Goal: Information Seeking & Learning: Learn about a topic

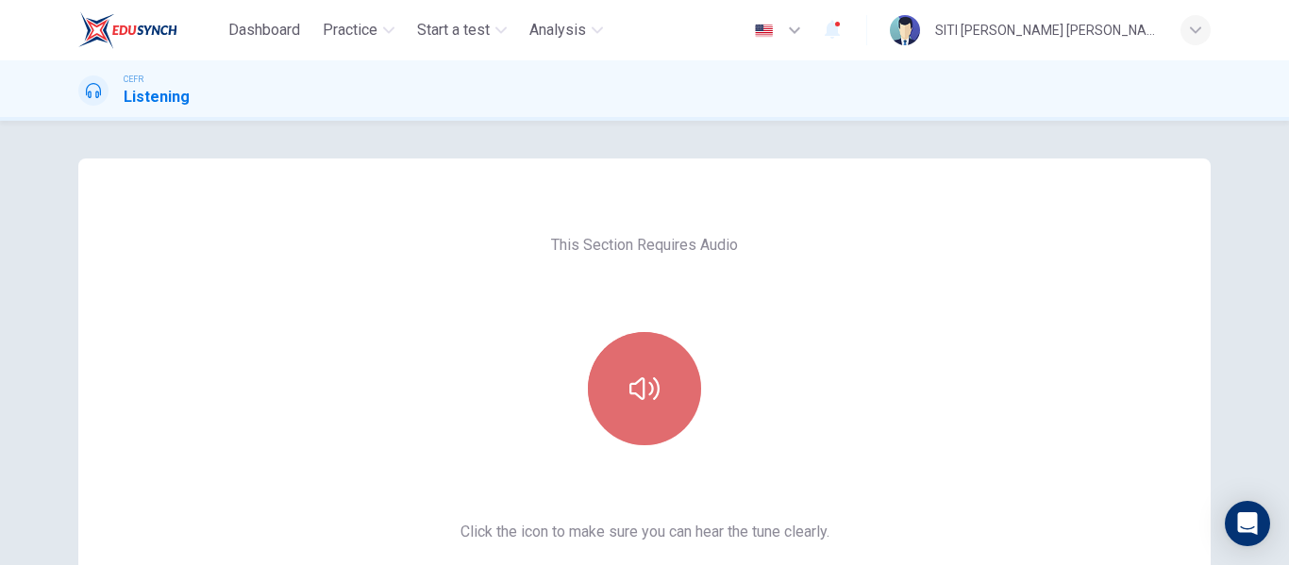
click at [597, 374] on button "button" at bounding box center [644, 388] width 113 height 113
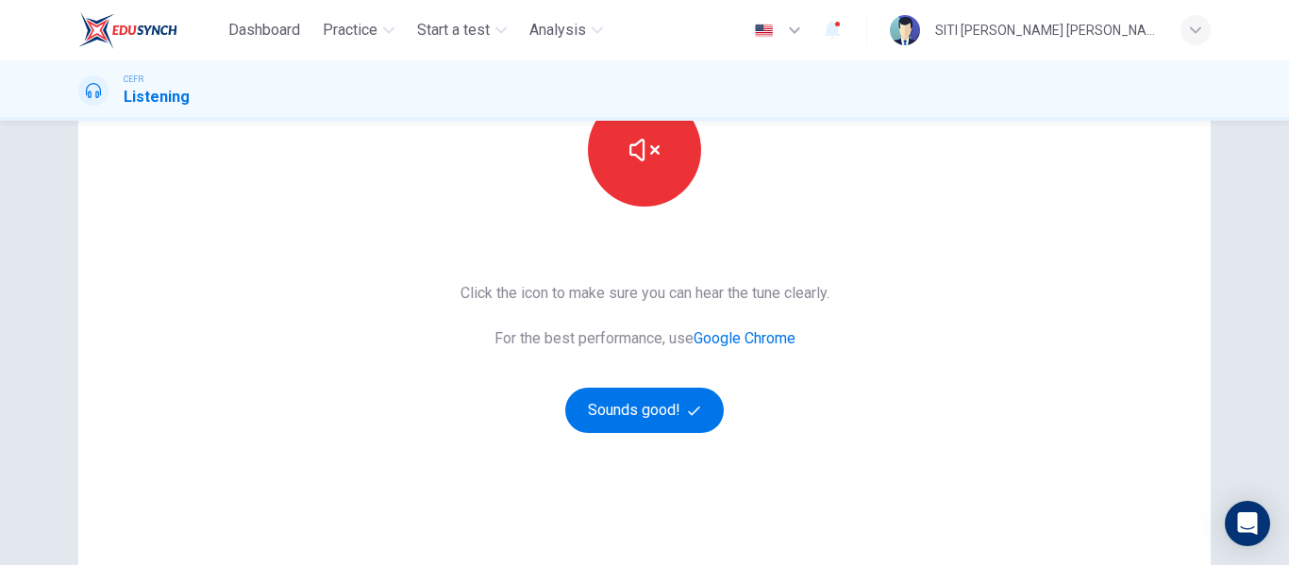
scroll to position [240, 0]
click at [680, 402] on button "Sounds good!" at bounding box center [644, 409] width 159 height 45
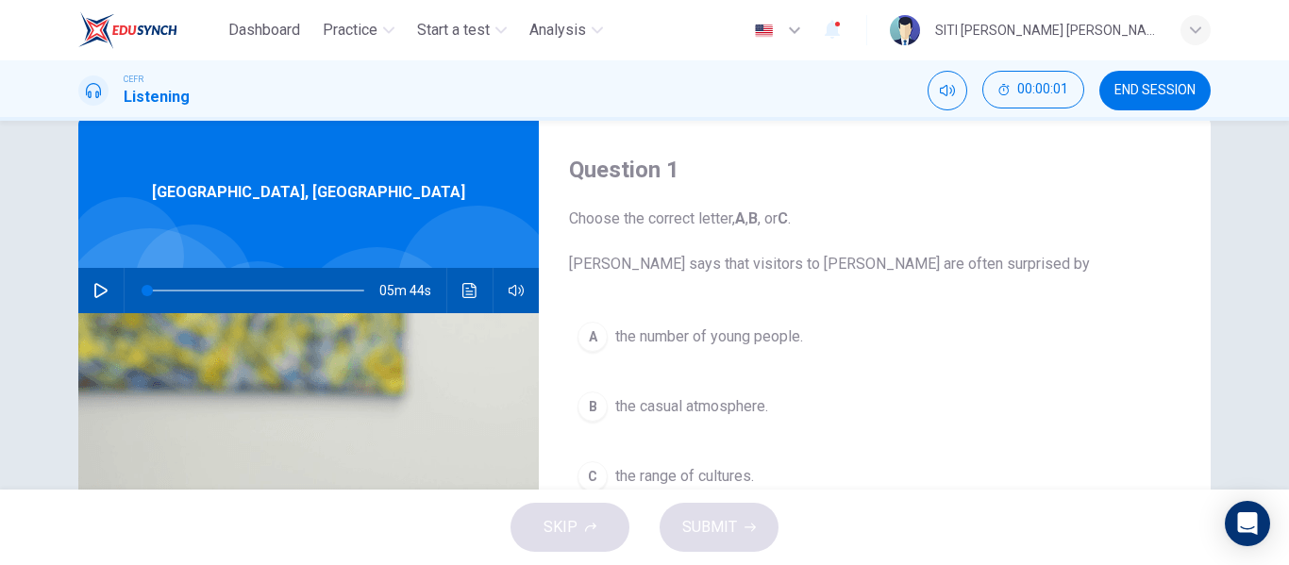
scroll to position [41, 0]
click at [94, 293] on icon "button" at bounding box center [100, 291] width 15 height 15
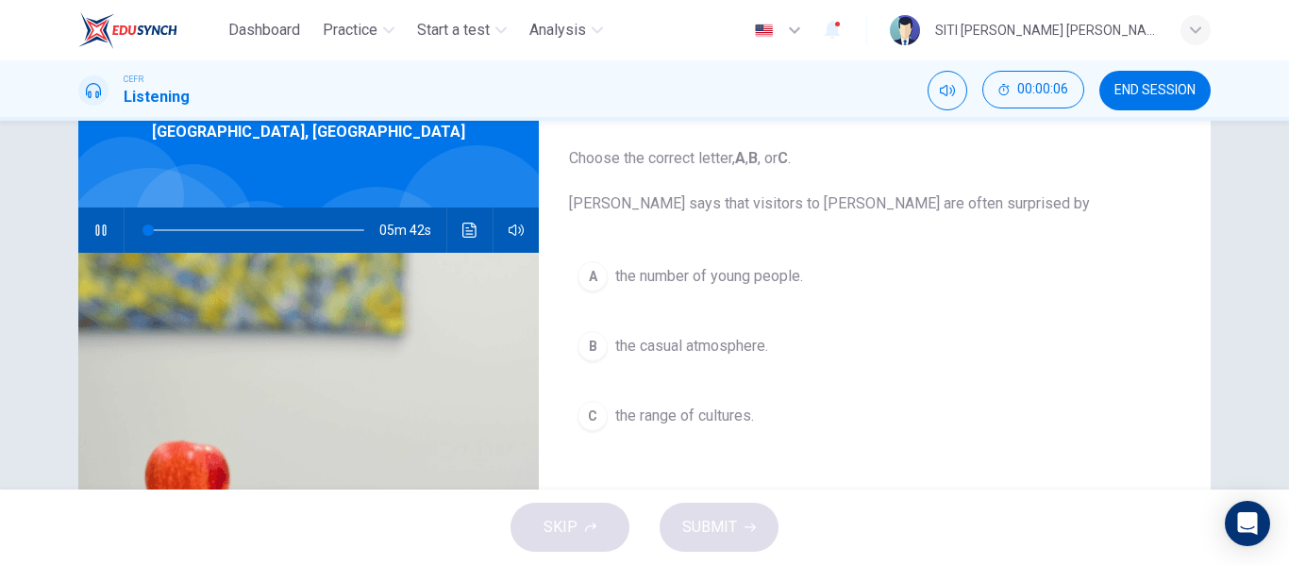
scroll to position [103, 0]
type input "4"
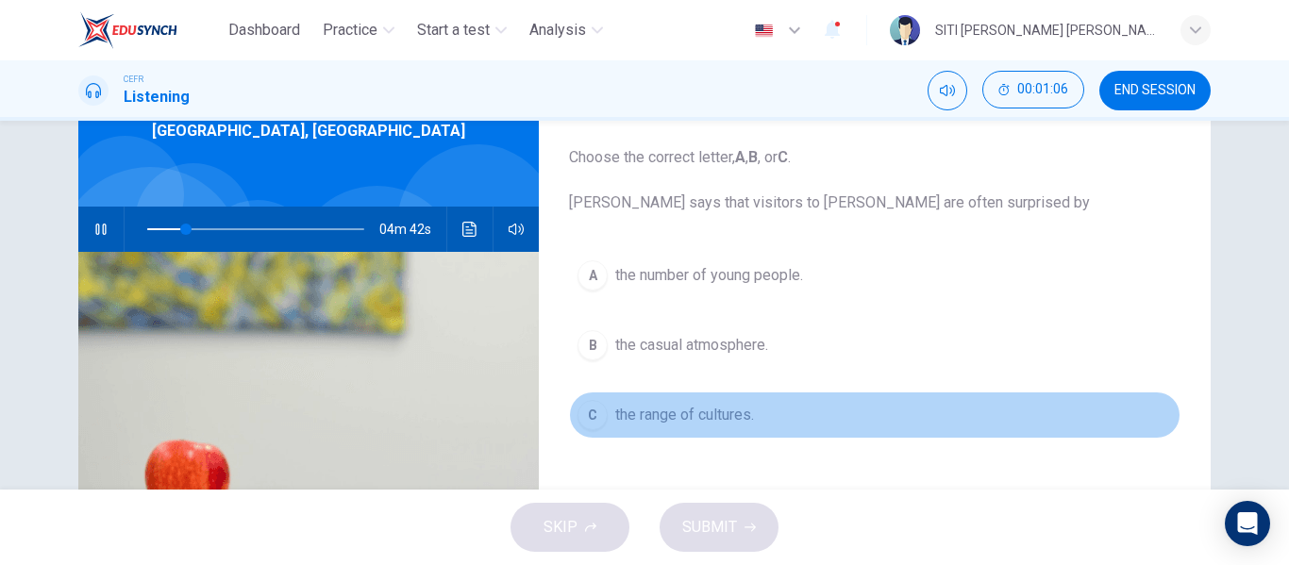
click at [703, 410] on span "the range of cultures." at bounding box center [684, 415] width 139 height 23
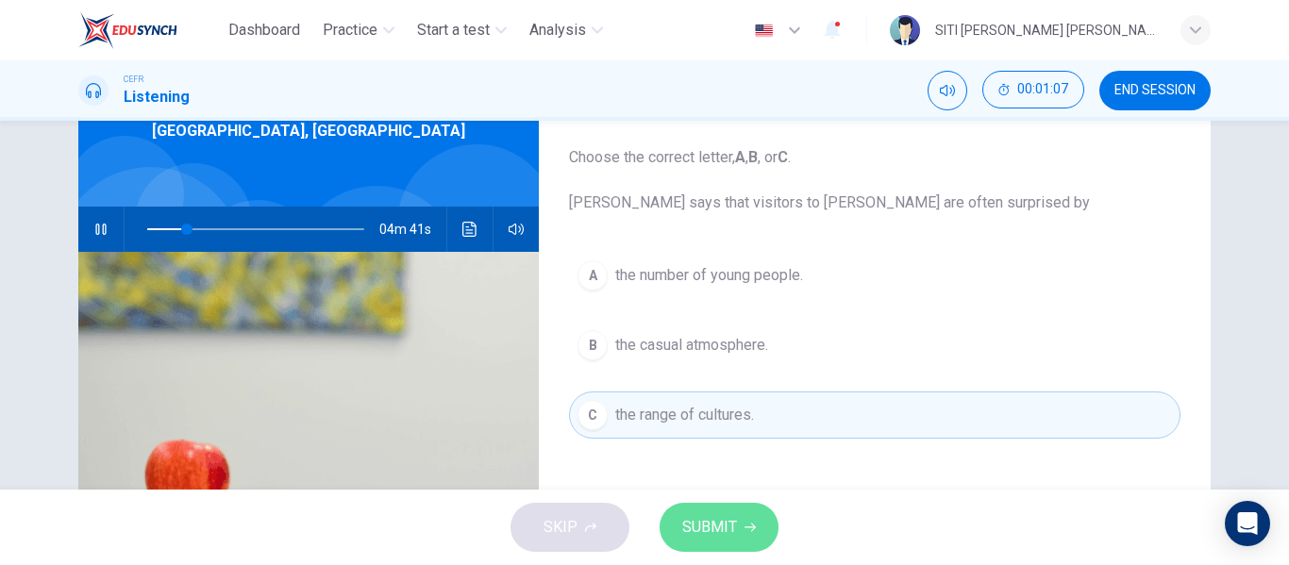
click at [711, 528] on span "SUBMIT" at bounding box center [709, 527] width 55 height 26
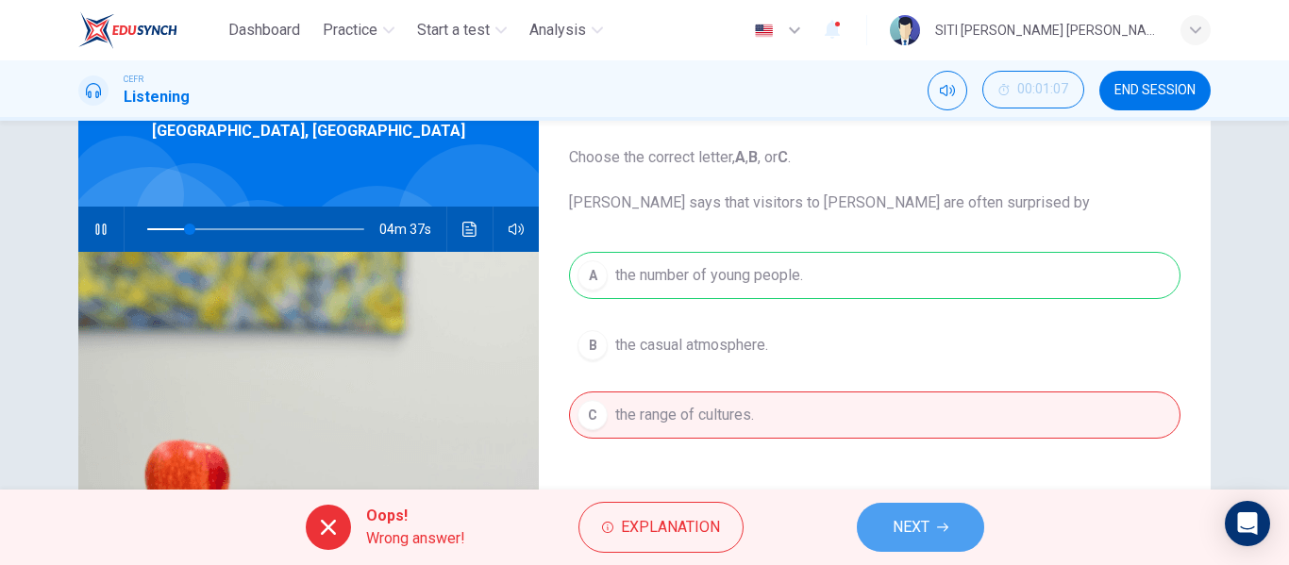
click at [891, 517] on button "NEXT" at bounding box center [920, 527] width 127 height 49
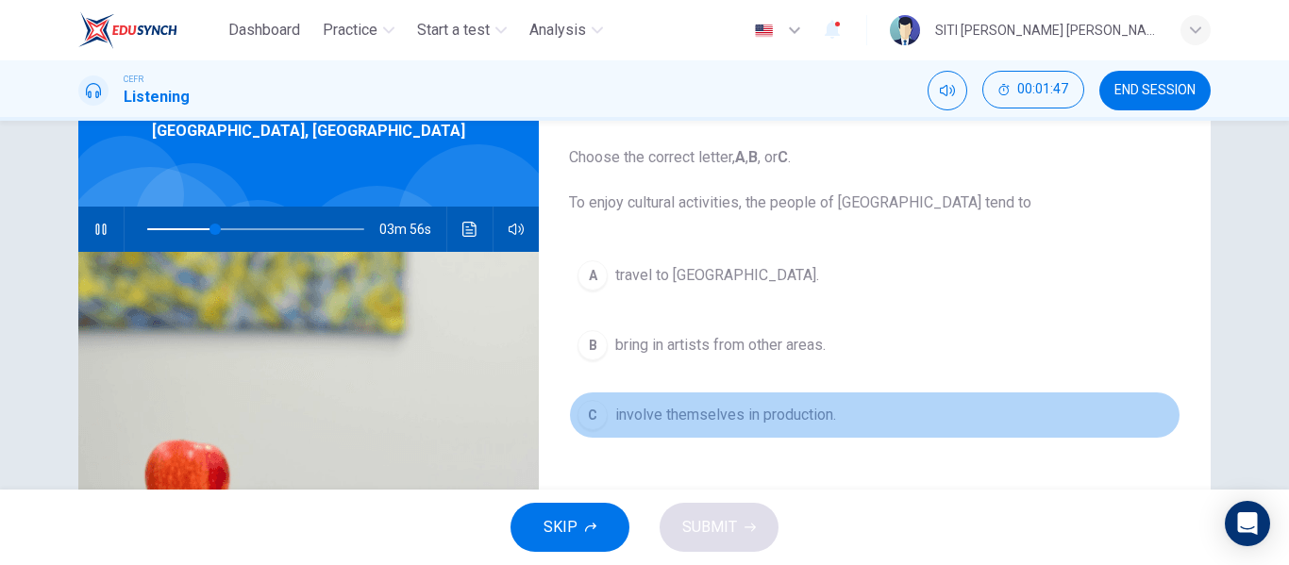
click at [745, 419] on span "involve themselves in production." at bounding box center [725, 415] width 221 height 23
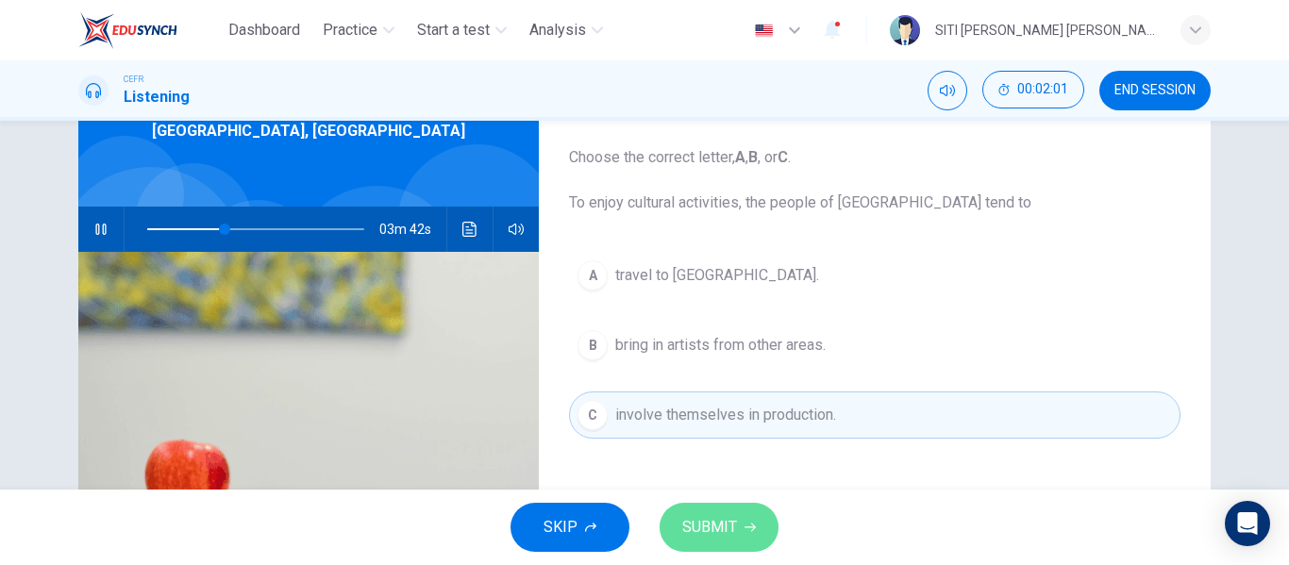
click at [762, 509] on button "SUBMIT" at bounding box center [719, 527] width 119 height 49
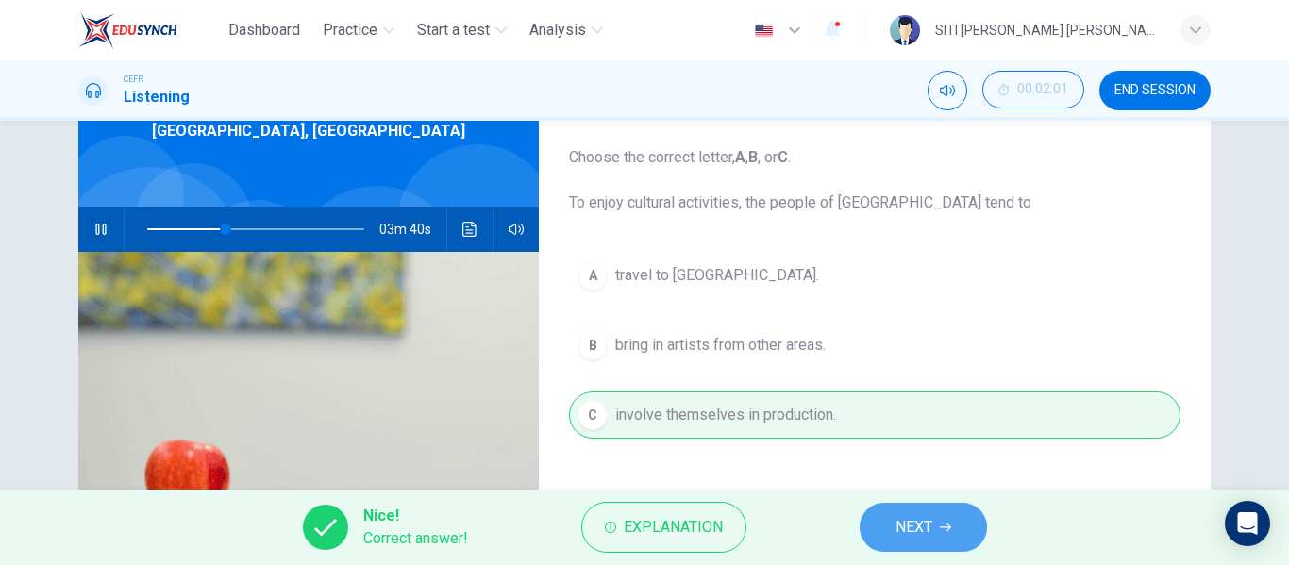
click at [914, 530] on span "NEXT" at bounding box center [913, 527] width 37 height 26
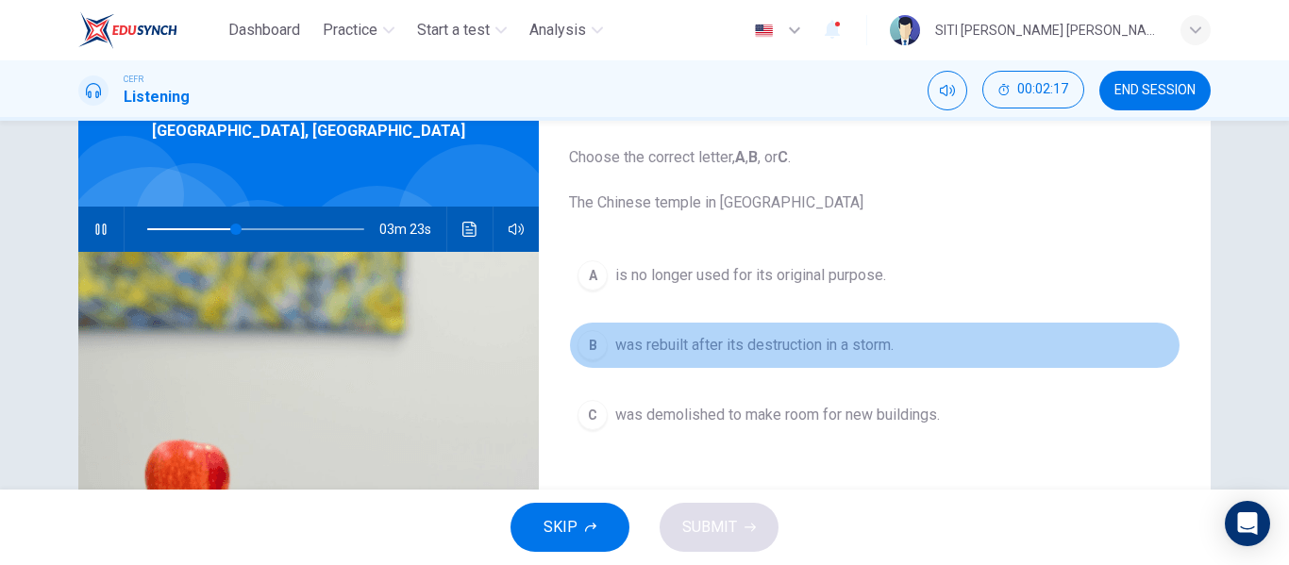
click at [835, 357] on button "B was rebuilt after its destruction in a storm." at bounding box center [874, 345] width 611 height 47
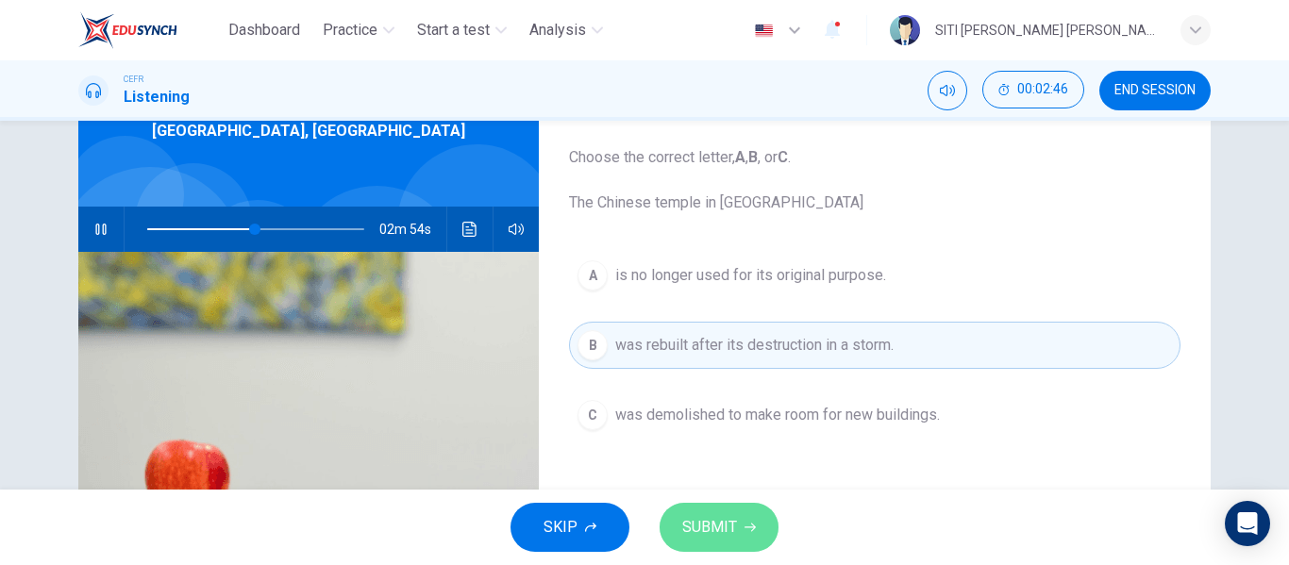
click at [742, 529] on button "SUBMIT" at bounding box center [719, 527] width 119 height 49
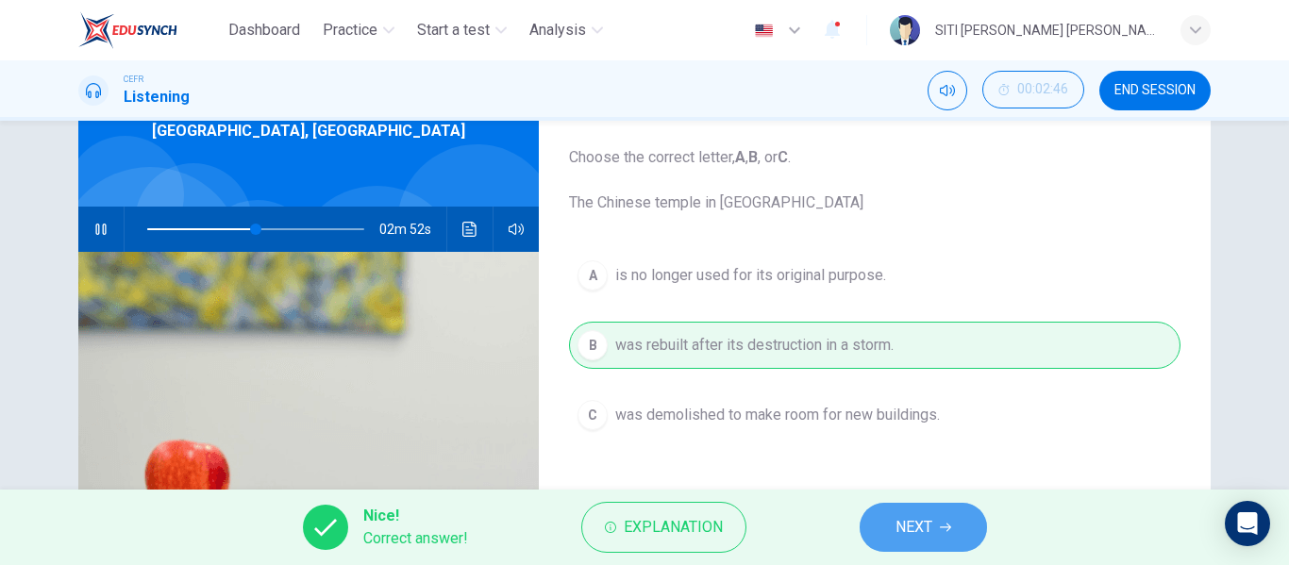
click at [911, 519] on span "NEXT" at bounding box center [913, 527] width 37 height 26
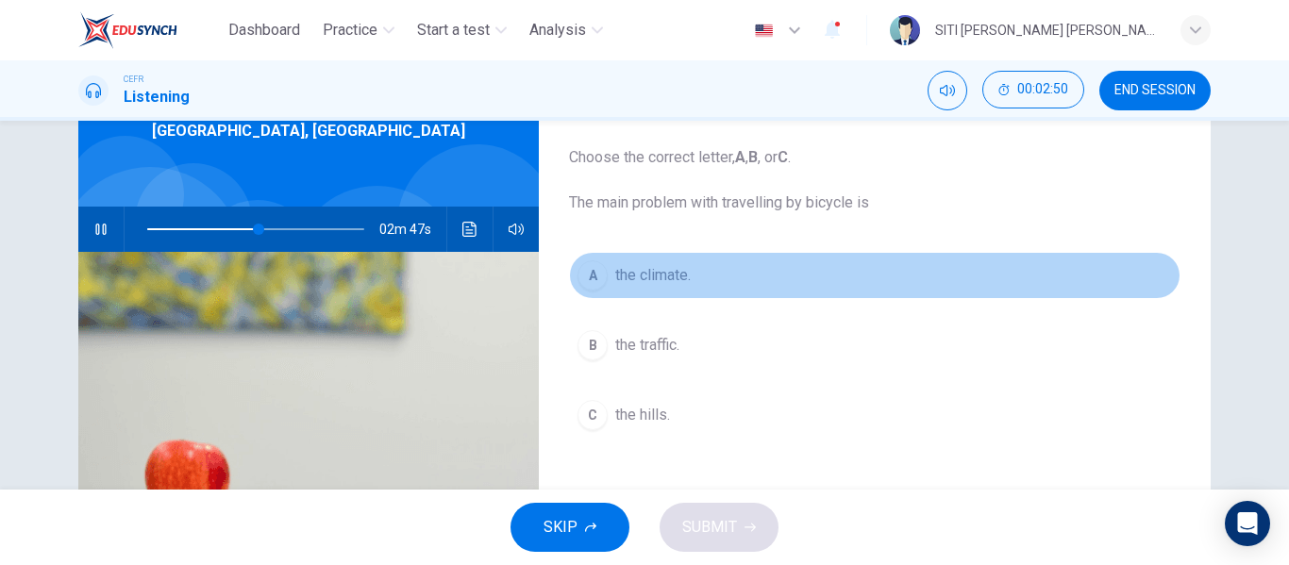
click at [635, 264] on span "the climate." at bounding box center [652, 275] width 75 height 23
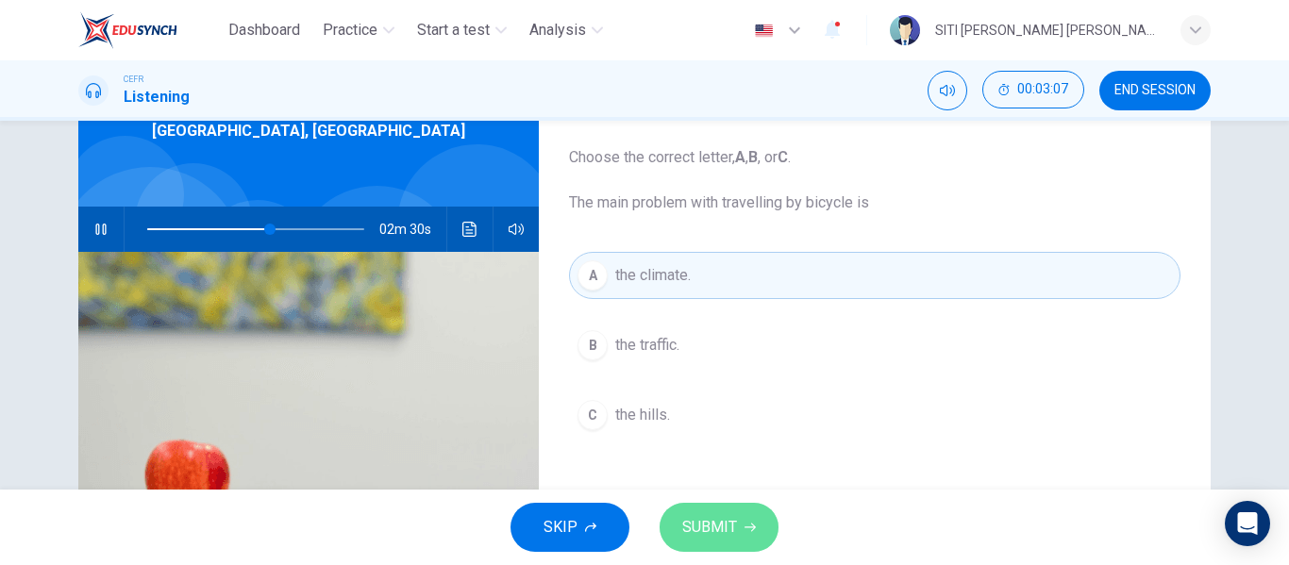
click at [727, 518] on span "SUBMIT" at bounding box center [709, 527] width 55 height 26
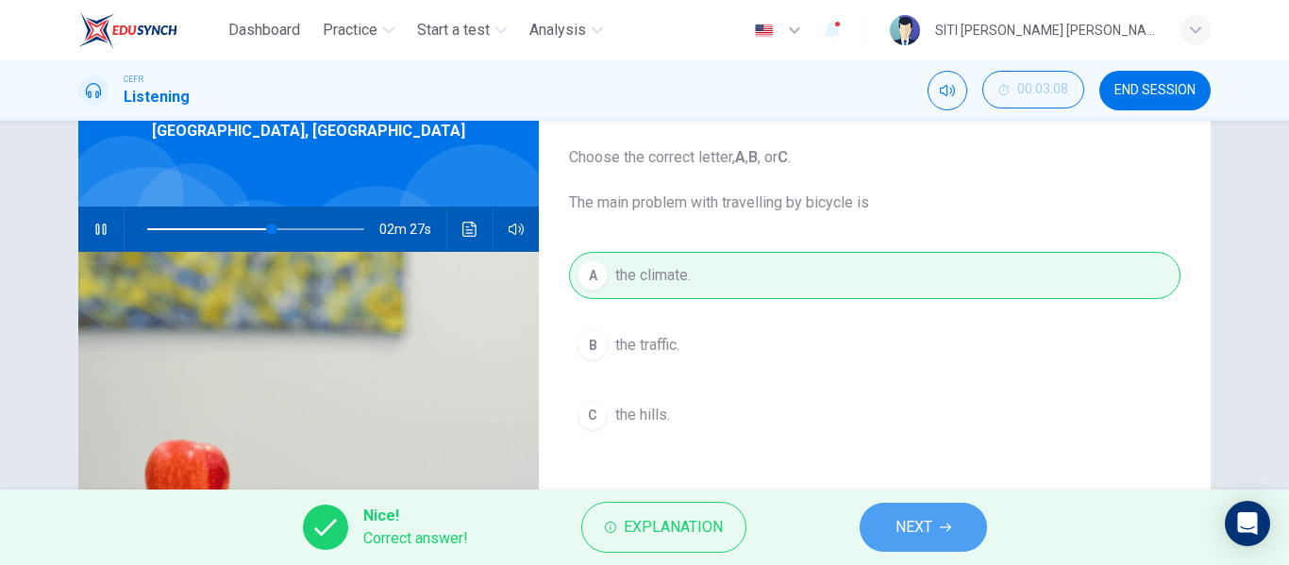
click at [904, 549] on button "NEXT" at bounding box center [923, 527] width 127 height 49
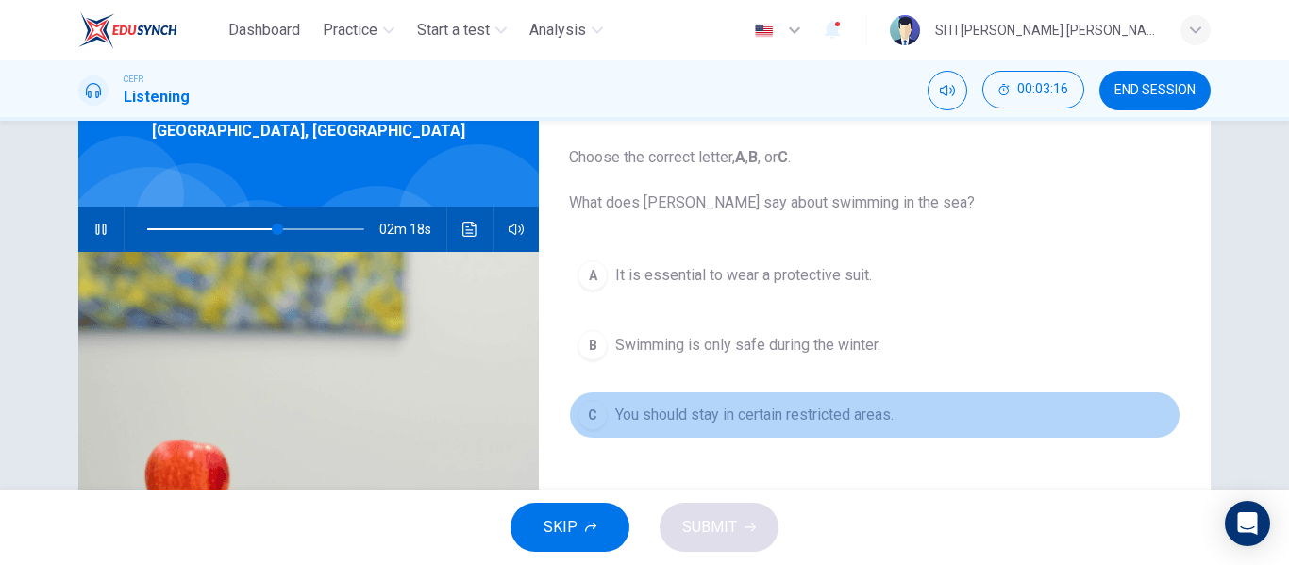
click at [825, 413] on span "You should stay in certain restricted areas." at bounding box center [754, 415] width 278 height 23
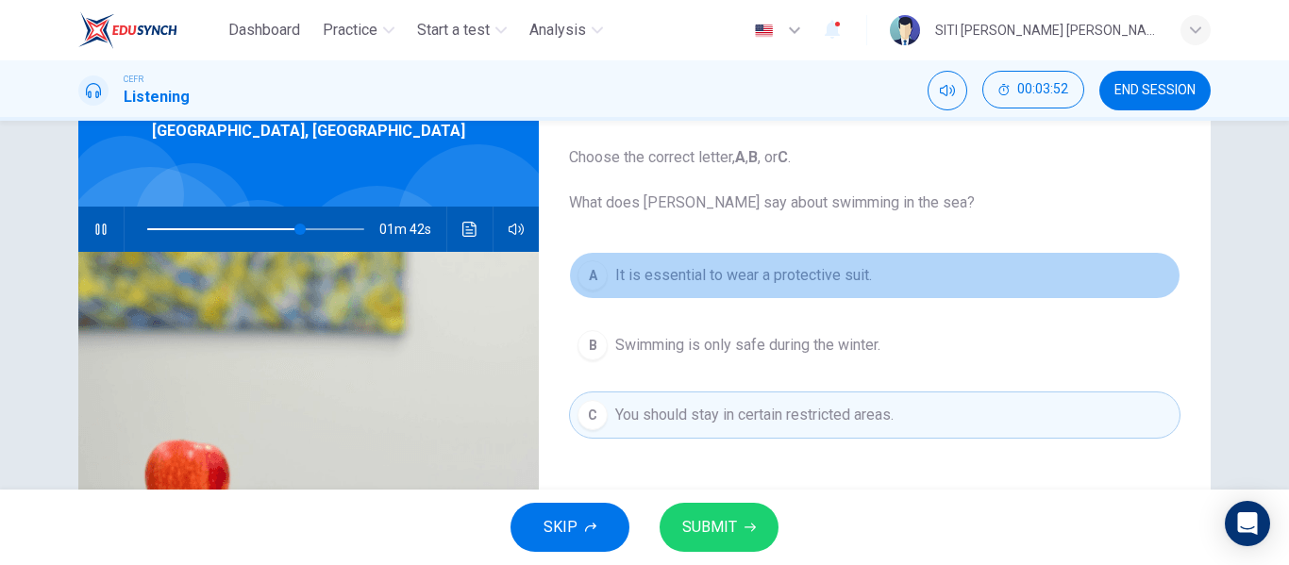
click at [795, 283] on span "It is essential to wear a protective suit." at bounding box center [743, 275] width 257 height 23
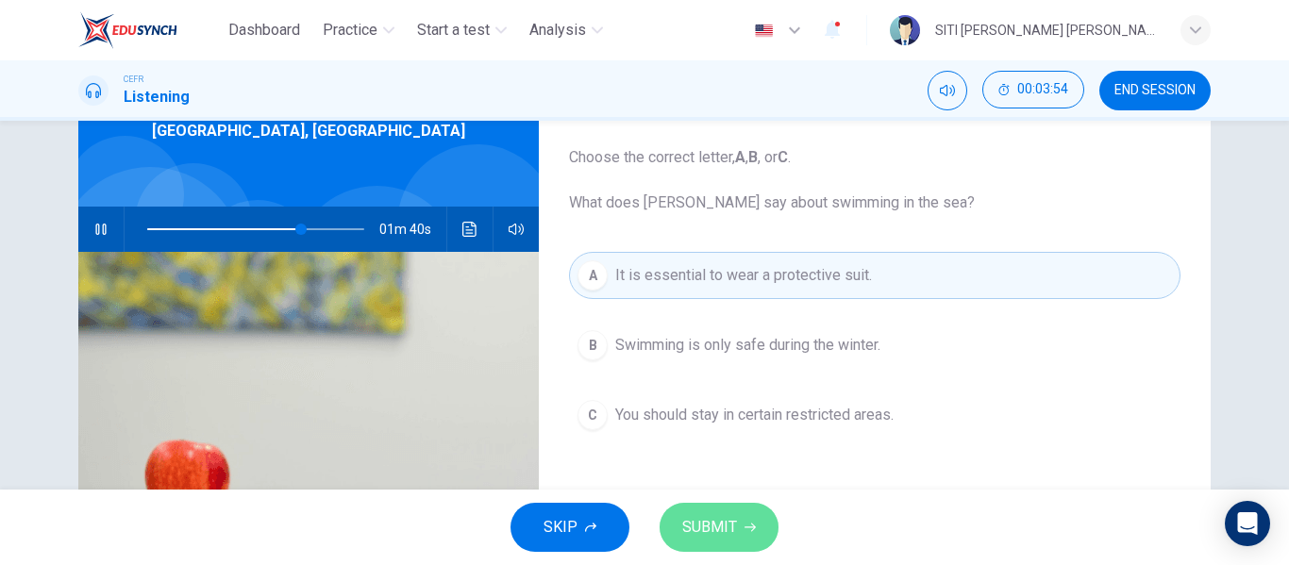
click at [727, 535] on span "SUBMIT" at bounding box center [709, 527] width 55 height 26
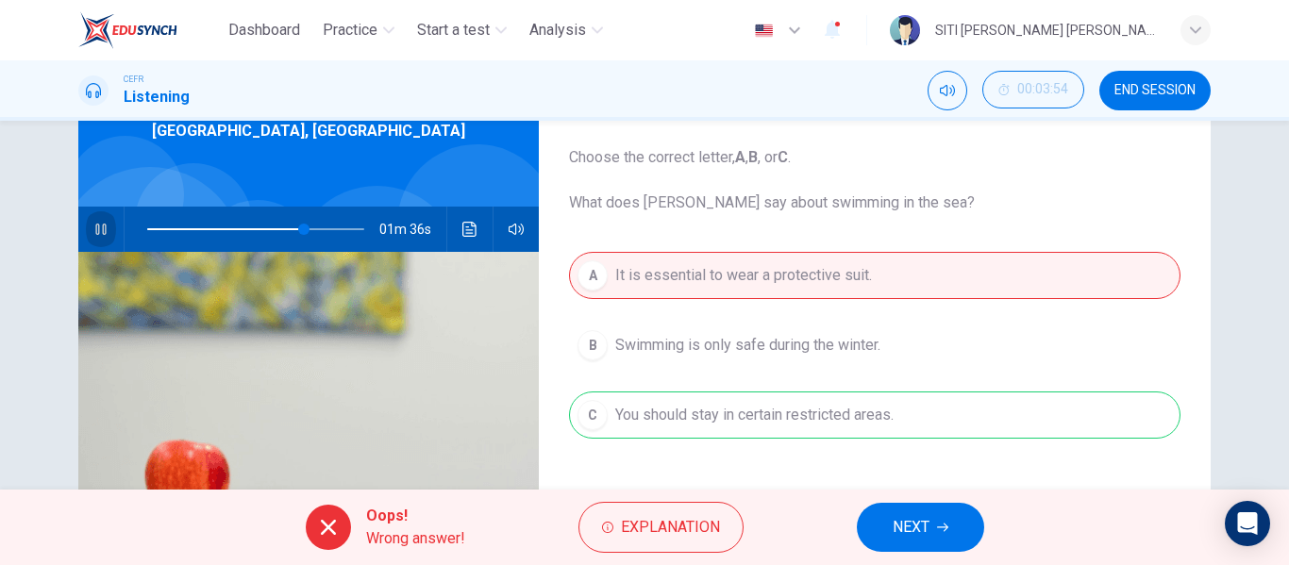
click at [105, 230] on button "button" at bounding box center [101, 229] width 30 height 45
click at [610, 516] on button "Explanation" at bounding box center [660, 527] width 165 height 51
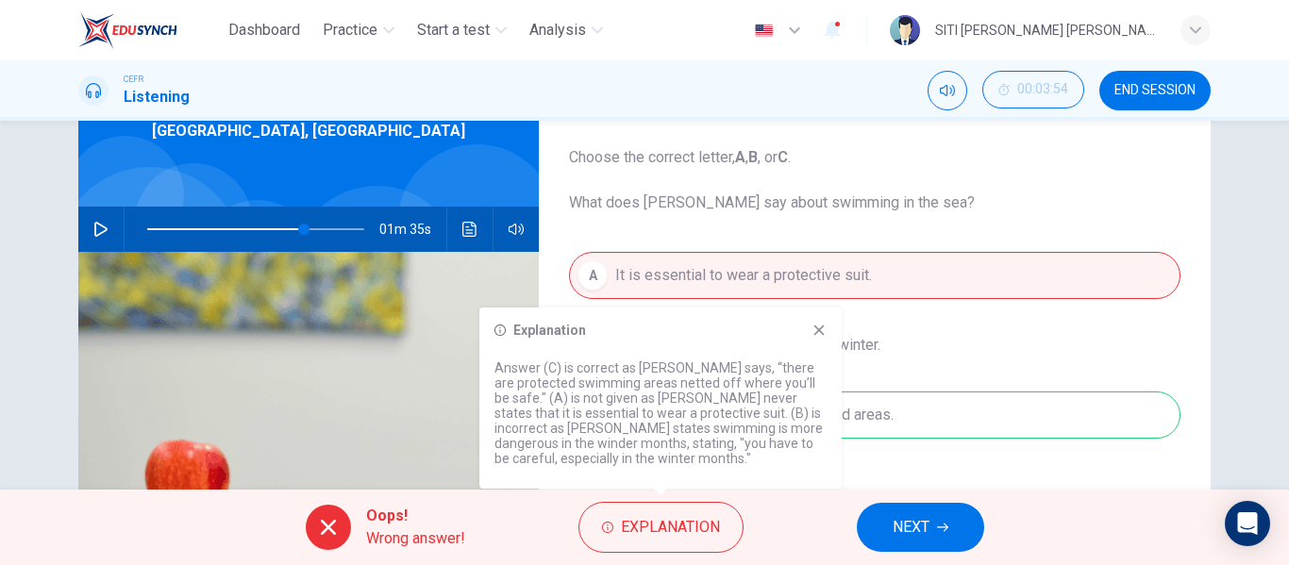
click at [813, 329] on icon at bounding box center [818, 330] width 15 height 15
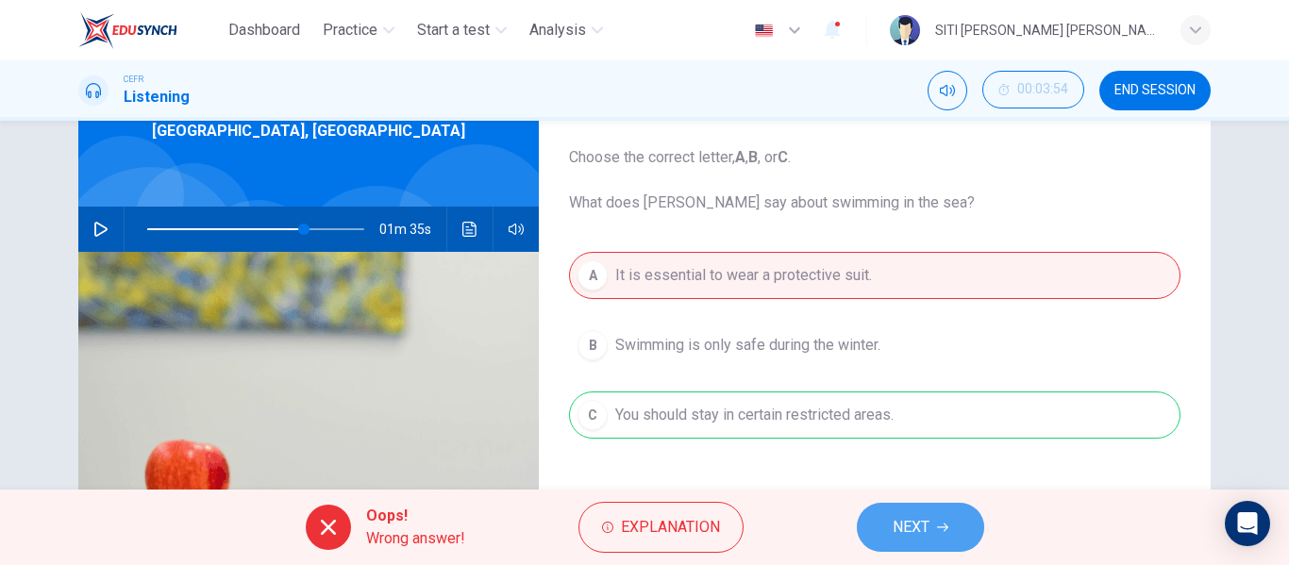
click at [911, 523] on span "NEXT" at bounding box center [911, 527] width 37 height 26
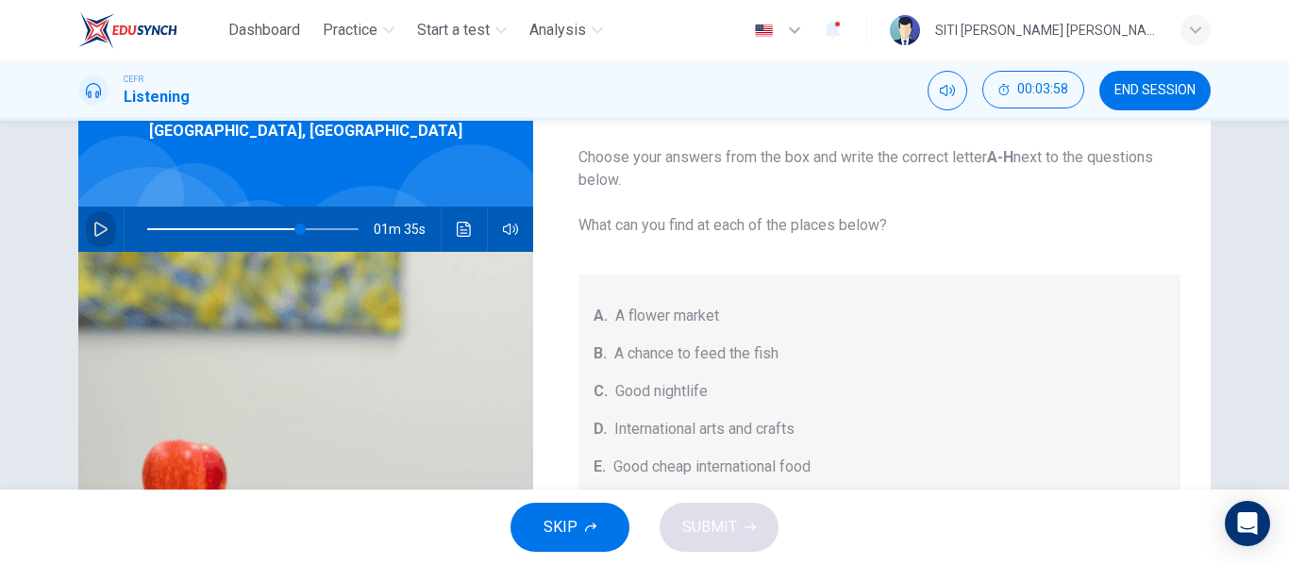
click at [93, 233] on icon "button" at bounding box center [100, 229] width 15 height 15
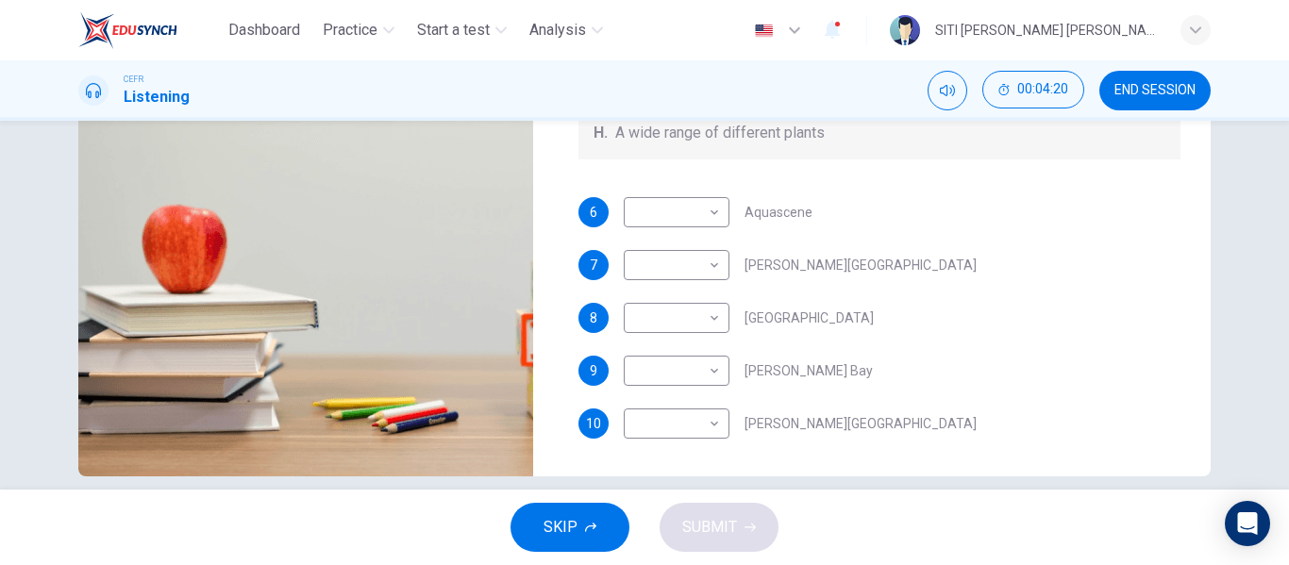
scroll to position [337, 0]
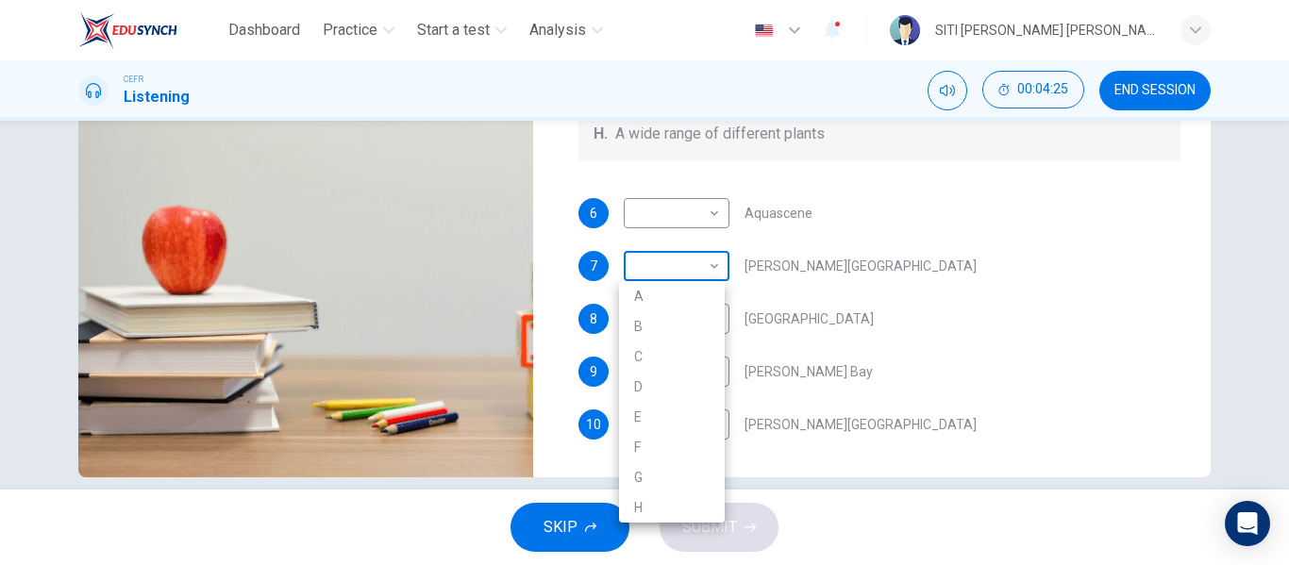
click at [697, 274] on body "Dashboard Practice Start a test Analysis English en ​ SITI [PERSON_NAME] [PERSO…" at bounding box center [644, 282] width 1289 height 565
click at [812, 255] on div at bounding box center [644, 282] width 1289 height 565
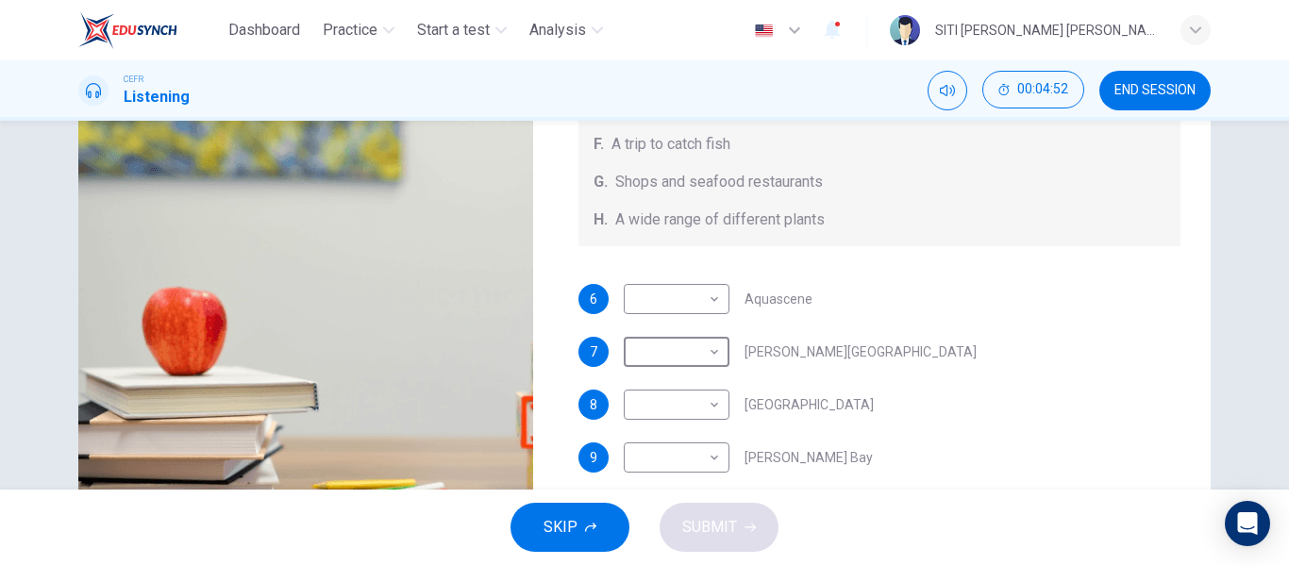
scroll to position [209, 0]
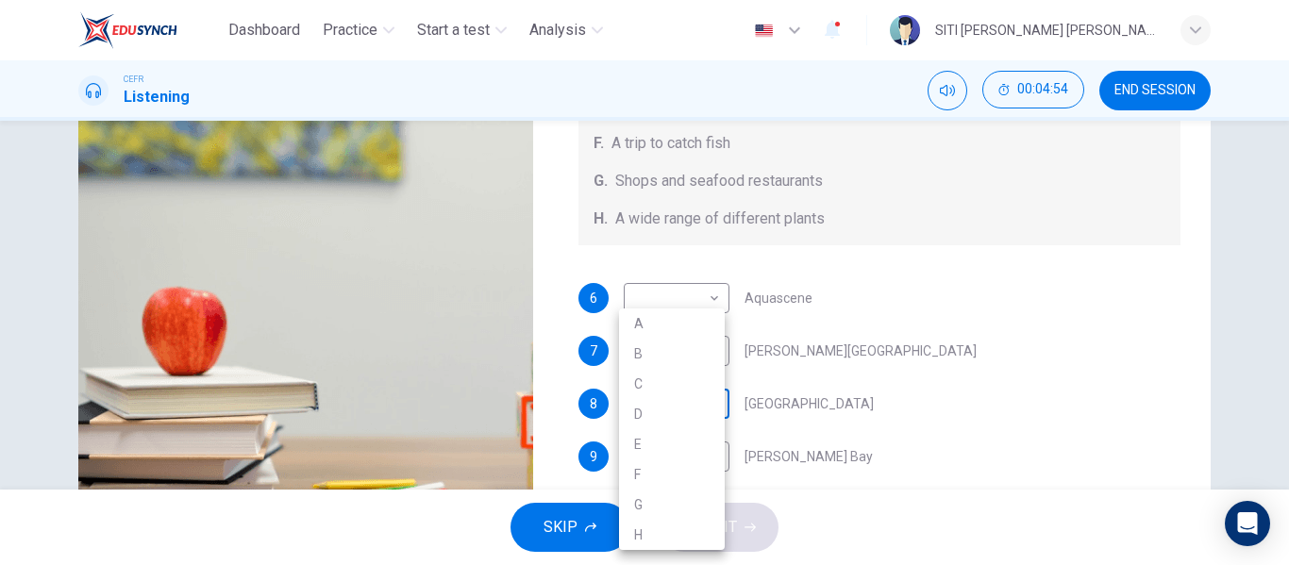
click at [694, 413] on body "Dashboard Practice Start a test Analysis English en ​ SITI [PERSON_NAME] [PERSO…" at bounding box center [644, 282] width 1289 height 565
click at [673, 507] on li "G" at bounding box center [672, 505] width 106 height 30
type input "89"
type input "G"
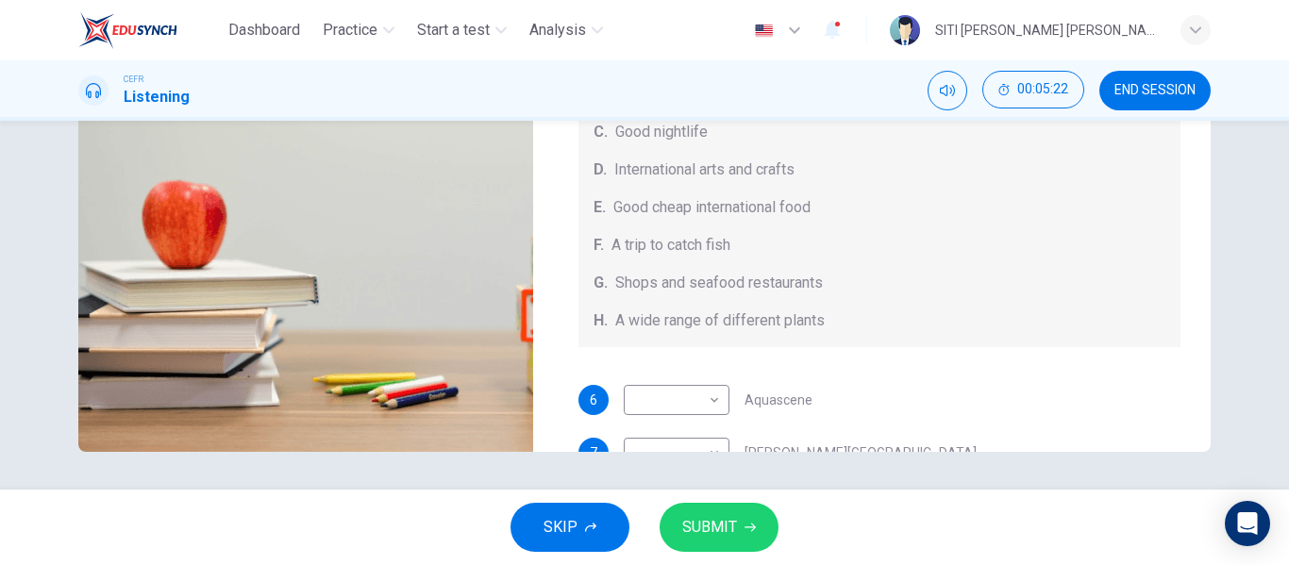
scroll to position [212, 0]
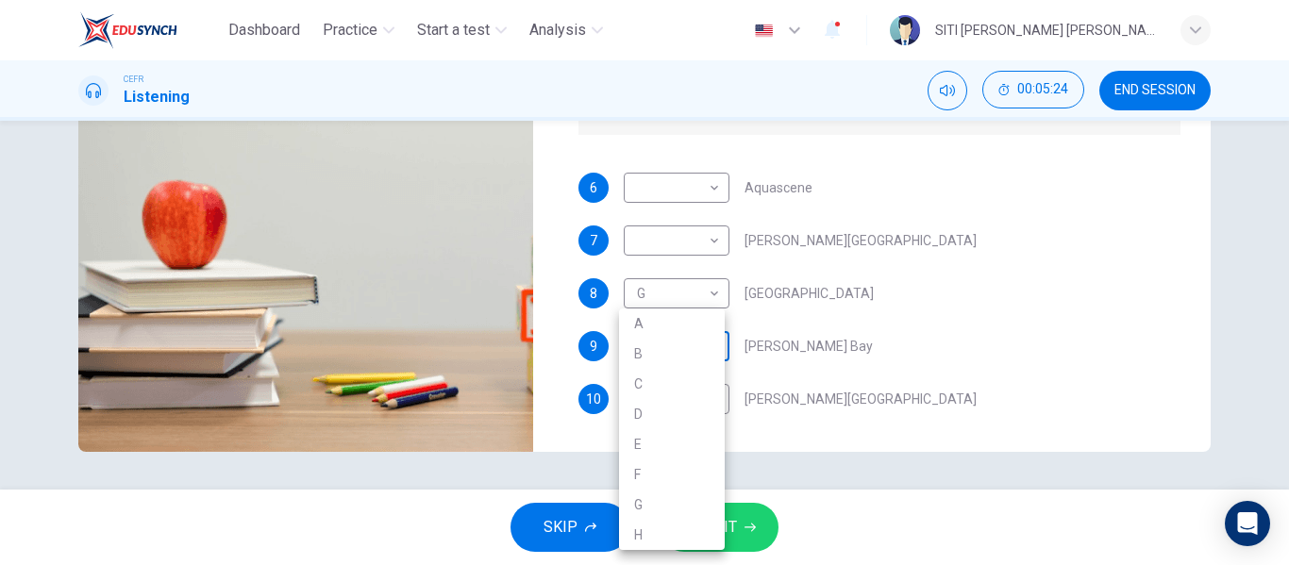
click at [690, 343] on body "Dashboard Practice Start a test Analysis English en ​ SITI [PERSON_NAME] [PERSO…" at bounding box center [644, 282] width 1289 height 565
click at [669, 351] on li "B" at bounding box center [672, 354] width 106 height 30
type input "98"
type input "B"
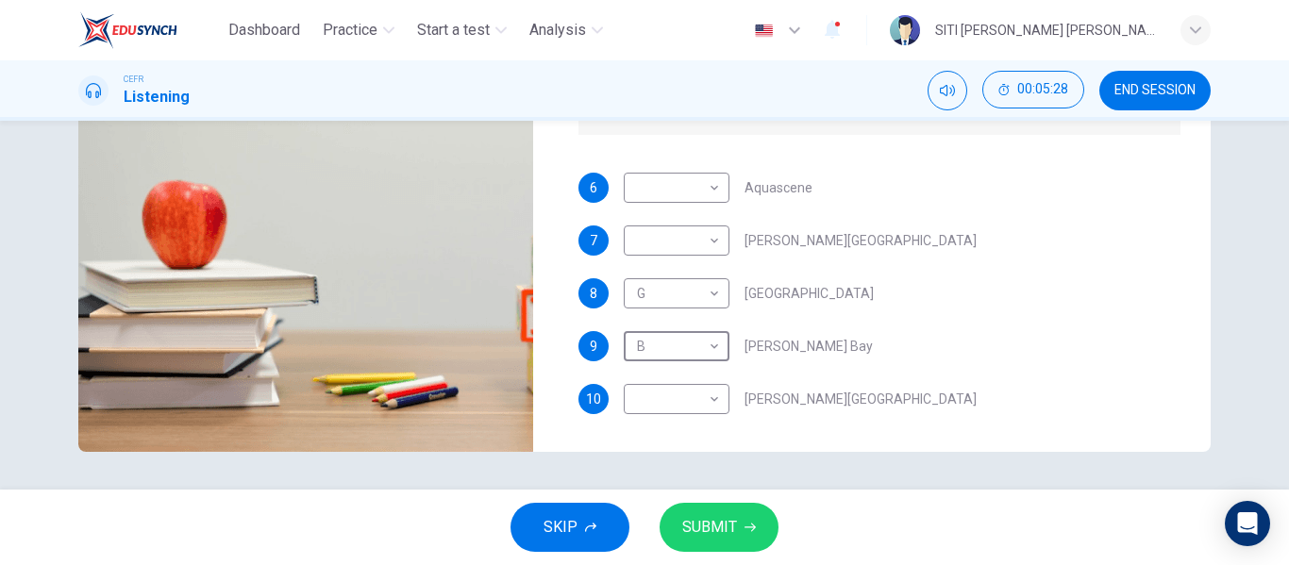
scroll to position [0, 0]
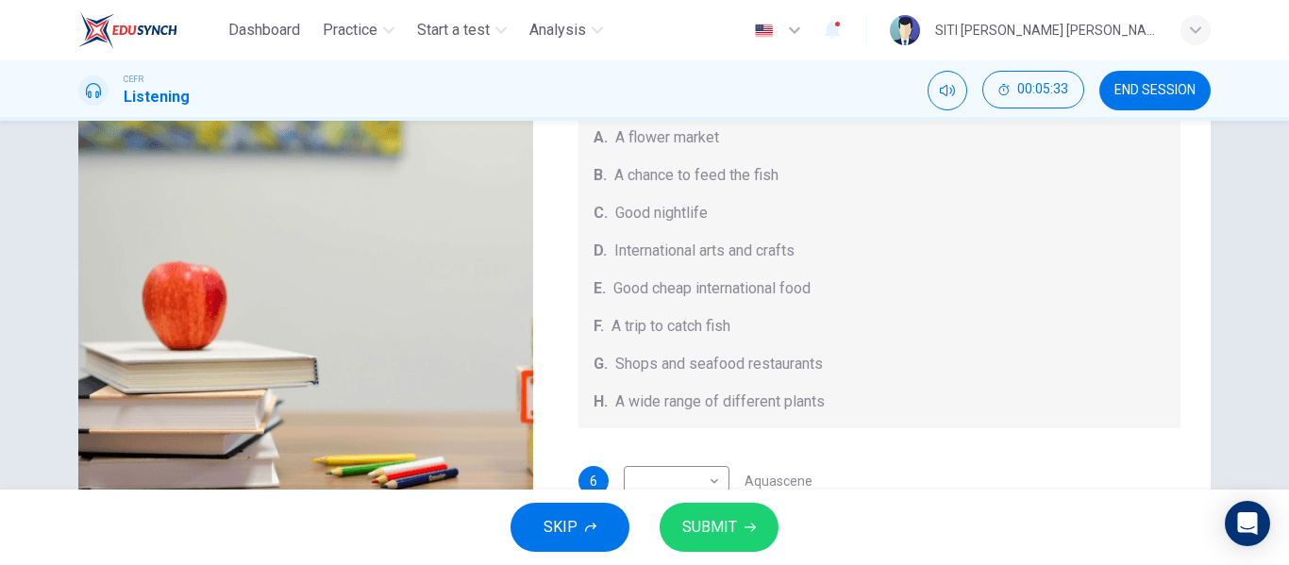
type input "0"
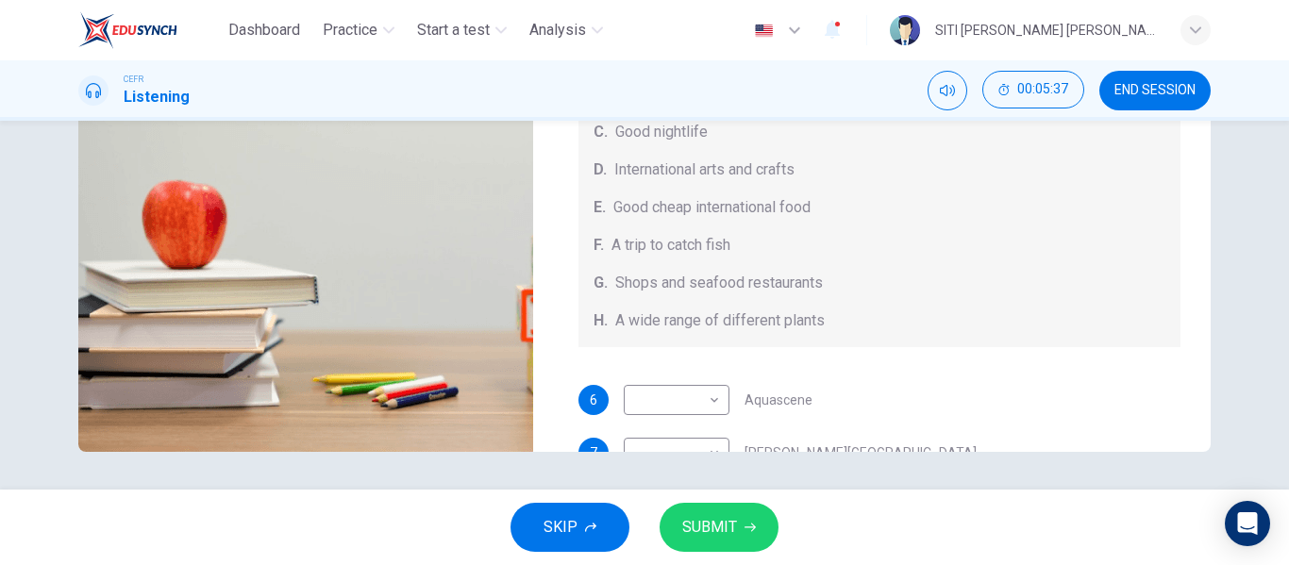
scroll to position [212, 0]
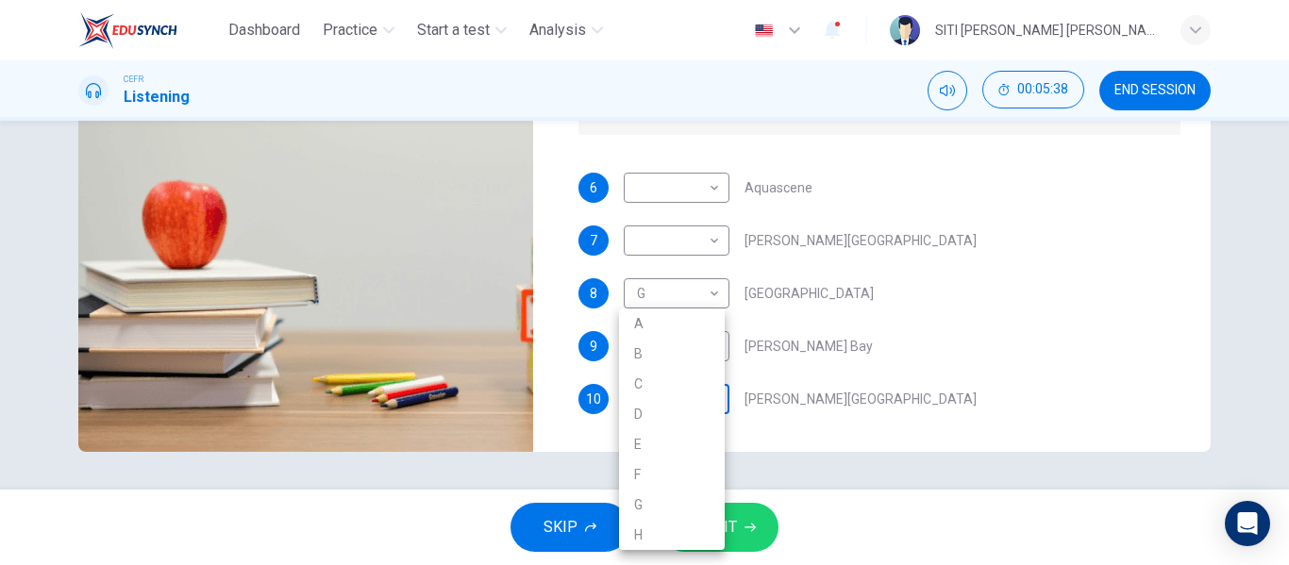
click at [688, 405] on body "Dashboard Practice Start a test Analysis English en ​ SITI [PERSON_NAME] [PERSO…" at bounding box center [644, 282] width 1289 height 565
click at [670, 380] on li "C" at bounding box center [672, 384] width 106 height 30
type input "C"
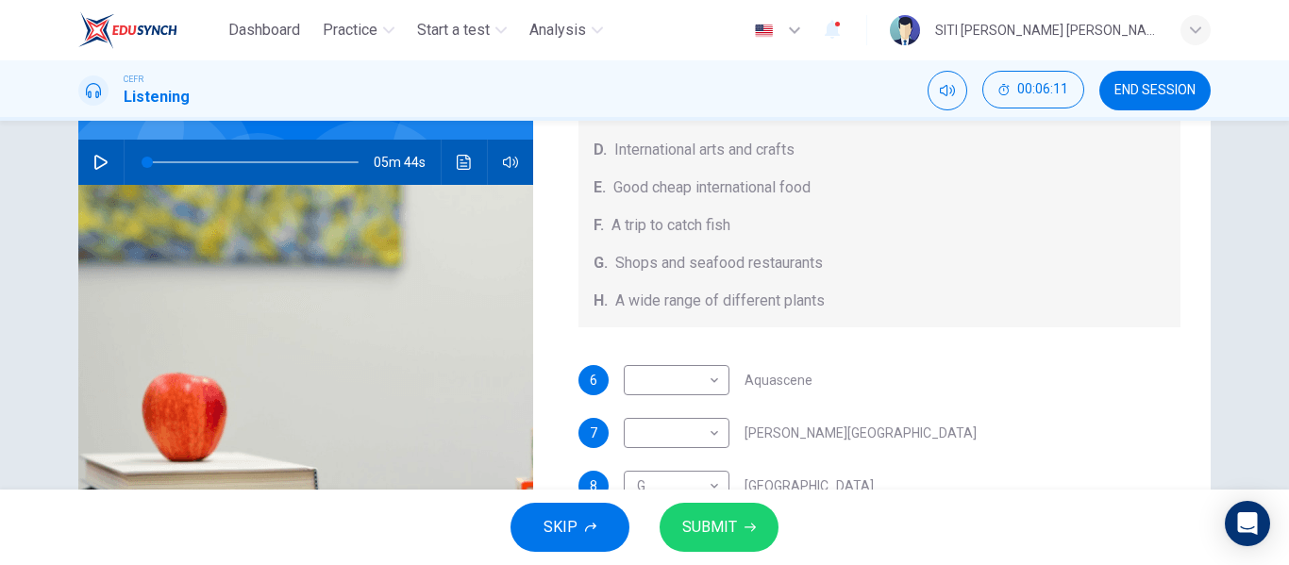
scroll to position [362, 0]
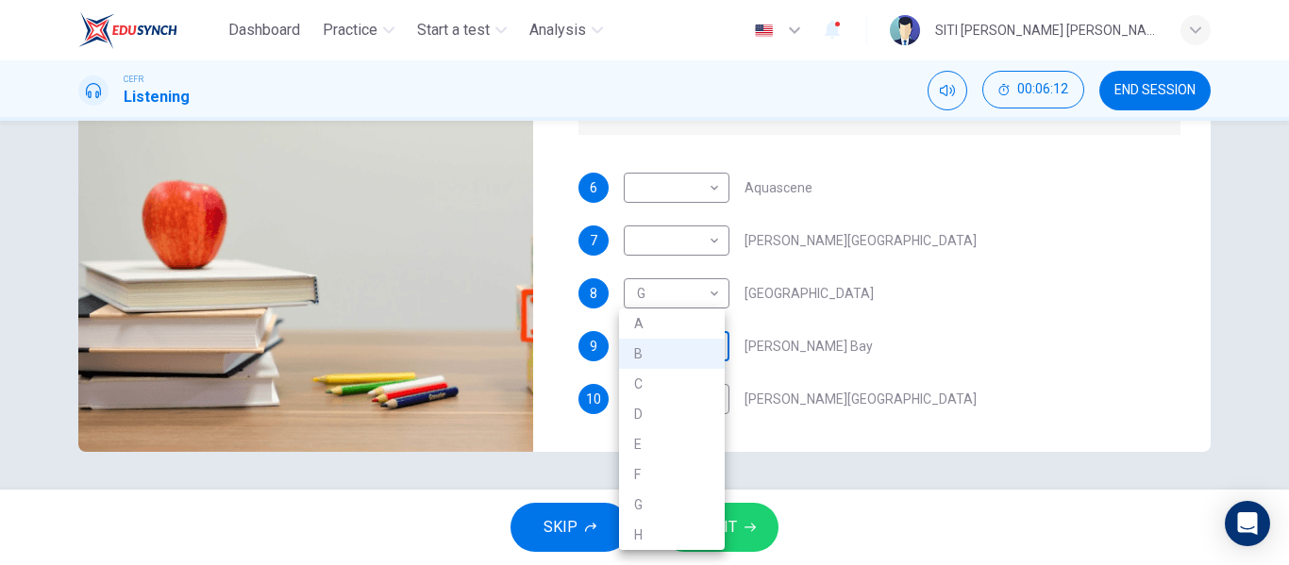
click at [702, 352] on body "Dashboard Practice Start a test Analysis English en ​ SITI [PERSON_NAME] [PERSO…" at bounding box center [644, 282] width 1289 height 565
click at [678, 545] on li "H" at bounding box center [672, 535] width 106 height 30
type input "H"
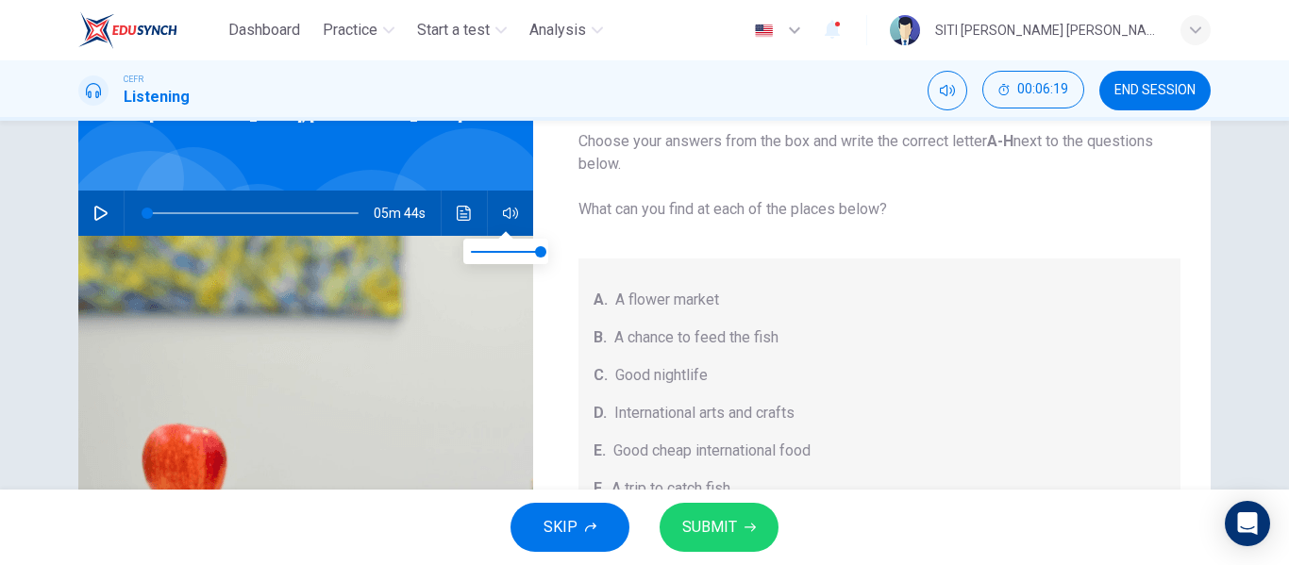
scroll to position [118, 0]
click at [296, 213] on span at bounding box center [252, 214] width 211 height 26
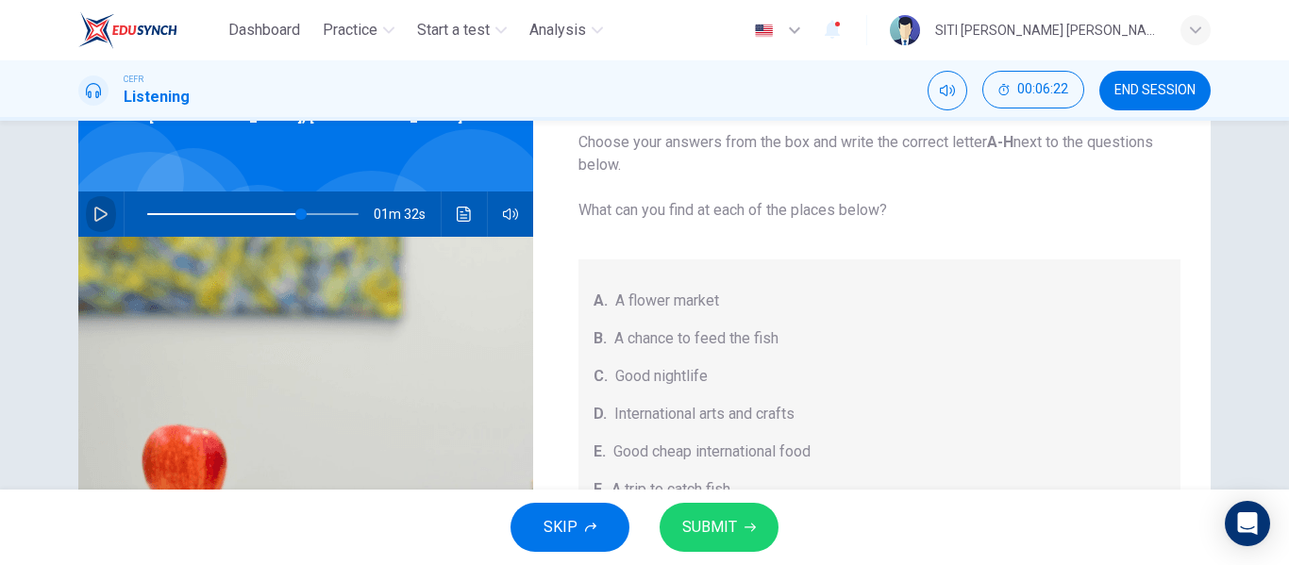
click at [96, 212] on icon "button" at bounding box center [100, 214] width 15 height 15
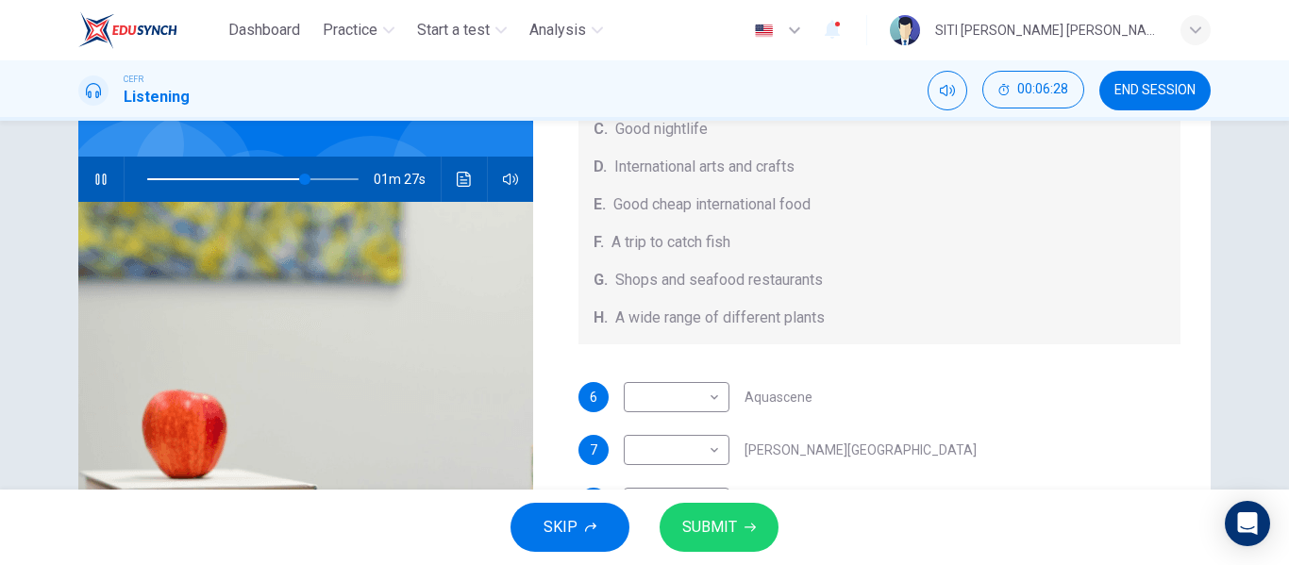
scroll to position [148, 0]
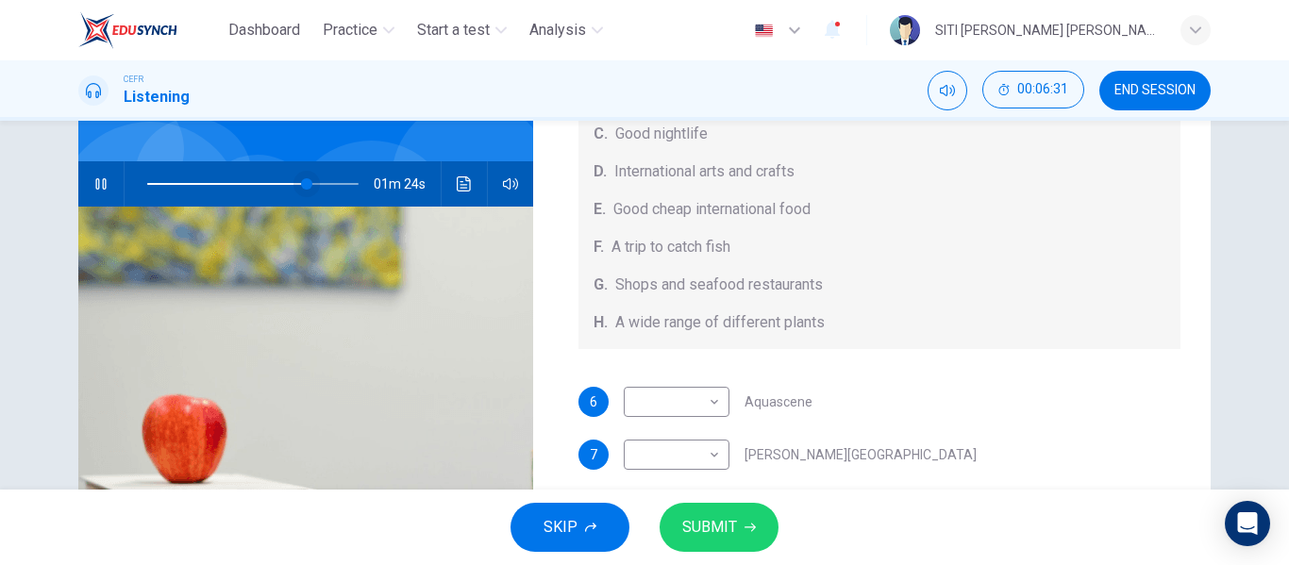
click at [301, 182] on span at bounding box center [306, 183] width 11 height 11
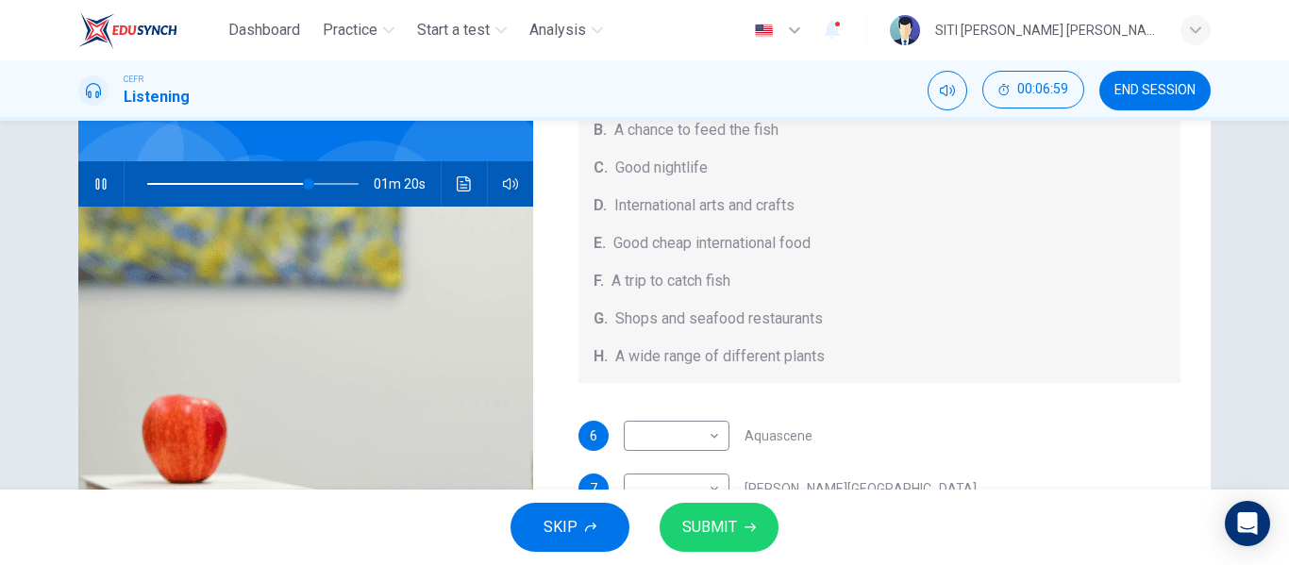
scroll to position [179, 0]
click at [677, 423] on body "Dashboard Practice Start a test Analysis English en ​ SITI [PERSON_NAME] [PERSO…" at bounding box center [644, 282] width 1289 height 565
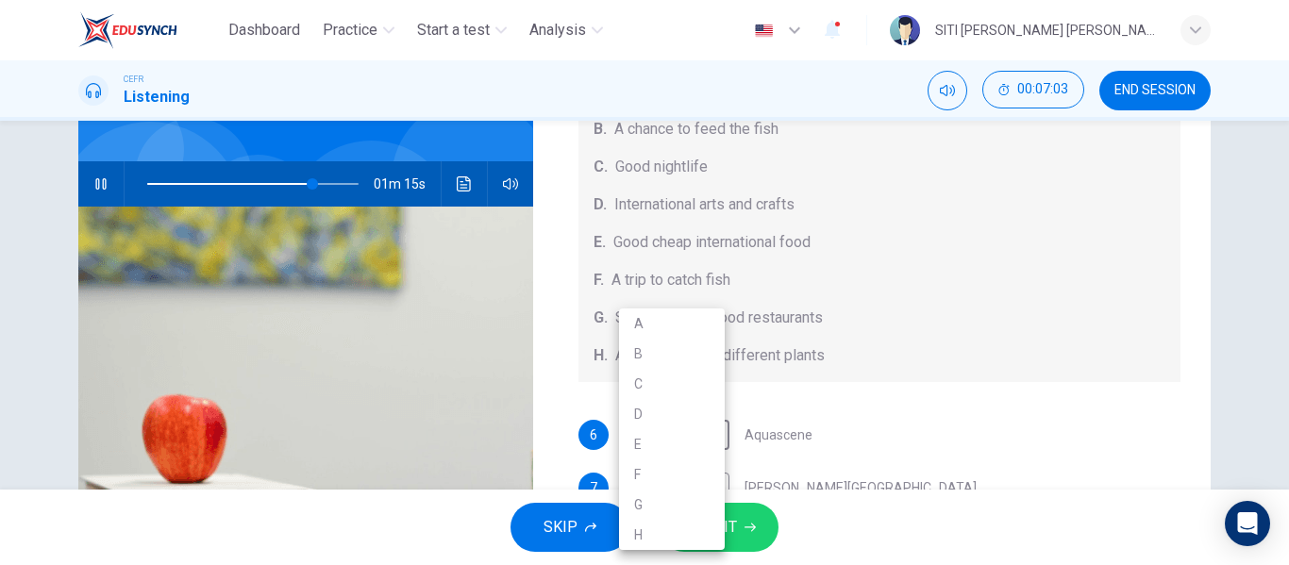
click at [673, 469] on li "F" at bounding box center [672, 475] width 106 height 30
type input "78"
type input "F"
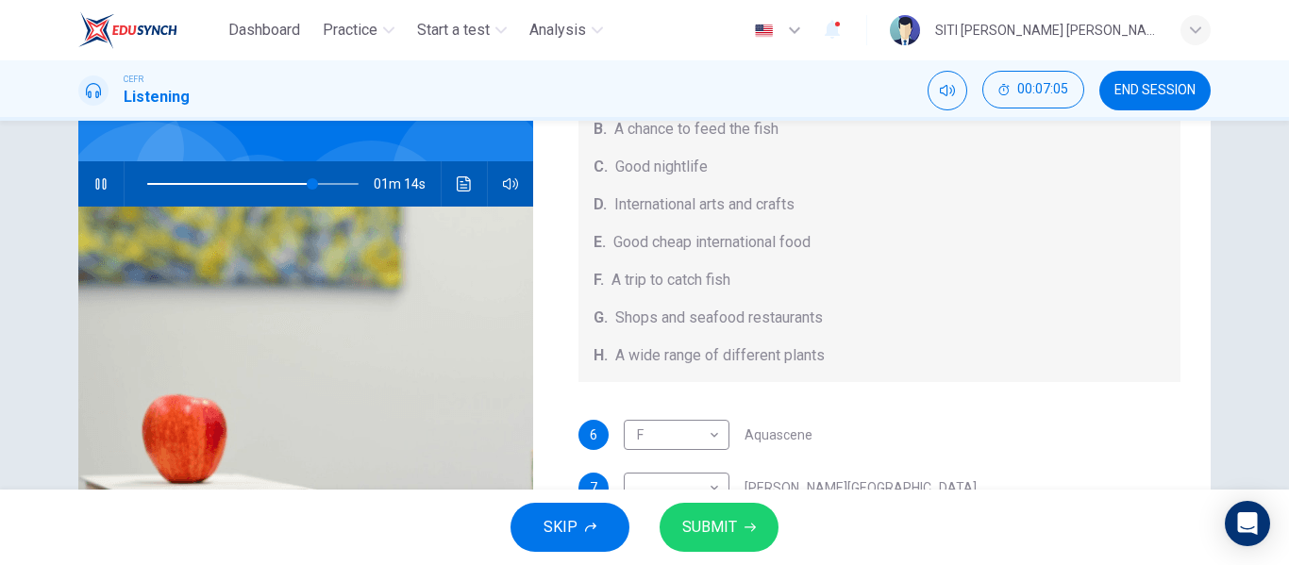
click at [702, 336] on div "A. A flower market B. A chance to feed the fish C. Good nightlife D. Internatio…" at bounding box center [879, 216] width 603 height 332
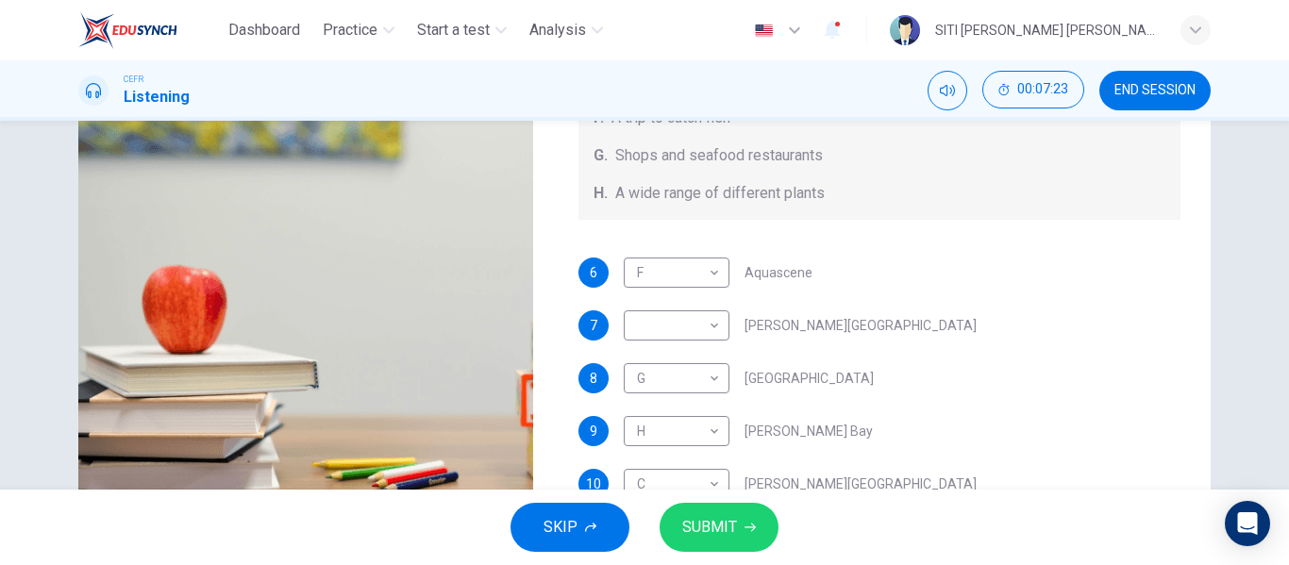
scroll to position [277, 0]
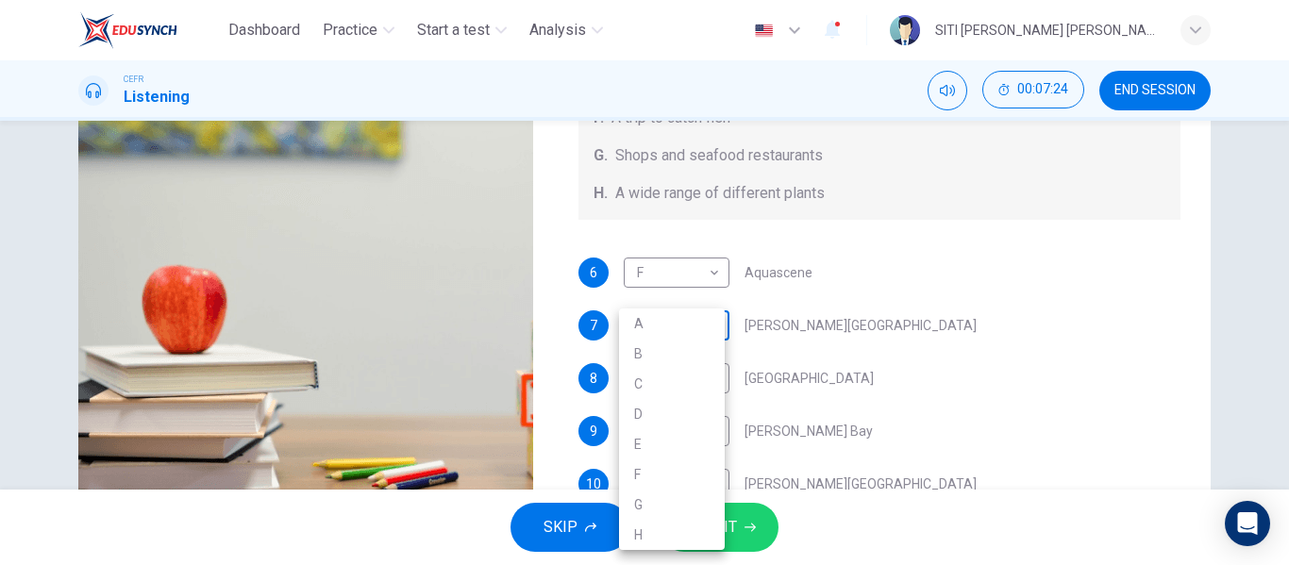
click at [701, 326] on body "Dashboard Practice Start a test Analysis English en ​ SITI [PERSON_NAME] [PERSO…" at bounding box center [644, 282] width 1289 height 565
click at [660, 441] on li "E" at bounding box center [672, 444] width 106 height 30
type input "85"
type input "E"
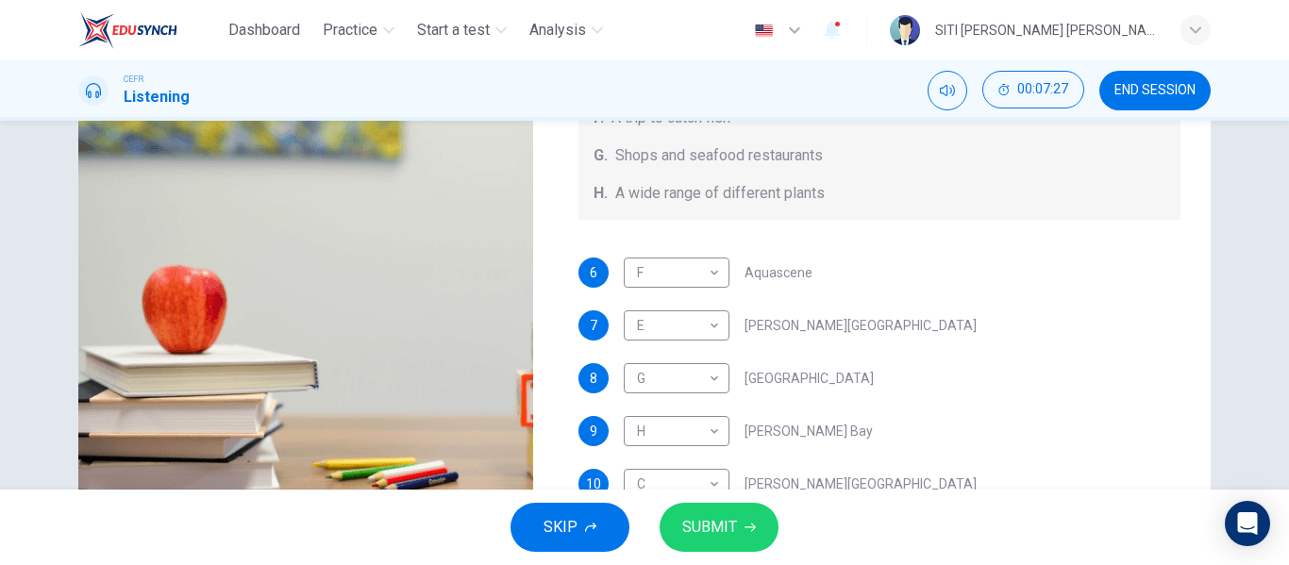
click at [757, 293] on div "6 F F ​ Aquascene 7 E E ​ [PERSON_NAME][GEOGRAPHIC_DATA] 8 G G ​ [GEOGRAPHIC_DA…" at bounding box center [879, 397] width 603 height 279
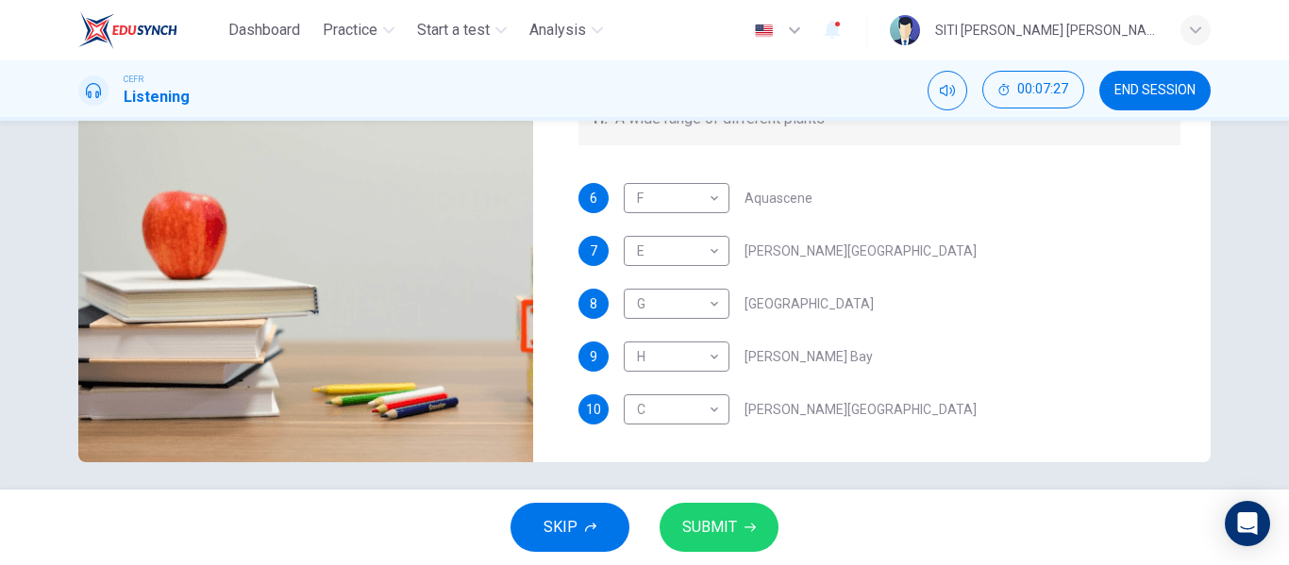
scroll to position [362, 0]
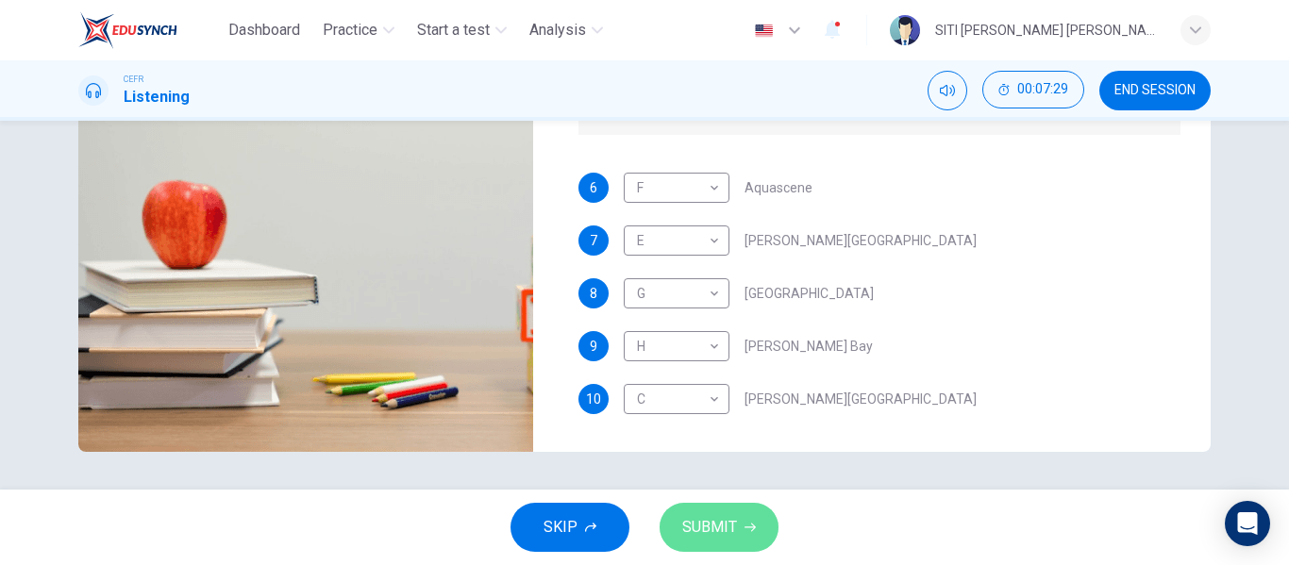
click at [716, 525] on span "SUBMIT" at bounding box center [709, 527] width 55 height 26
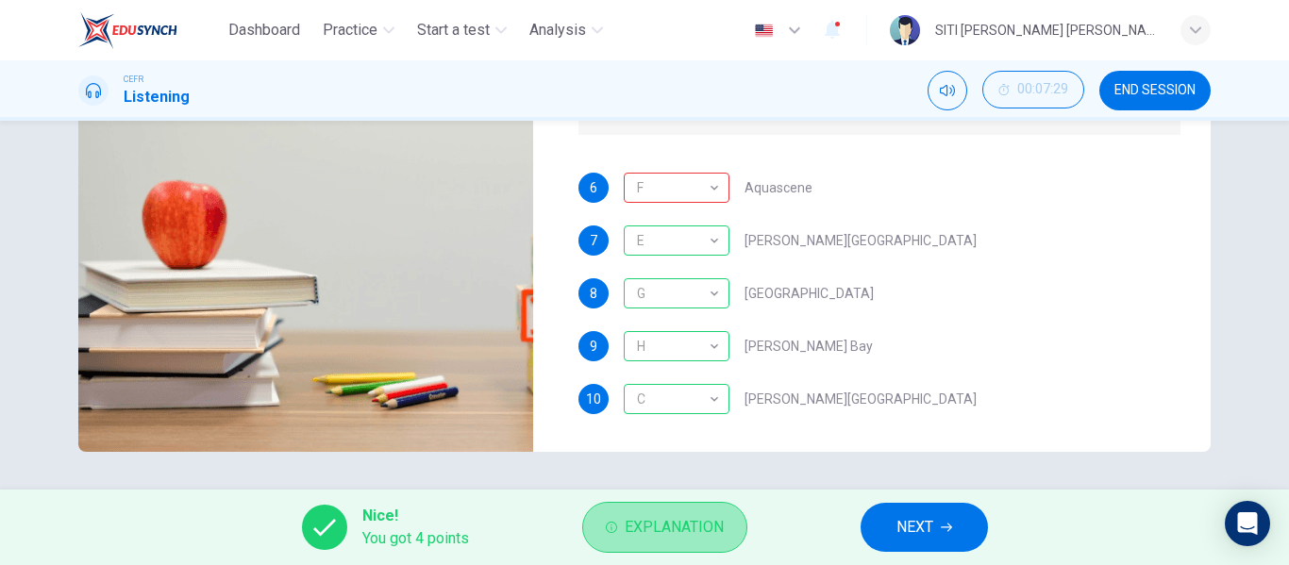
click at [709, 527] on span "Explanation" at bounding box center [674, 527] width 99 height 26
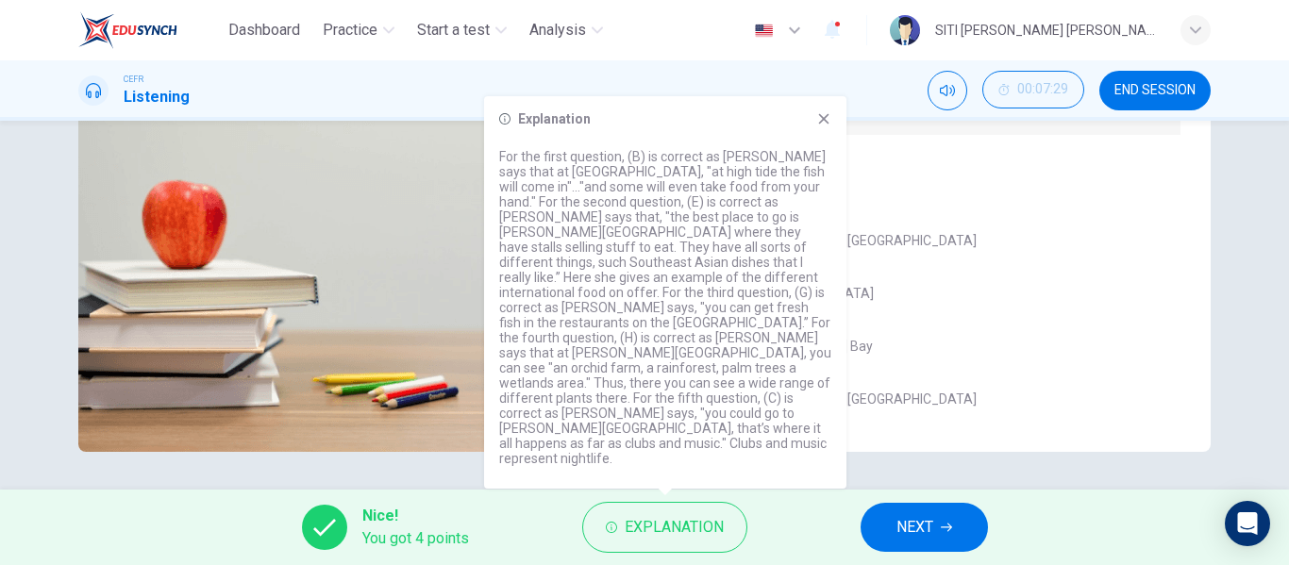
click at [820, 125] on icon at bounding box center [824, 119] width 10 height 10
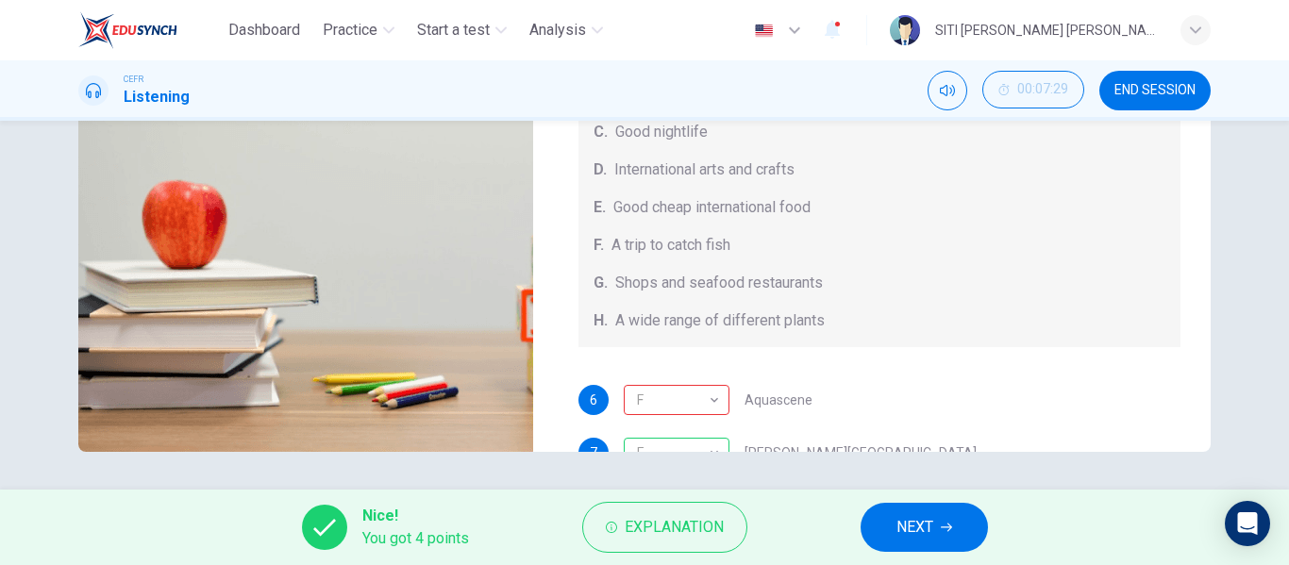
type input "89"
click at [904, 529] on span "NEXT" at bounding box center [914, 527] width 37 height 26
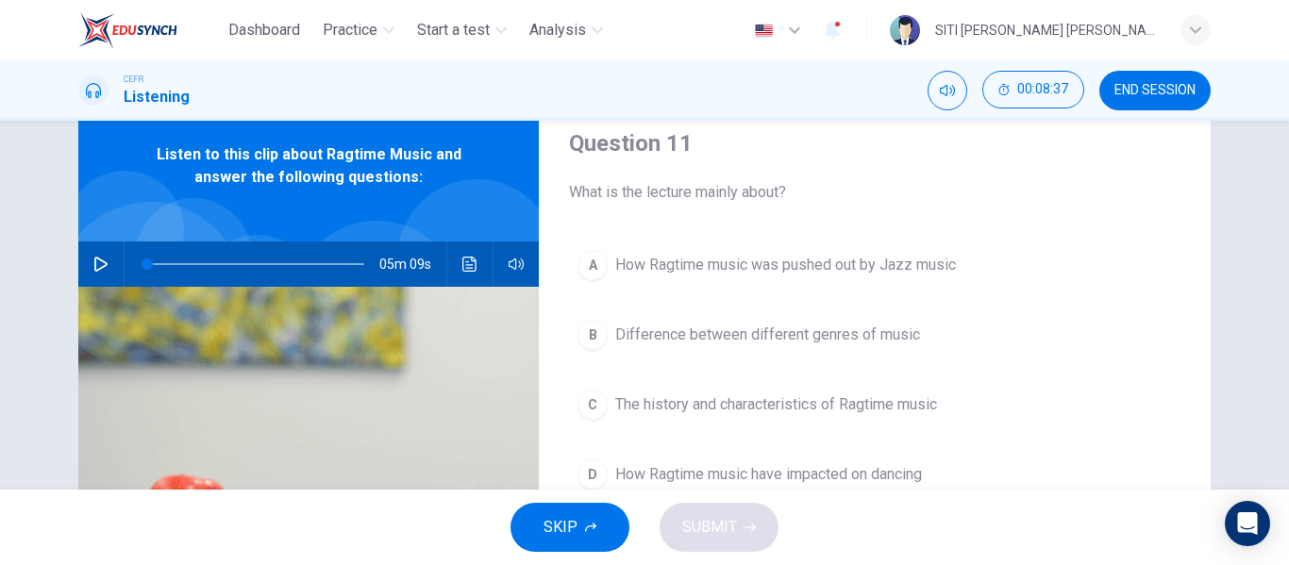
scroll to position [67, 0]
click at [93, 263] on icon "button" at bounding box center [100, 265] width 15 height 15
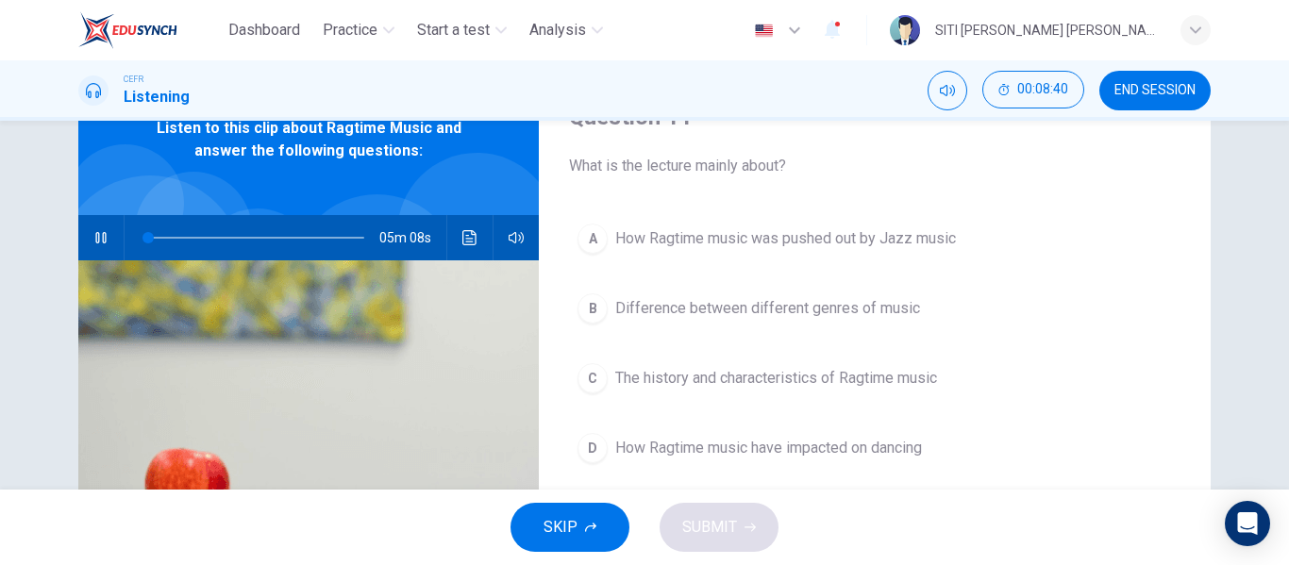
scroll to position [116, 0]
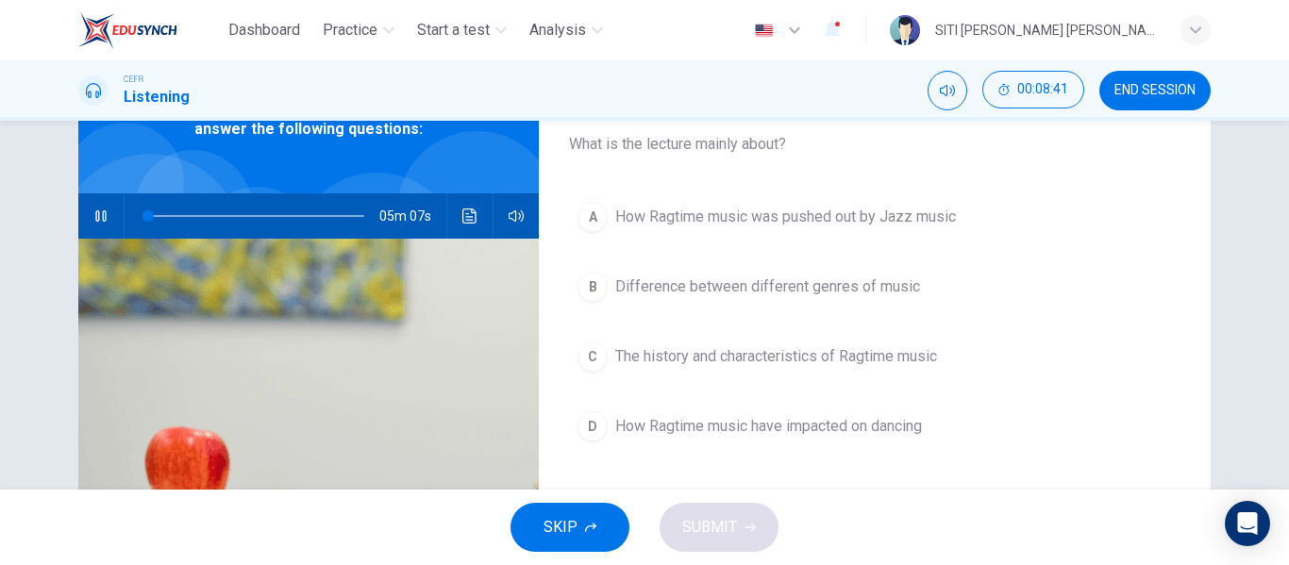
type input "1"
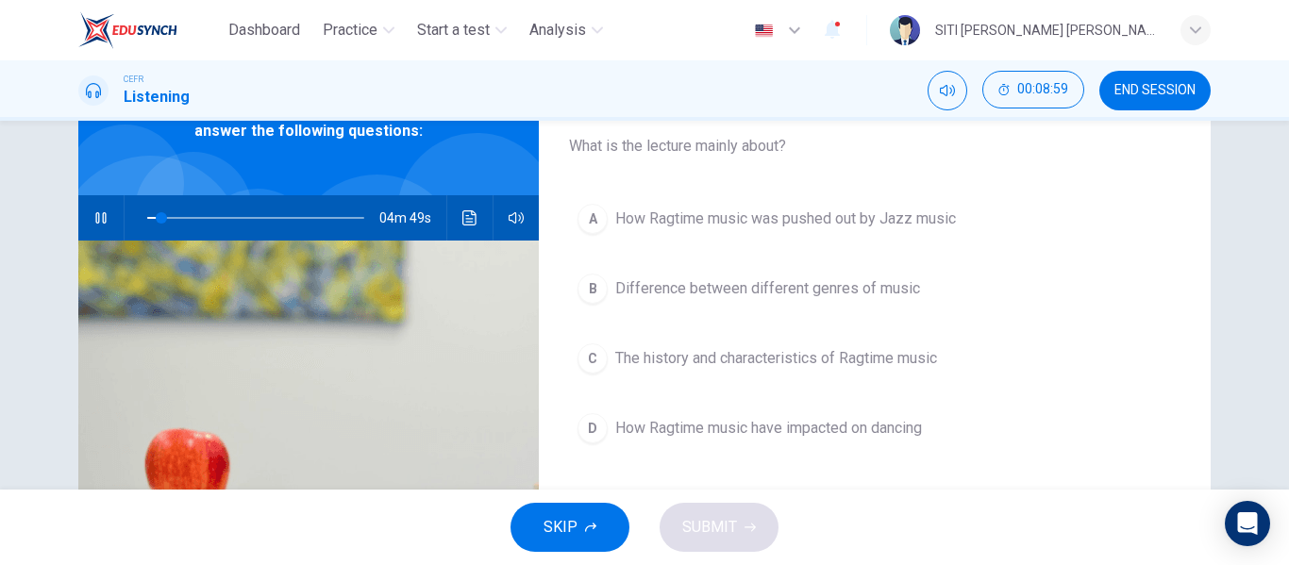
scroll to position [115, 0]
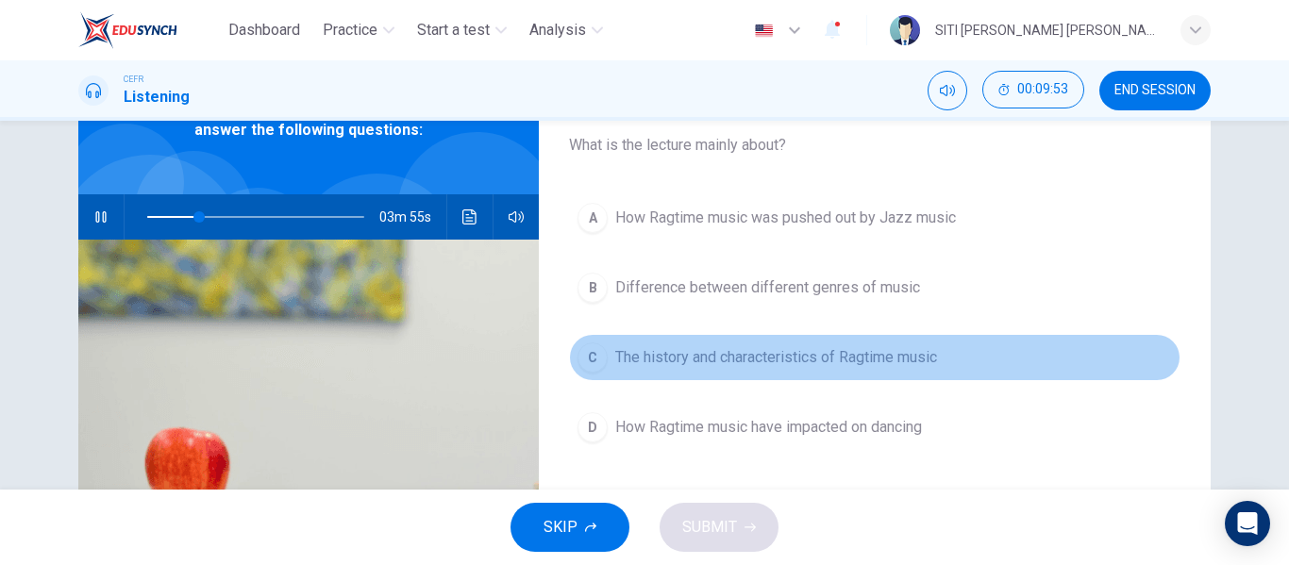
click at [686, 366] on span "The history and characteristics of Ragtime music" at bounding box center [776, 357] width 322 height 23
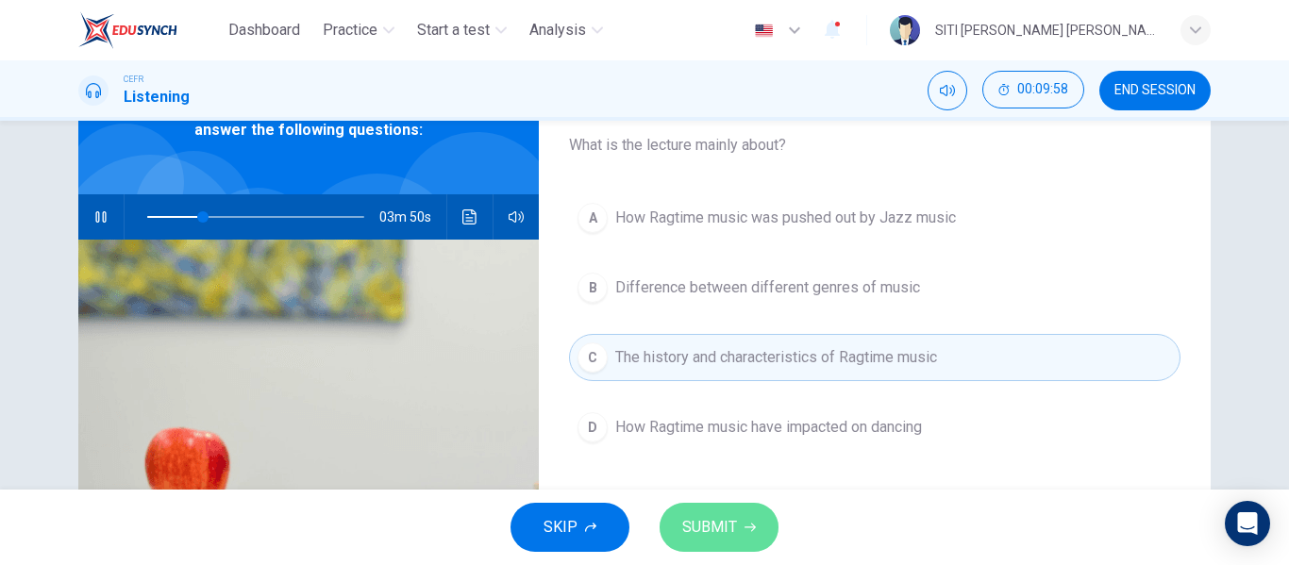
click at [708, 533] on span "SUBMIT" at bounding box center [709, 527] width 55 height 26
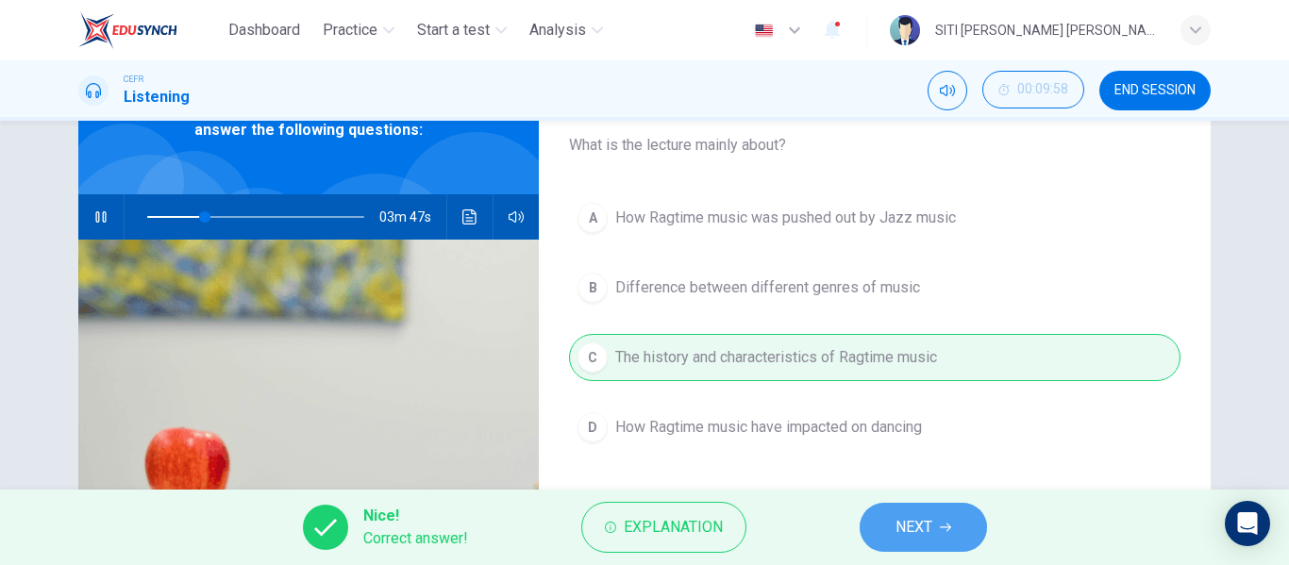
click at [921, 523] on span "NEXT" at bounding box center [913, 527] width 37 height 26
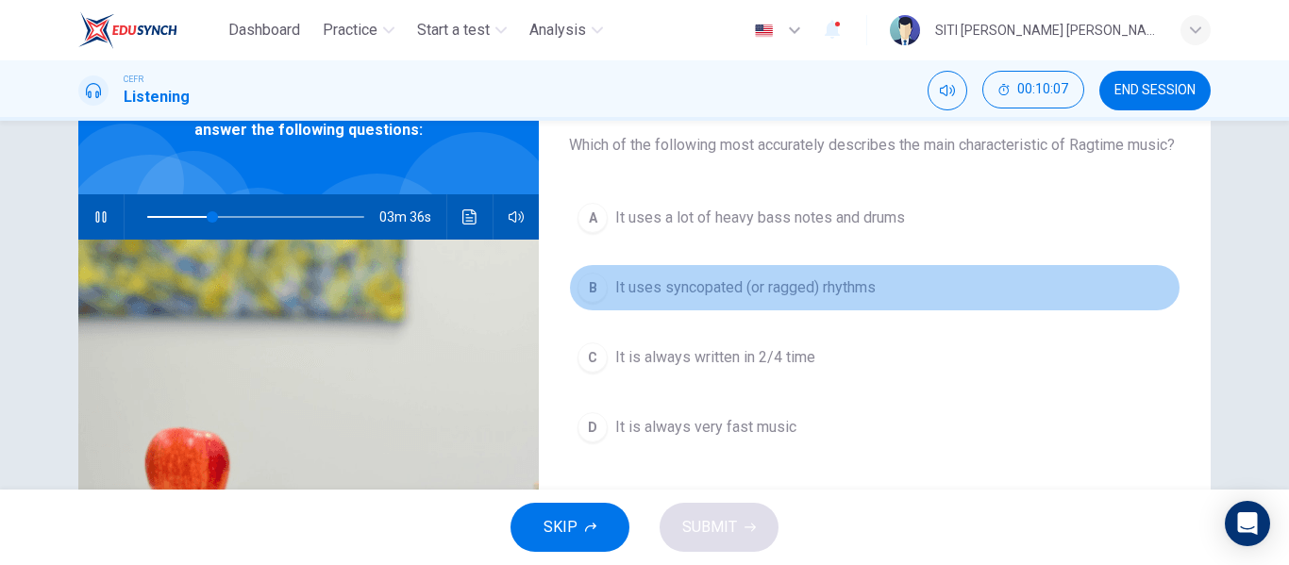
click at [768, 299] on span "It uses syncopated (or ragged) rhythms" at bounding box center [745, 287] width 260 height 23
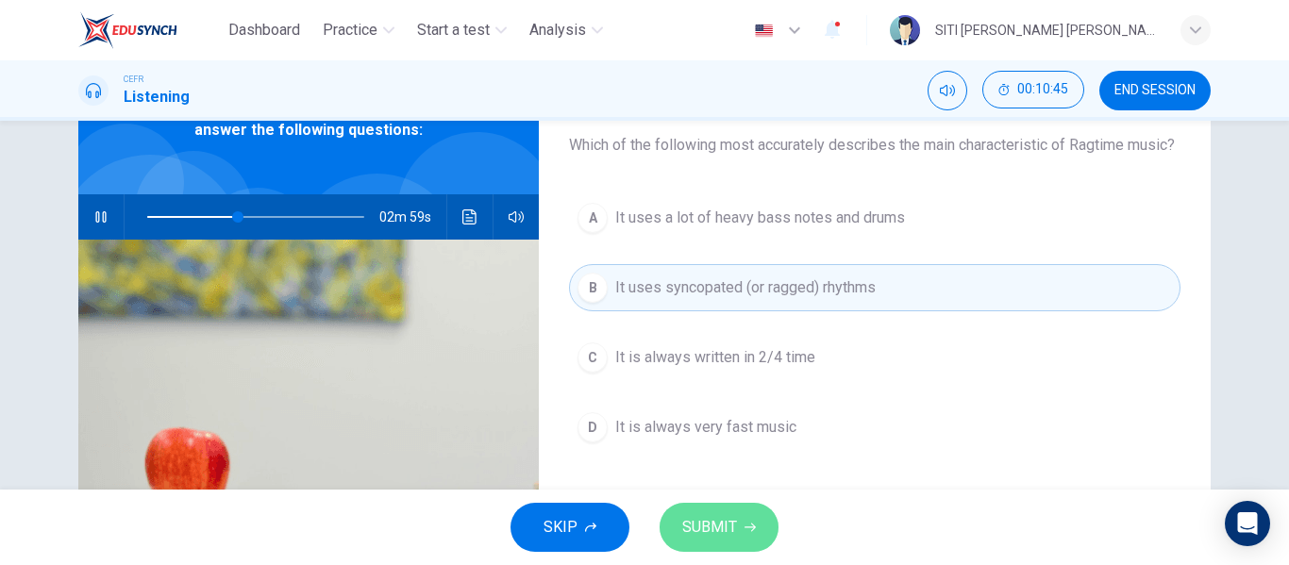
click at [745, 530] on icon "button" at bounding box center [749, 527] width 11 height 11
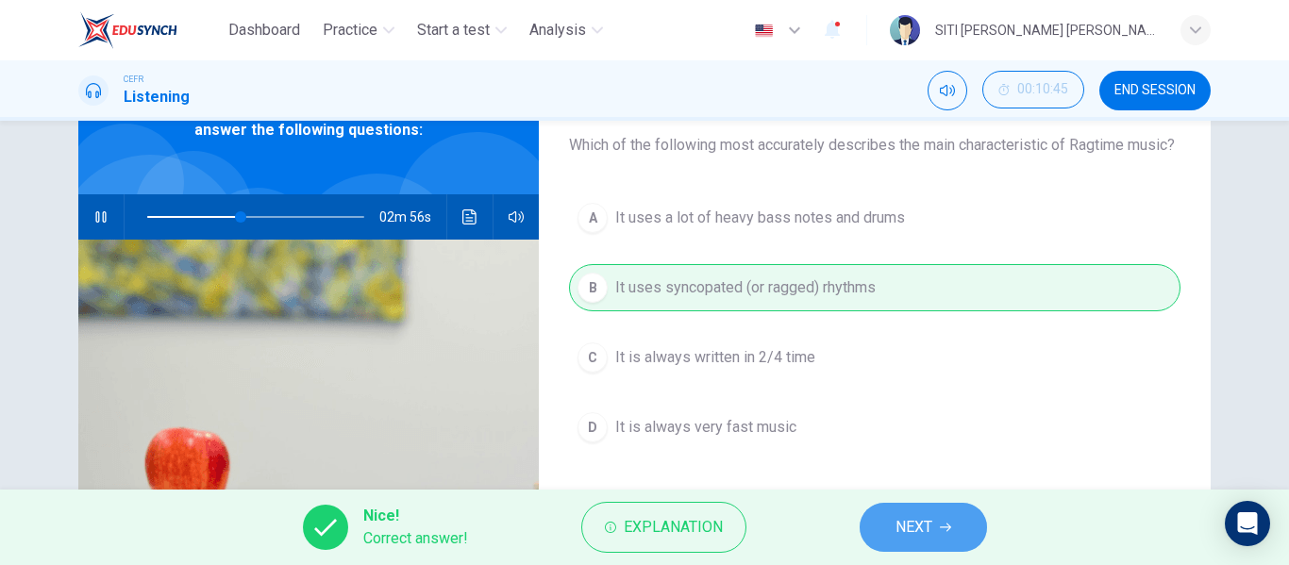
click at [893, 540] on button "NEXT" at bounding box center [923, 527] width 127 height 49
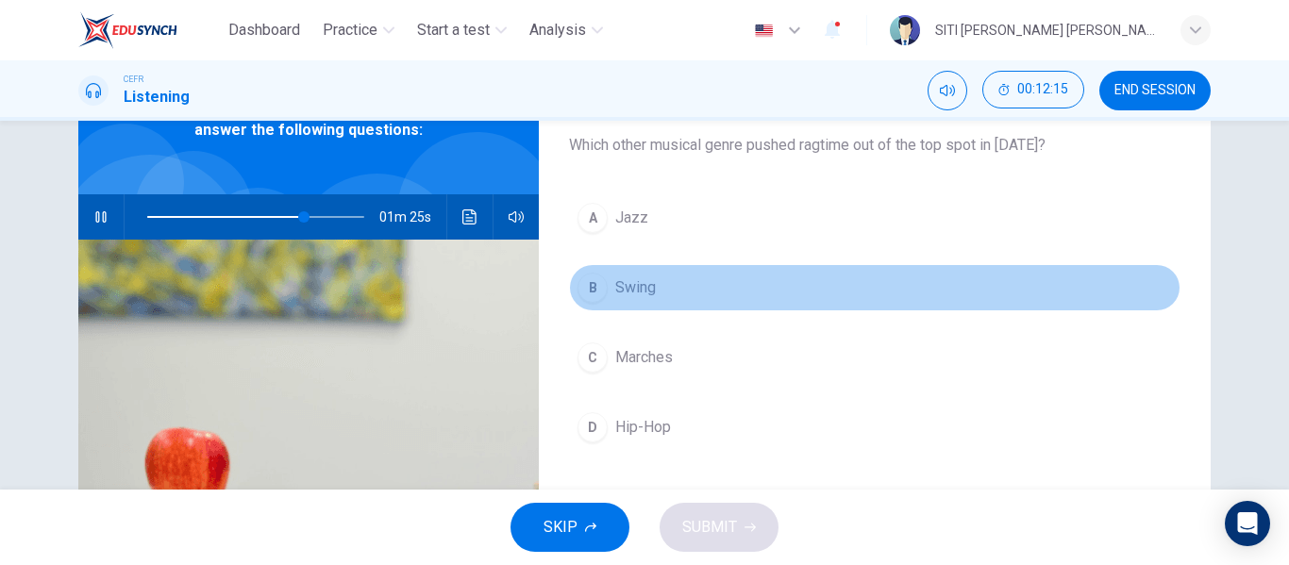
click at [668, 301] on button "B Swing" at bounding box center [874, 287] width 611 height 47
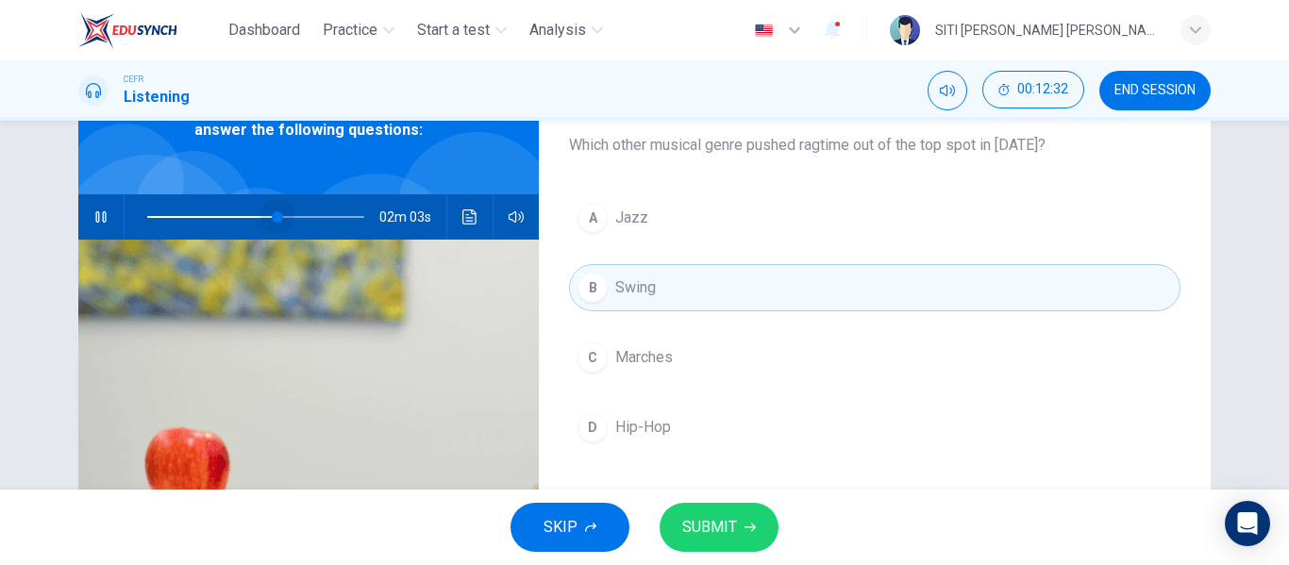
click at [274, 217] on span at bounding box center [255, 217] width 217 height 26
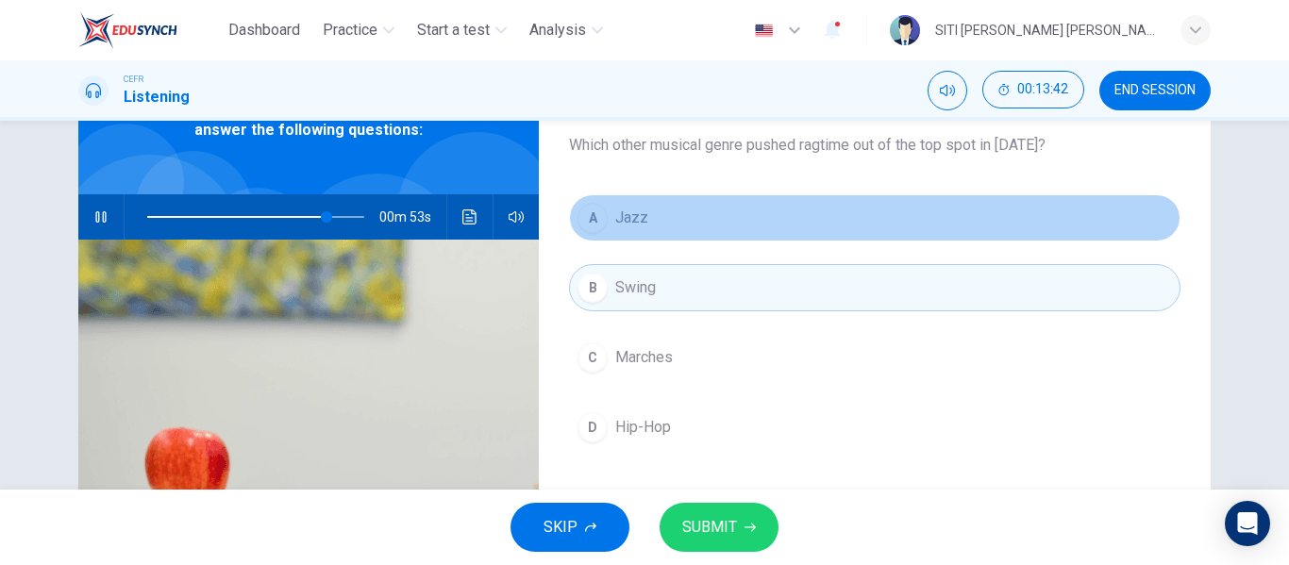
click at [638, 201] on button "A Jazz" at bounding box center [874, 217] width 611 height 47
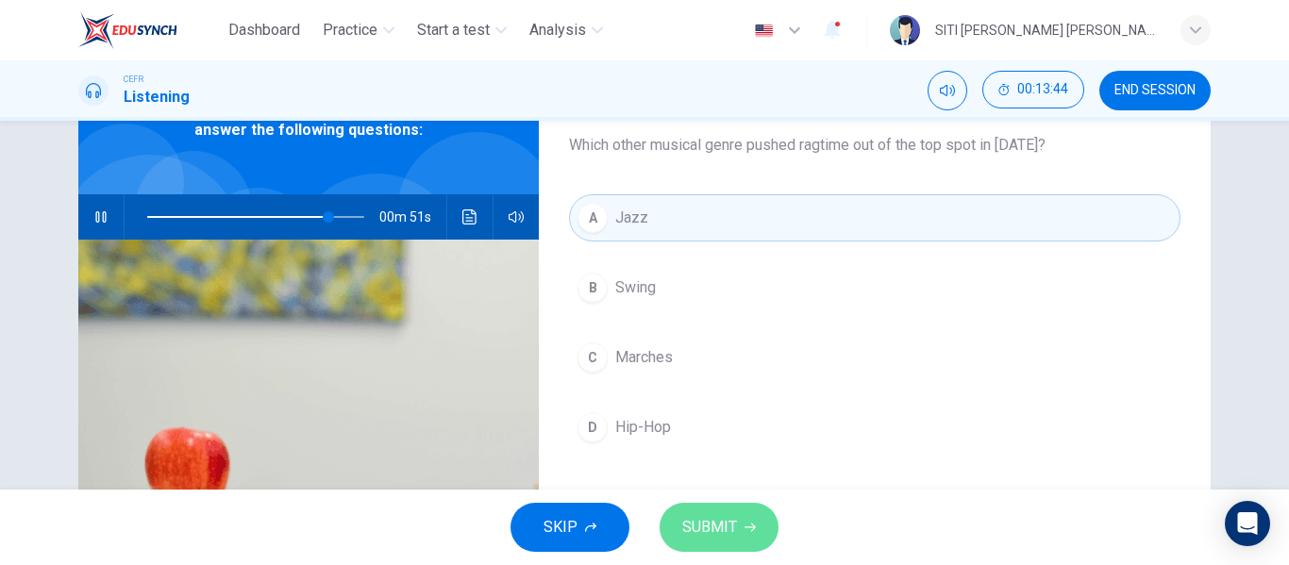
click at [691, 531] on span "SUBMIT" at bounding box center [709, 527] width 55 height 26
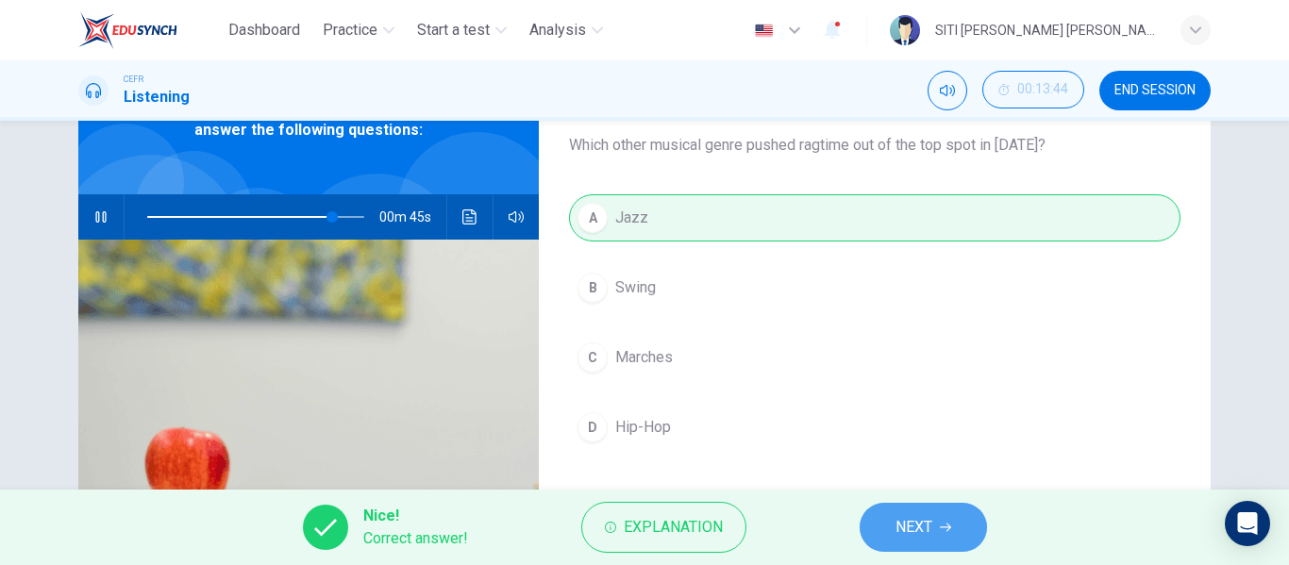
click at [940, 524] on icon "button" at bounding box center [945, 527] width 11 height 11
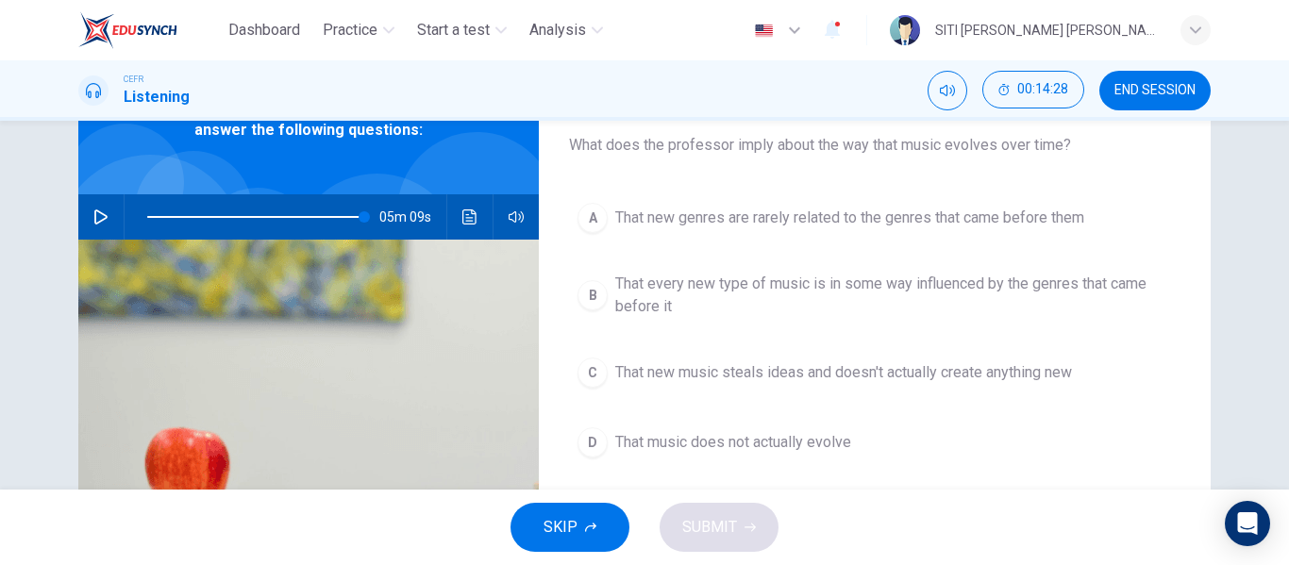
type input "0"
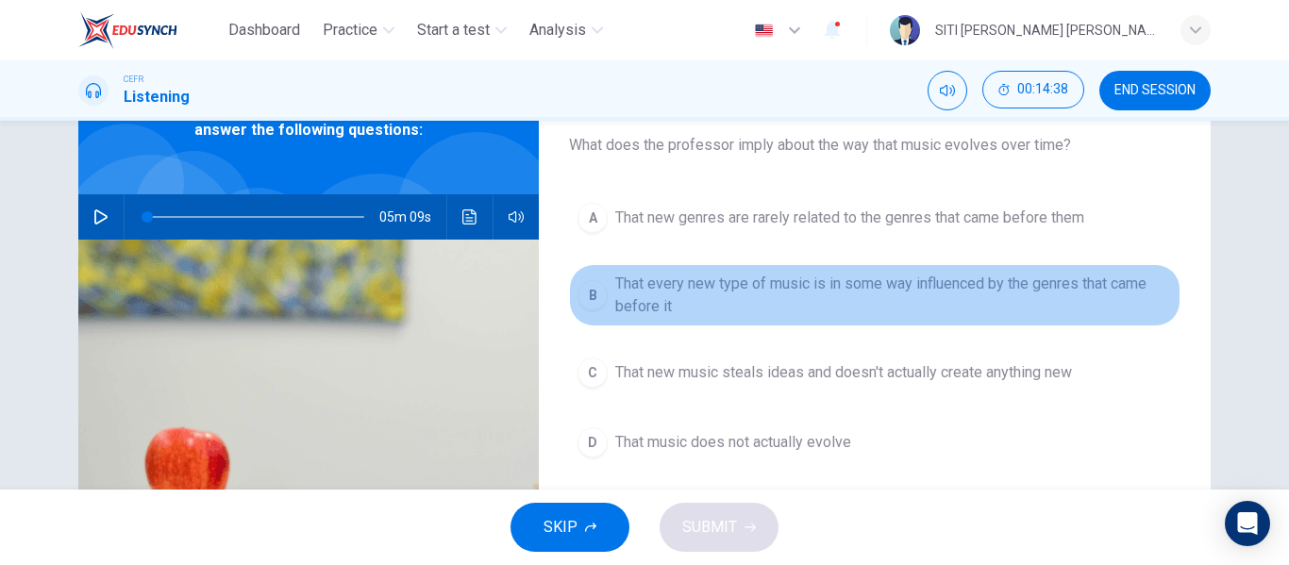
click at [785, 287] on span "That every new type of music is in some way influenced by the genres that came …" at bounding box center [893, 295] width 557 height 45
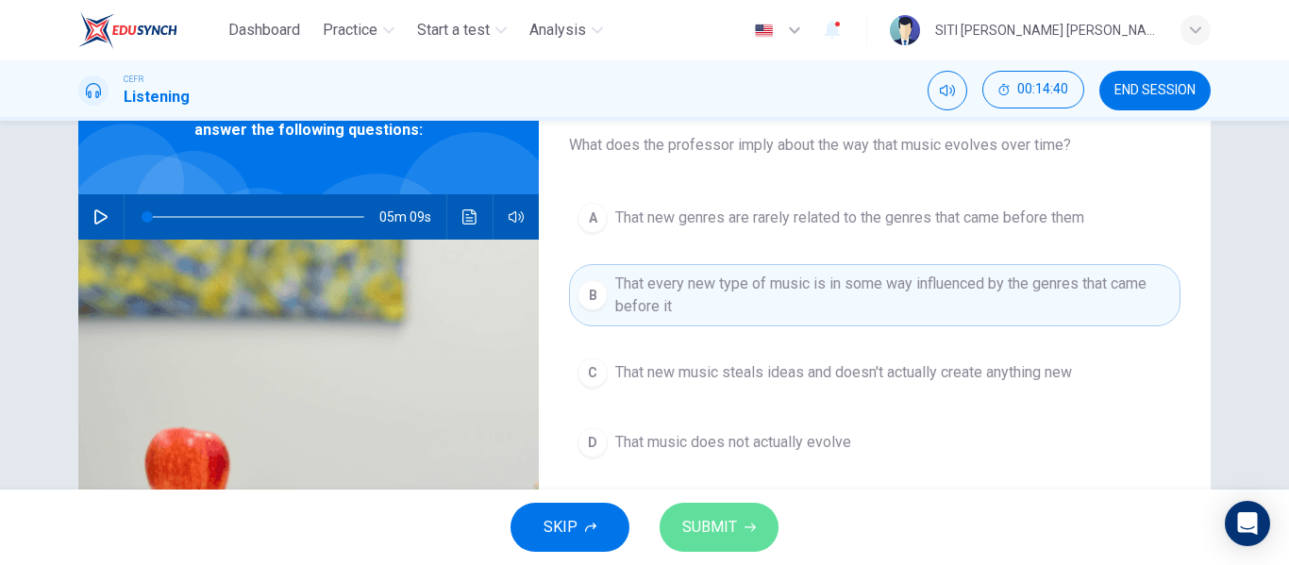
click at [741, 512] on button "SUBMIT" at bounding box center [719, 527] width 119 height 49
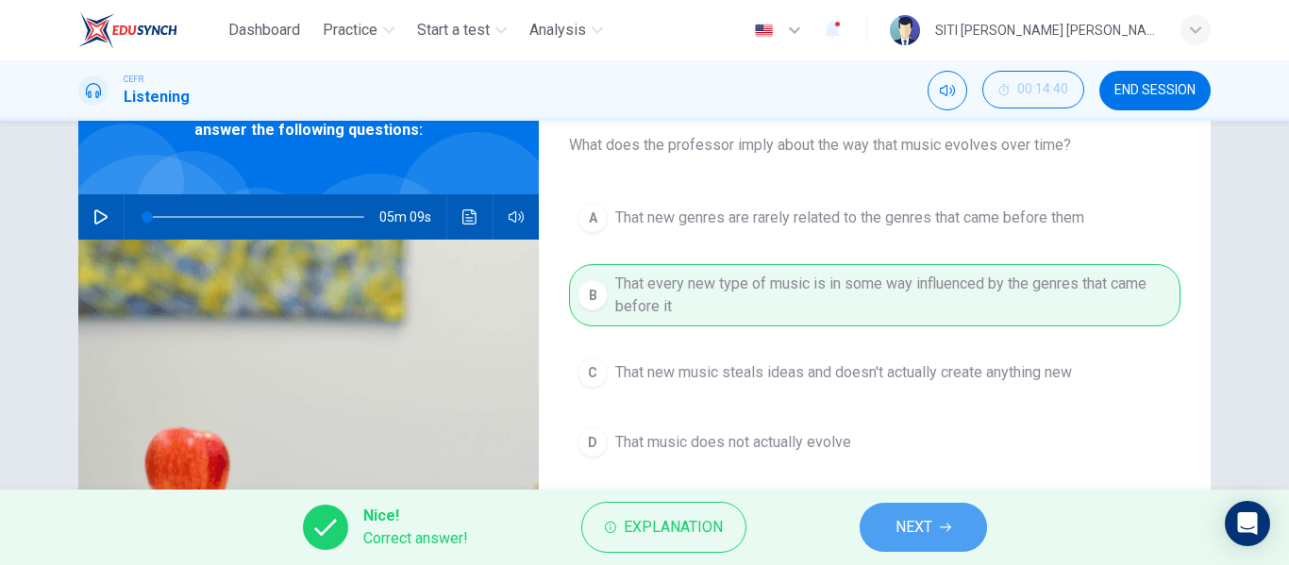
click at [914, 526] on span "NEXT" at bounding box center [913, 527] width 37 height 26
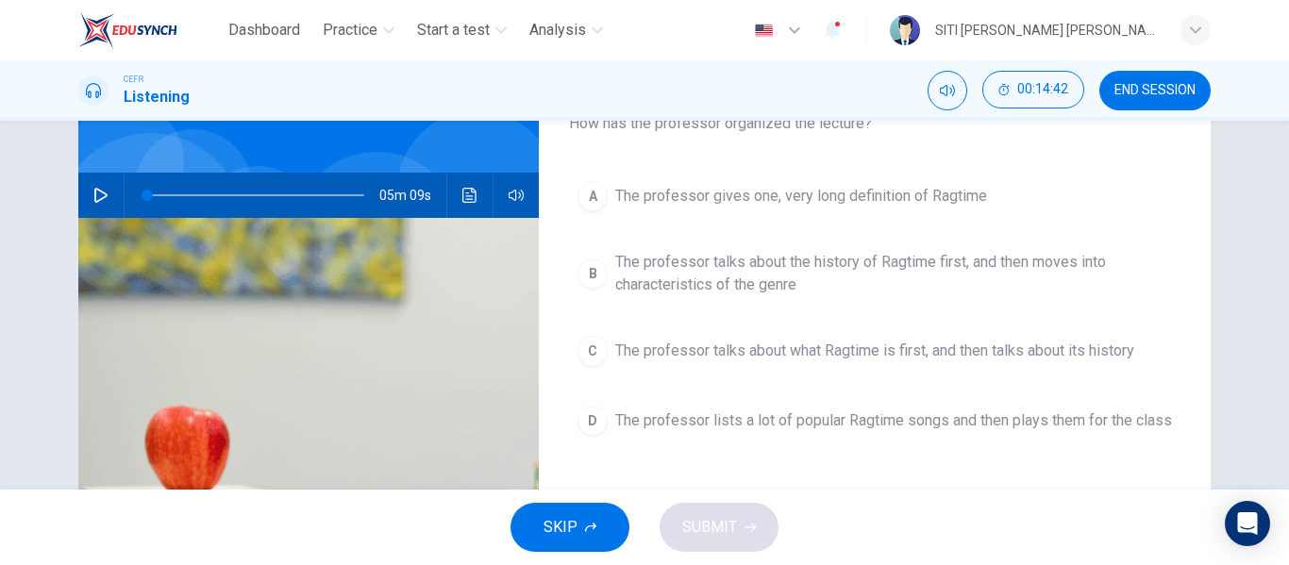
scroll to position [138, 0]
click at [707, 272] on span "The professor talks about the history of Ragtime first, and then moves into cha…" at bounding box center [893, 272] width 557 height 45
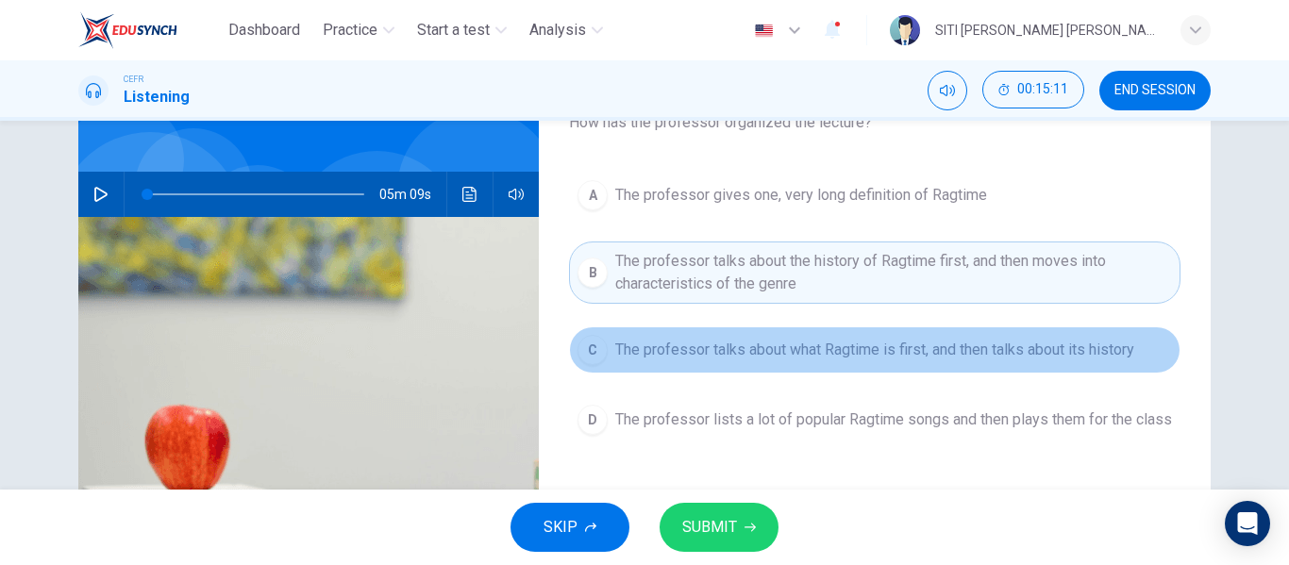
click at [714, 353] on span "The professor talks about what Ragtime is first, and then talks about its histo…" at bounding box center [874, 350] width 519 height 23
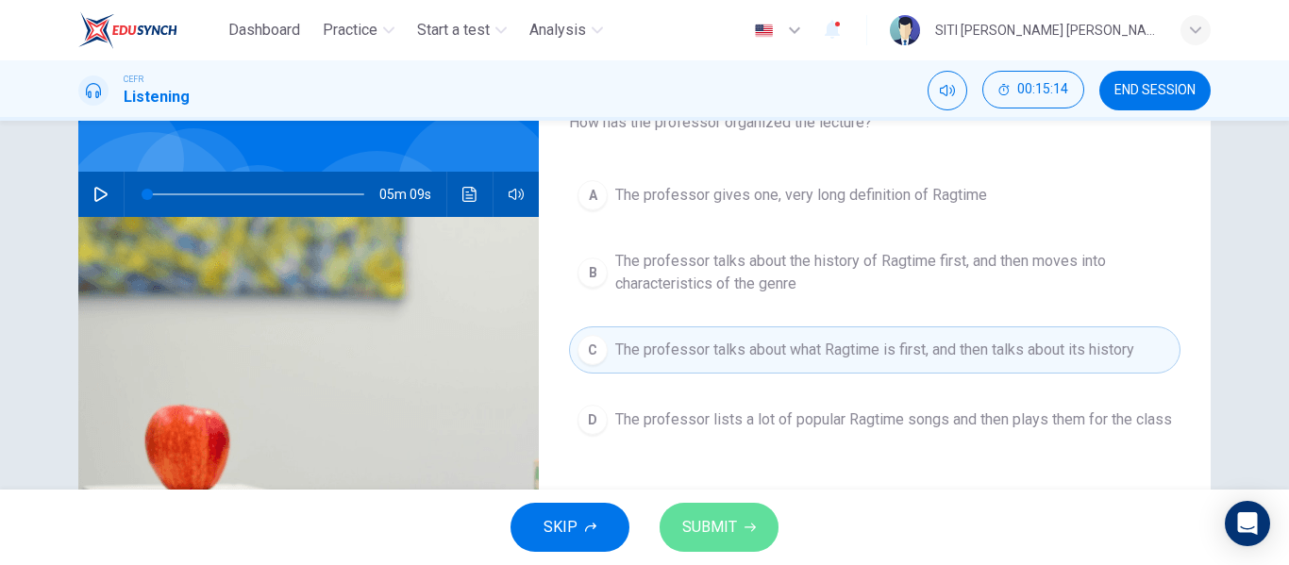
click at [733, 527] on span "SUBMIT" at bounding box center [709, 527] width 55 height 26
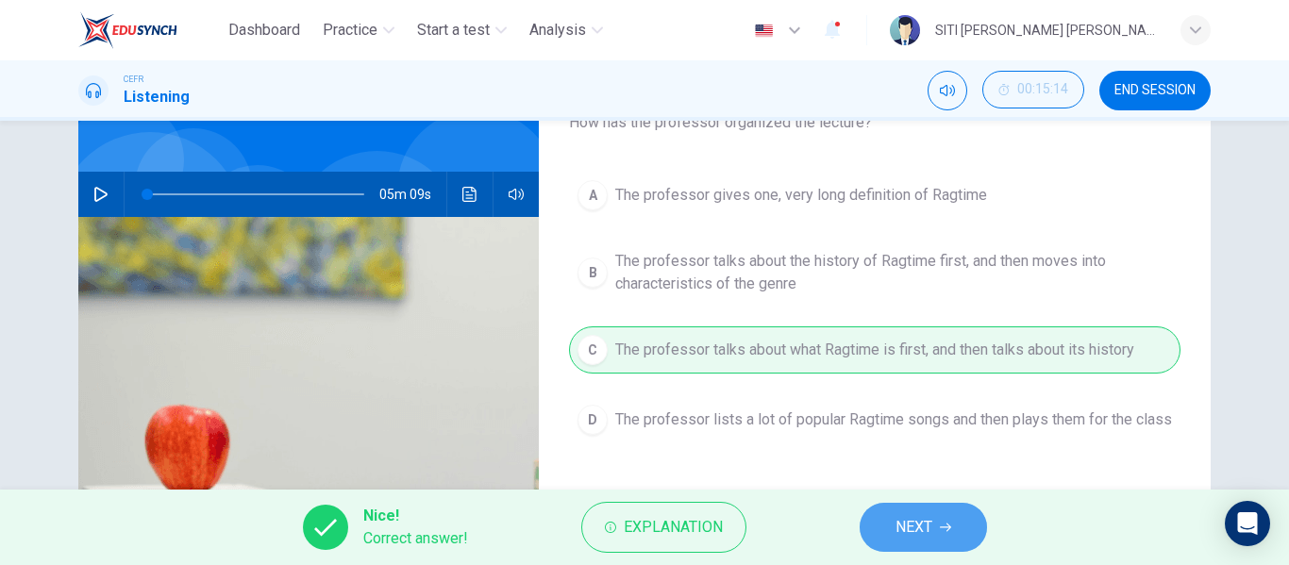
click at [935, 535] on button "NEXT" at bounding box center [923, 527] width 127 height 49
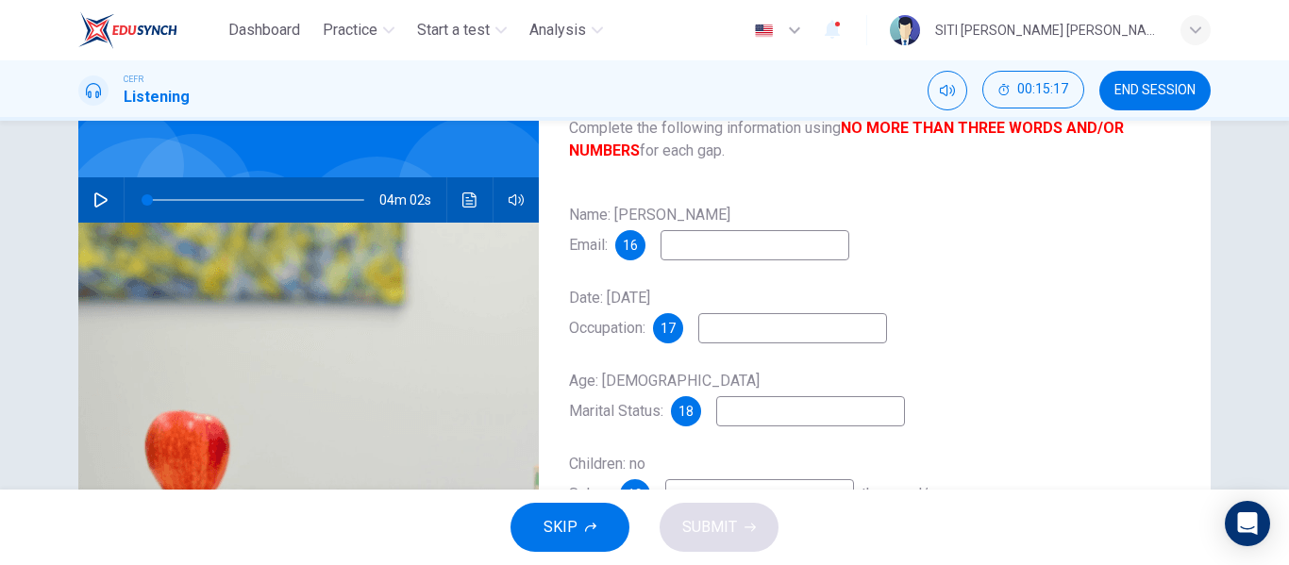
scroll to position [134, 0]
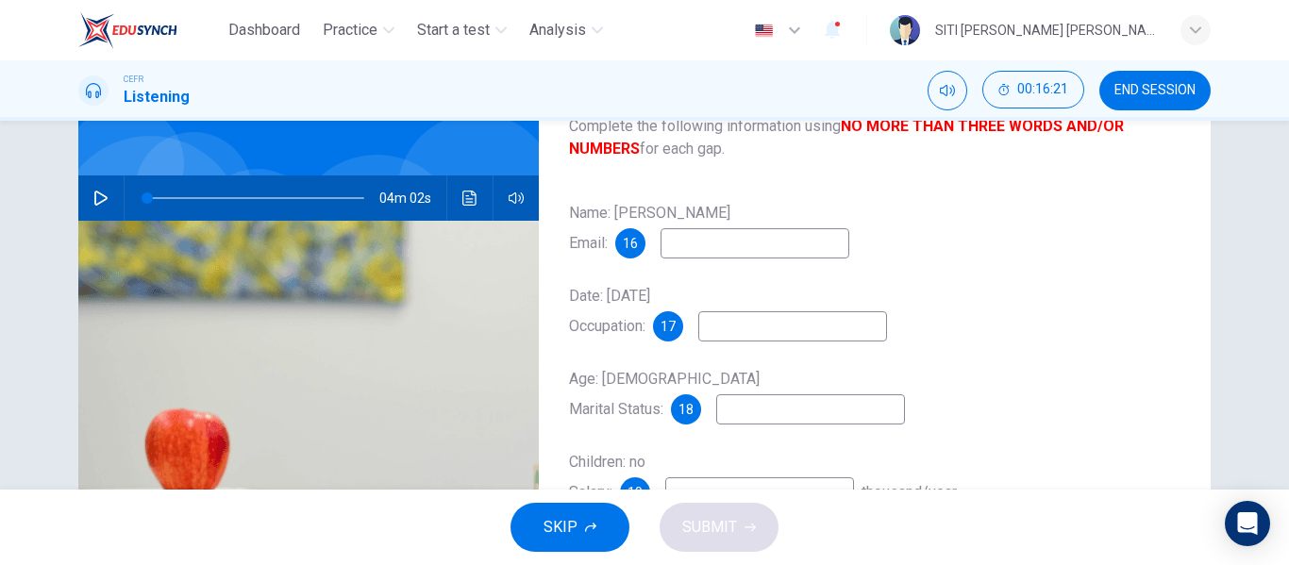
click at [748, 247] on input at bounding box center [754, 243] width 189 height 30
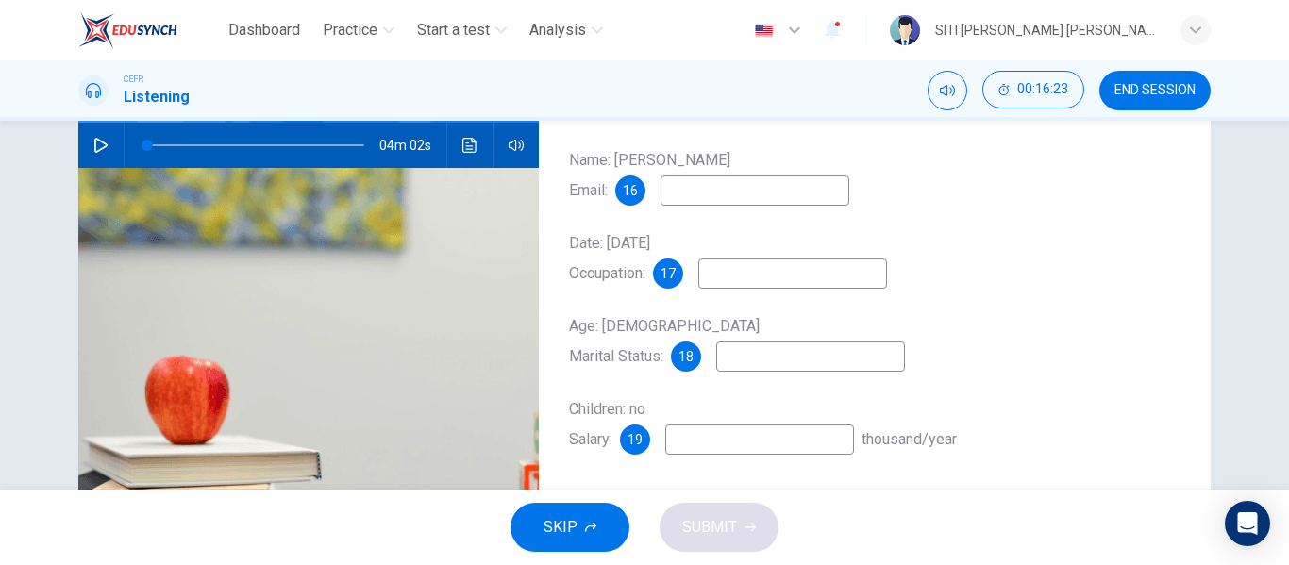
scroll to position [178, 0]
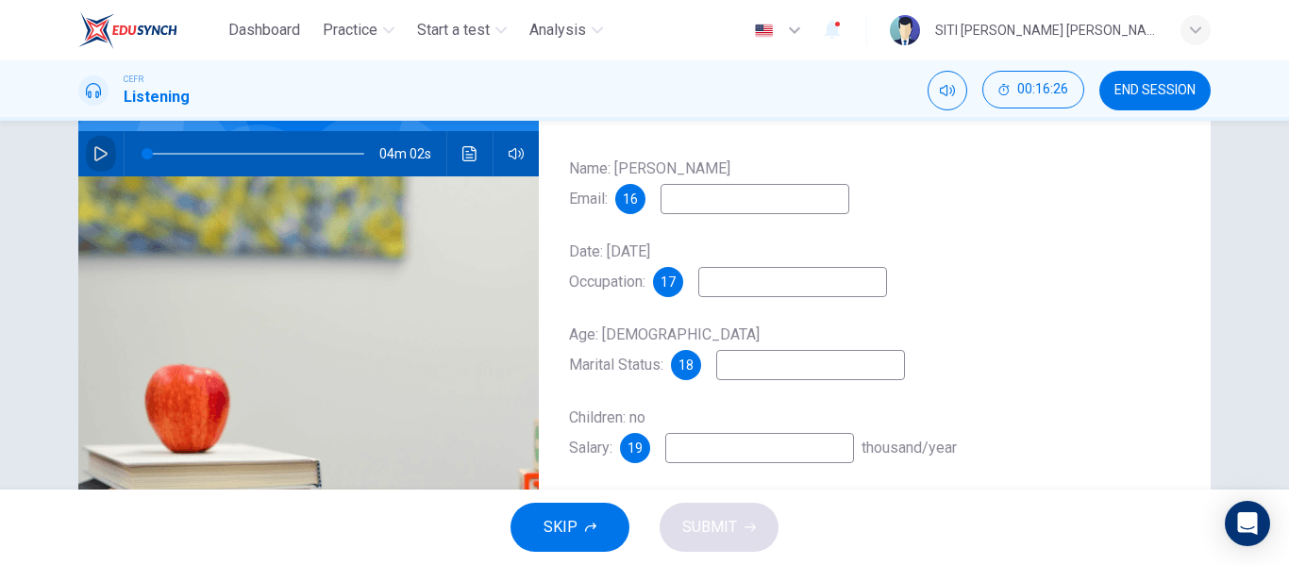
click at [86, 155] on button "button" at bounding box center [101, 153] width 30 height 45
click at [778, 209] on input at bounding box center [754, 199] width 189 height 30
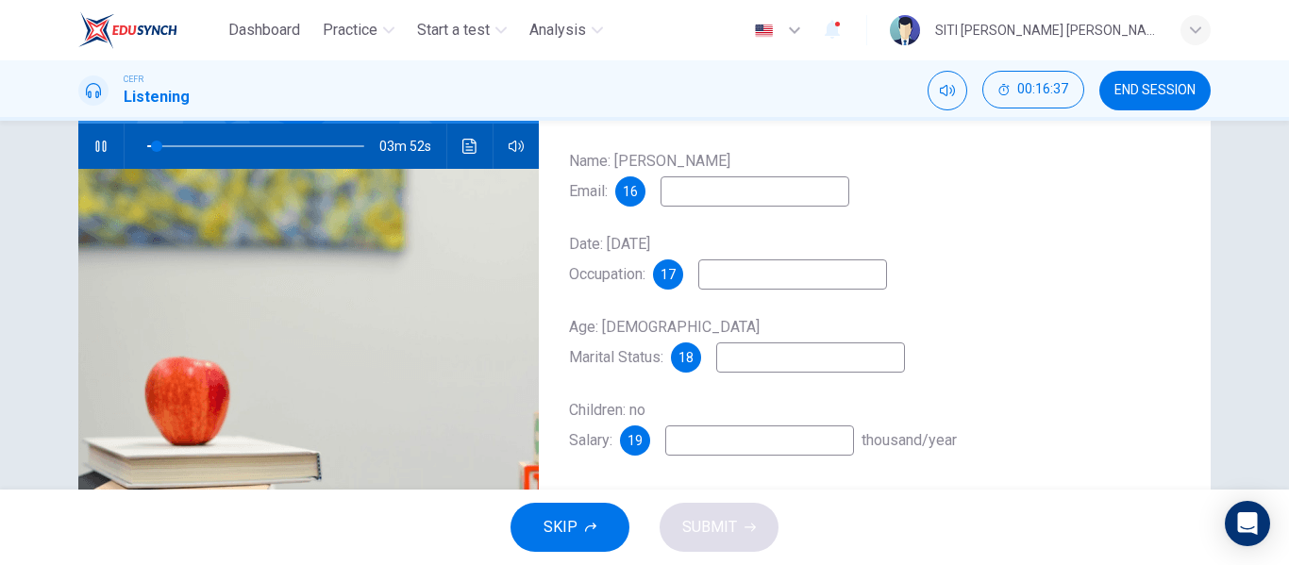
scroll to position [184, 0]
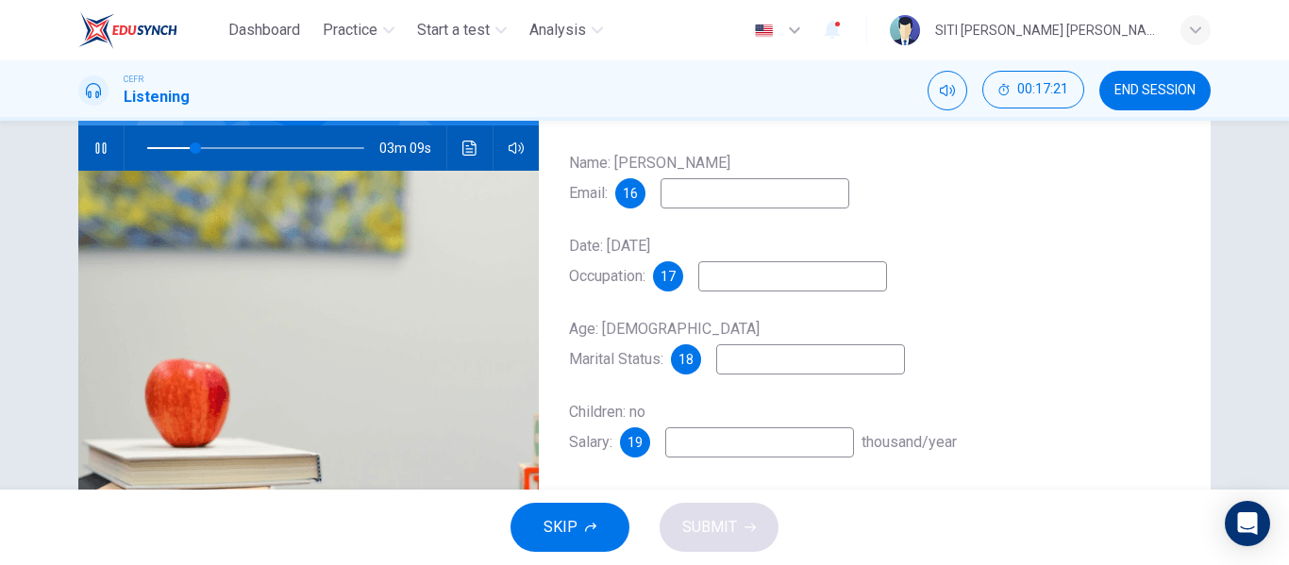
type input "23"
type input "w"
type input "24"
type input "wgla"
type input "24"
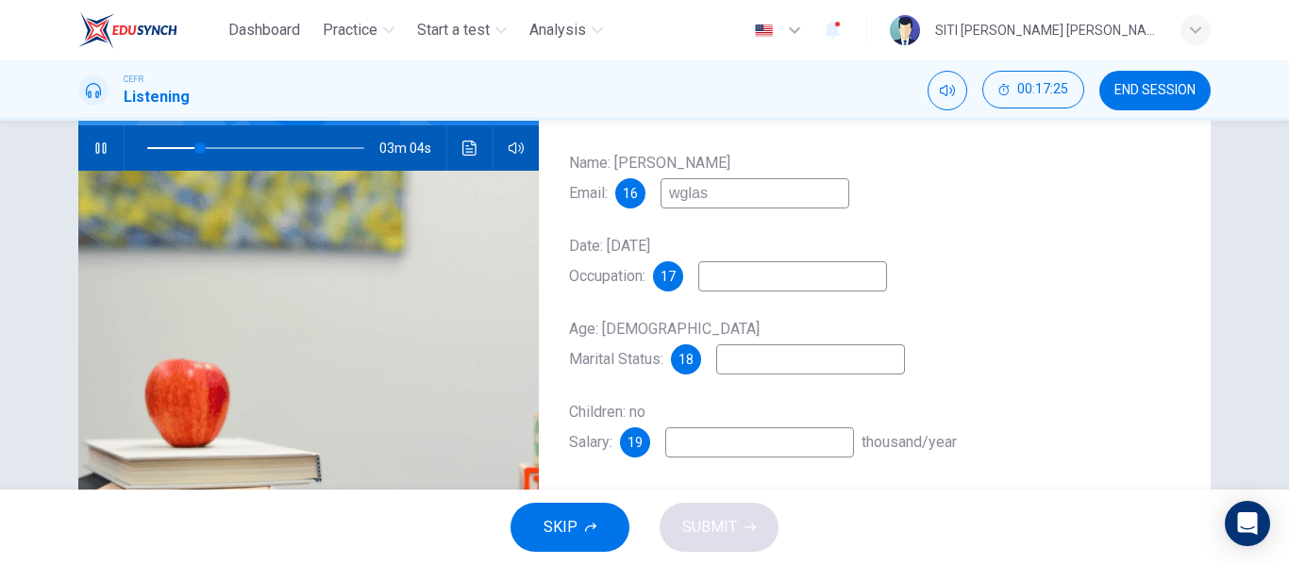
type input "wglass"
type input "25"
type input "wglass@"
type input "25"
type input "wglass@em"
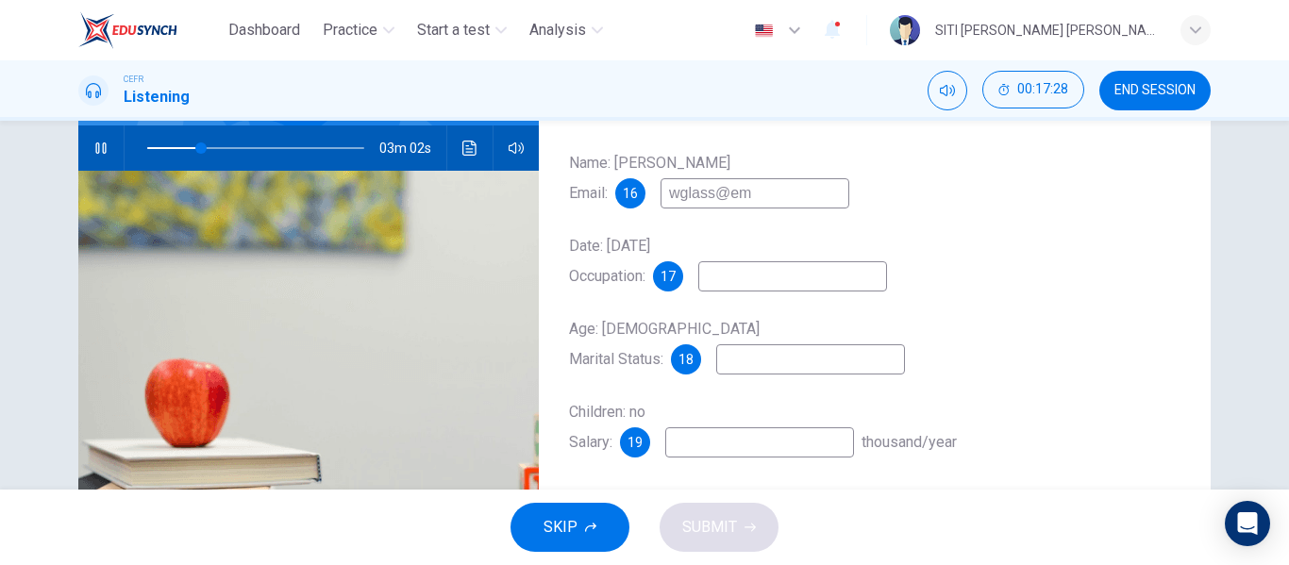
type input "25"
type input "wglass@email"
type input "26"
type input "[EMAIL_ADDRESS][DOMAIN_NAME]"
type input "27"
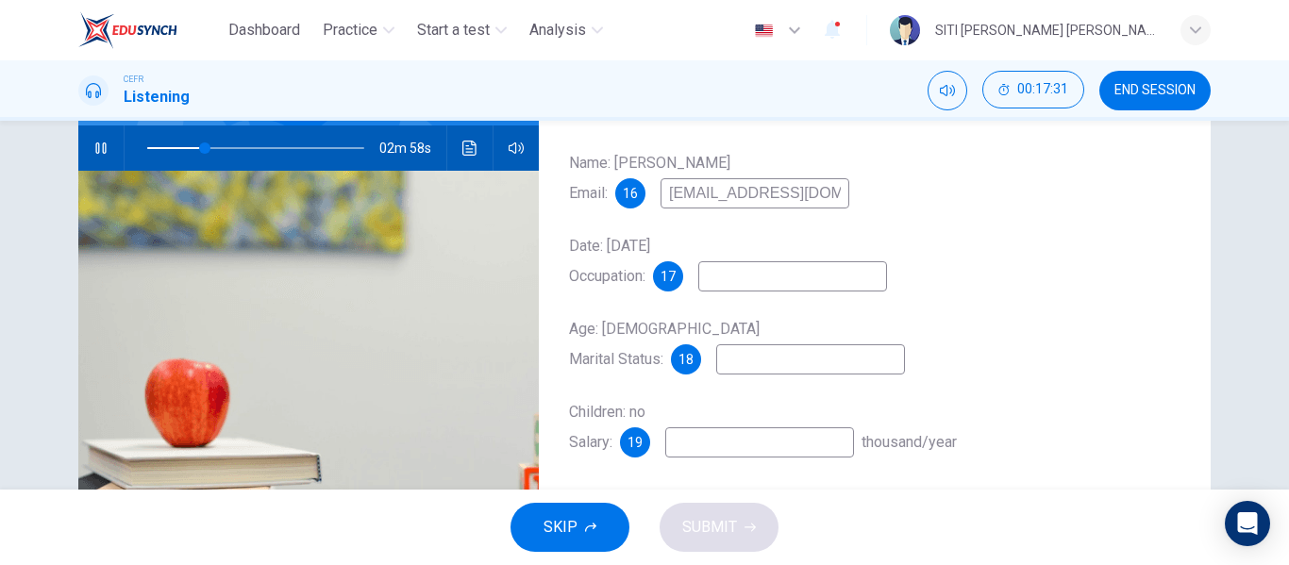
type input "[EMAIL_ADDRESS][DOMAIN_NAME]"
click at [754, 272] on input at bounding box center [792, 276] width 189 height 30
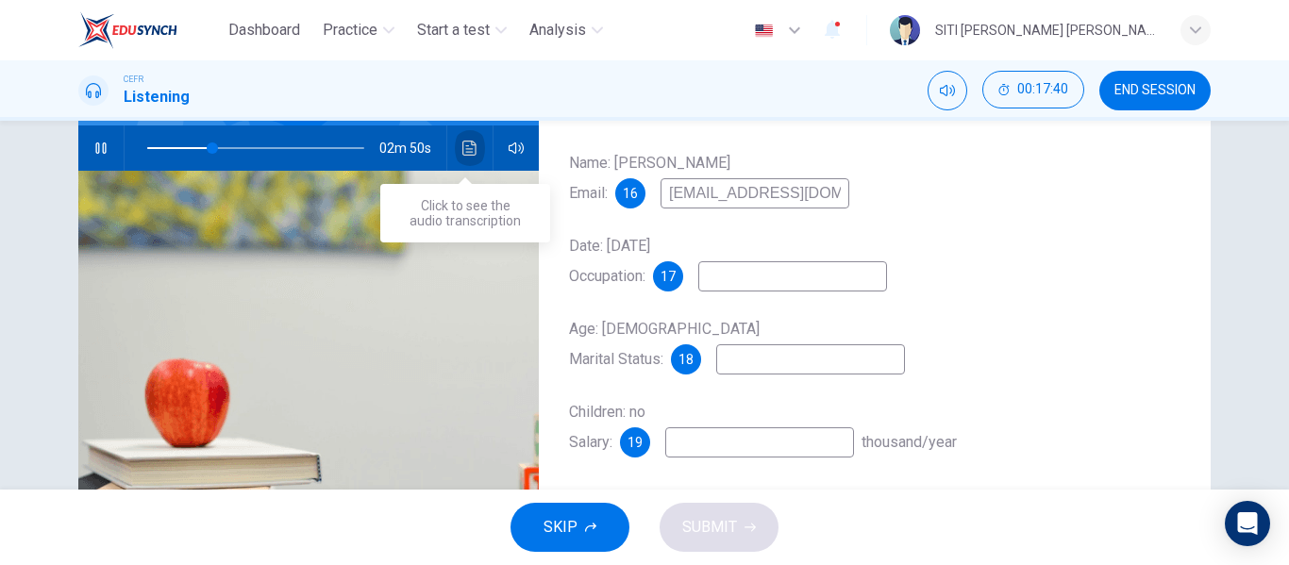
click at [463, 143] on icon "Click to see the audio transcription" at bounding box center [469, 148] width 15 height 15
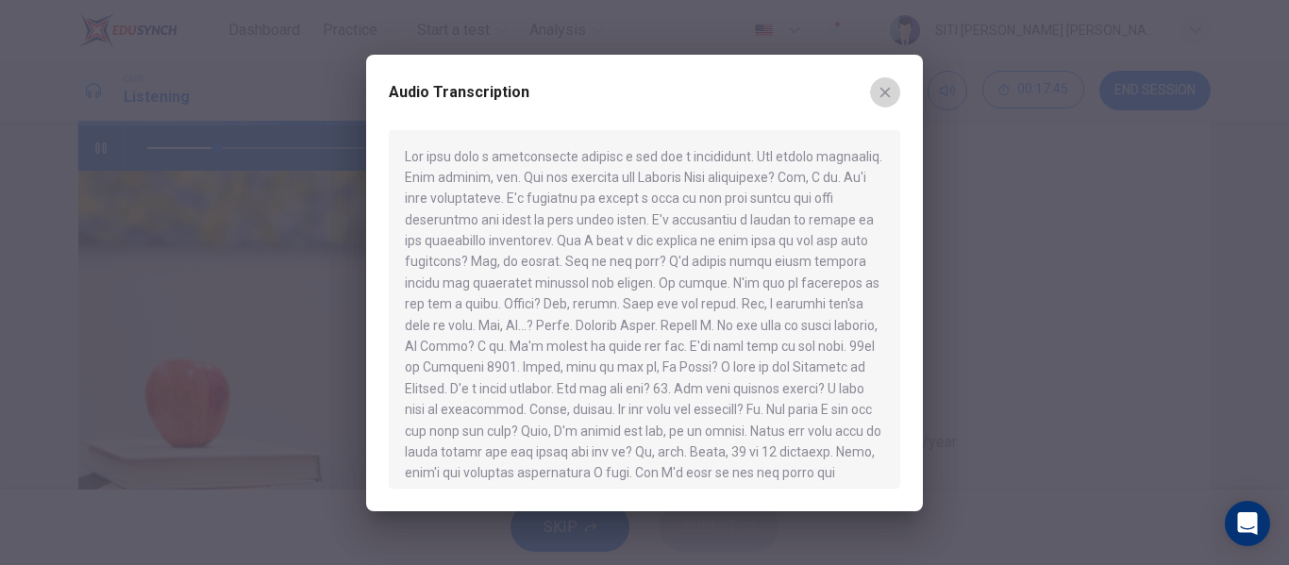
click at [889, 88] on icon "button" at bounding box center [885, 92] width 10 height 10
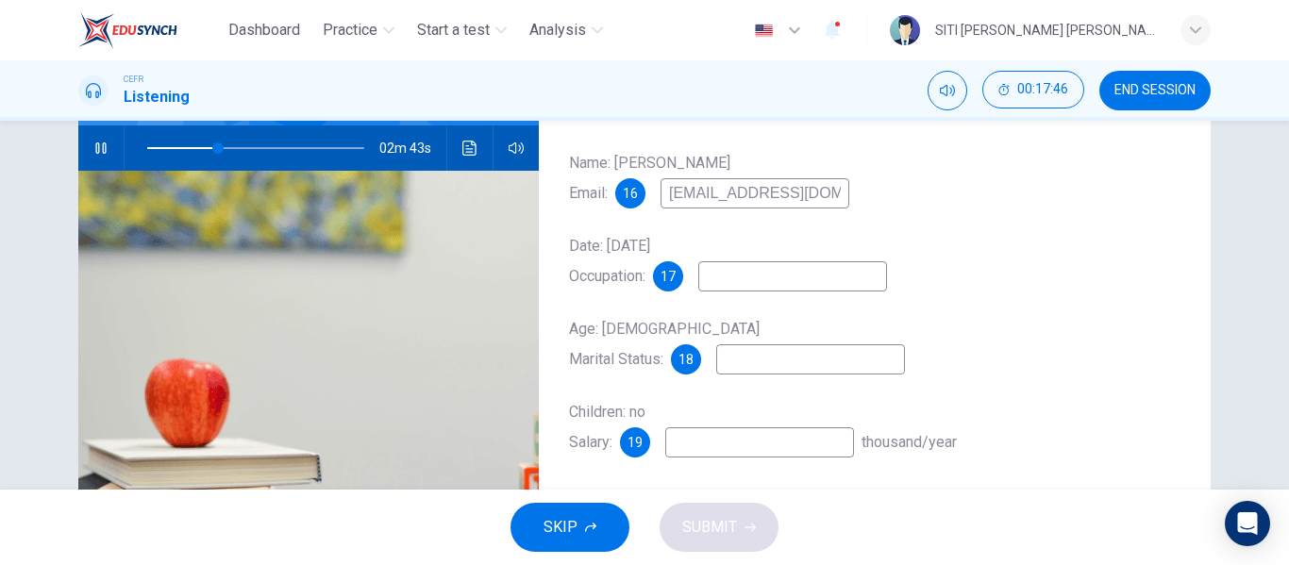
click at [789, 362] on input at bounding box center [810, 359] width 189 height 30
type input "33"
type input "sin"
type input "34"
type input "single"
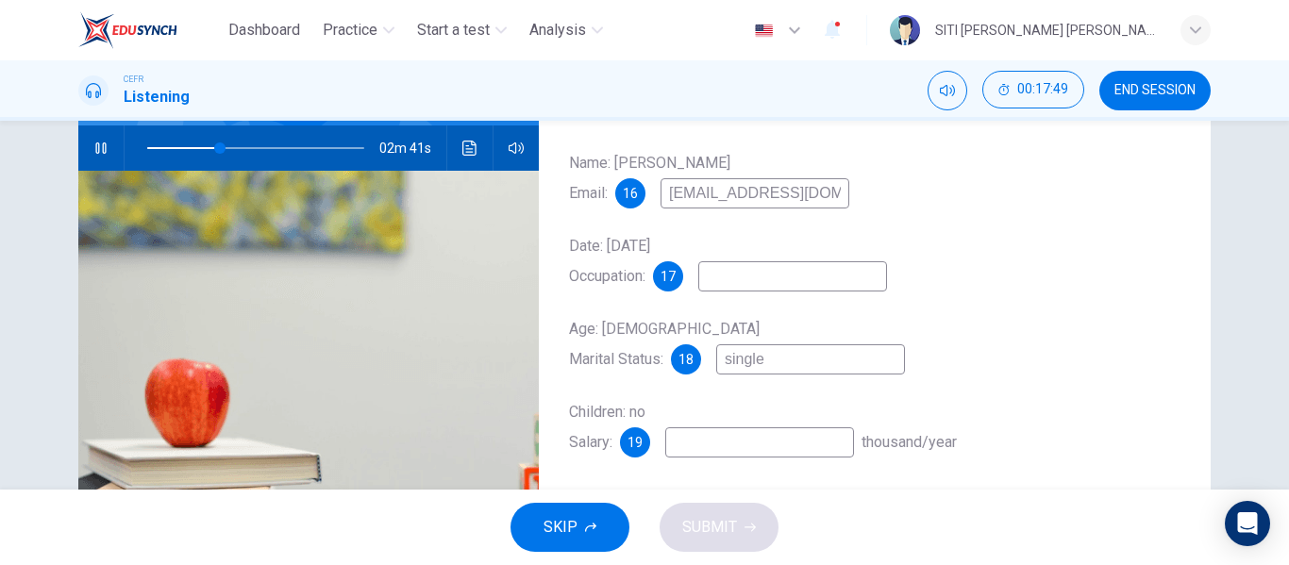
type input "34"
type input "single"
click at [764, 438] on input at bounding box center [759, 442] width 189 height 30
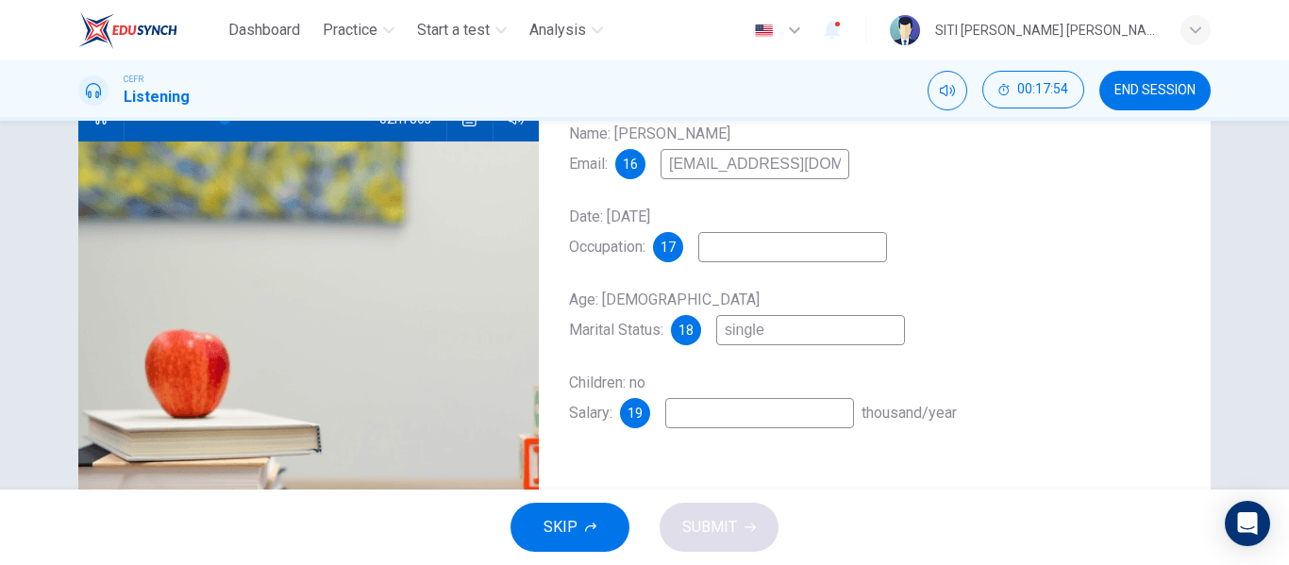
scroll to position [212, 0]
type input "39"
type input "24"
type input "40"
type input "24,"
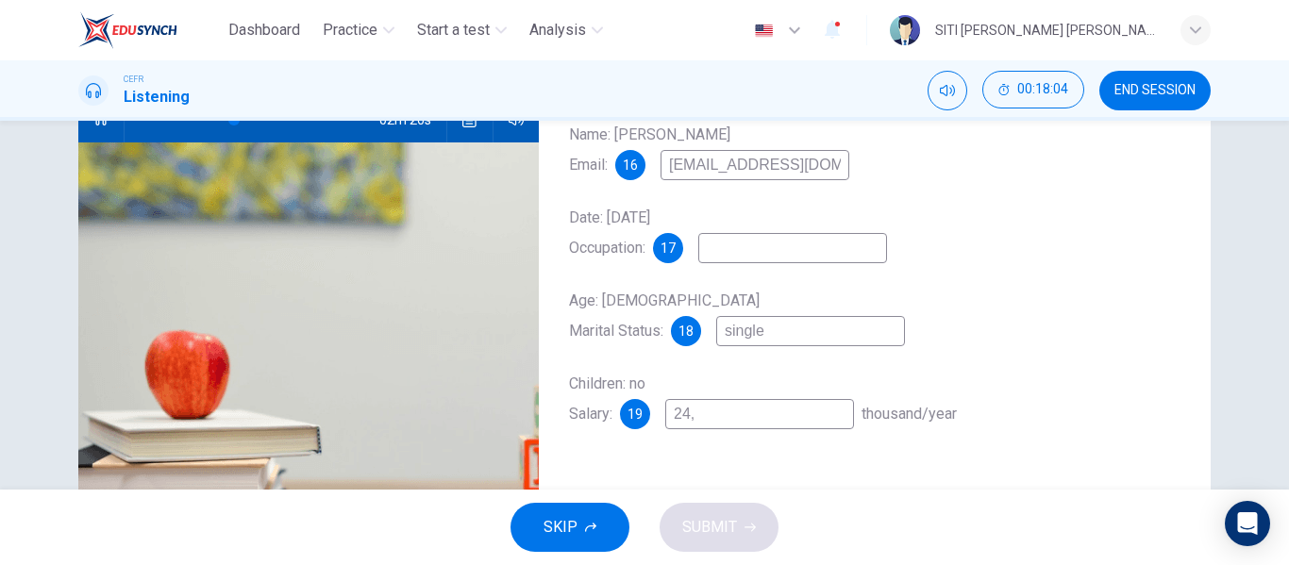
type input "40"
type input "24,00"
type input "41"
type input "24,000"
type input "42"
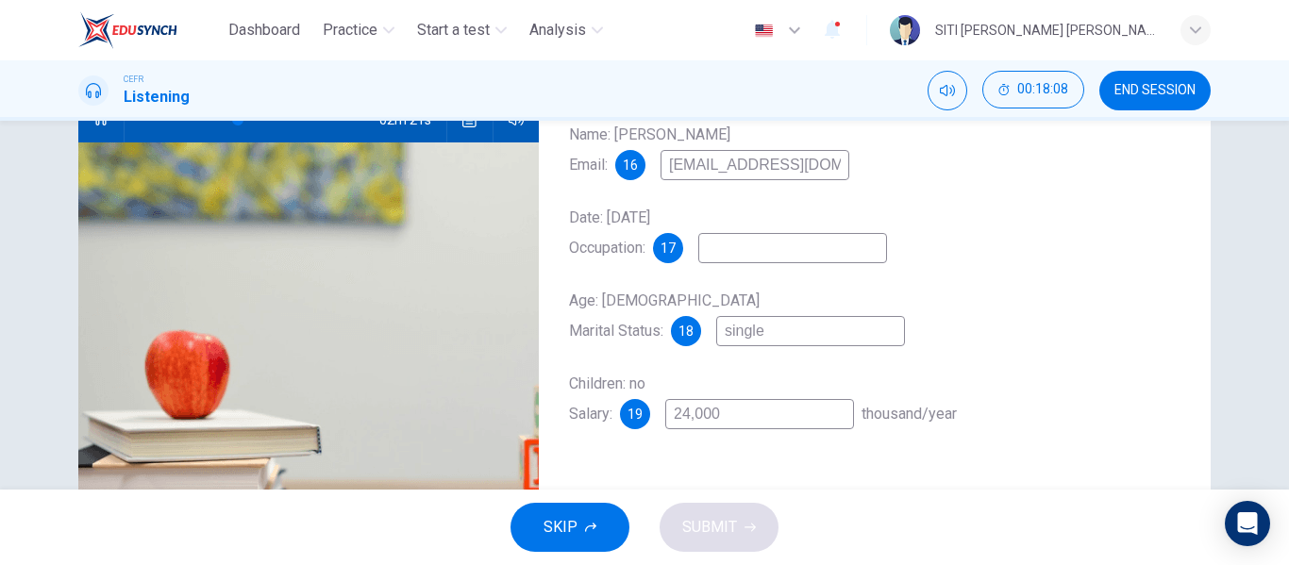
type input "24,000"
type input "42"
type input "24,000 -"
type input "43"
type input "24,000 - 3"
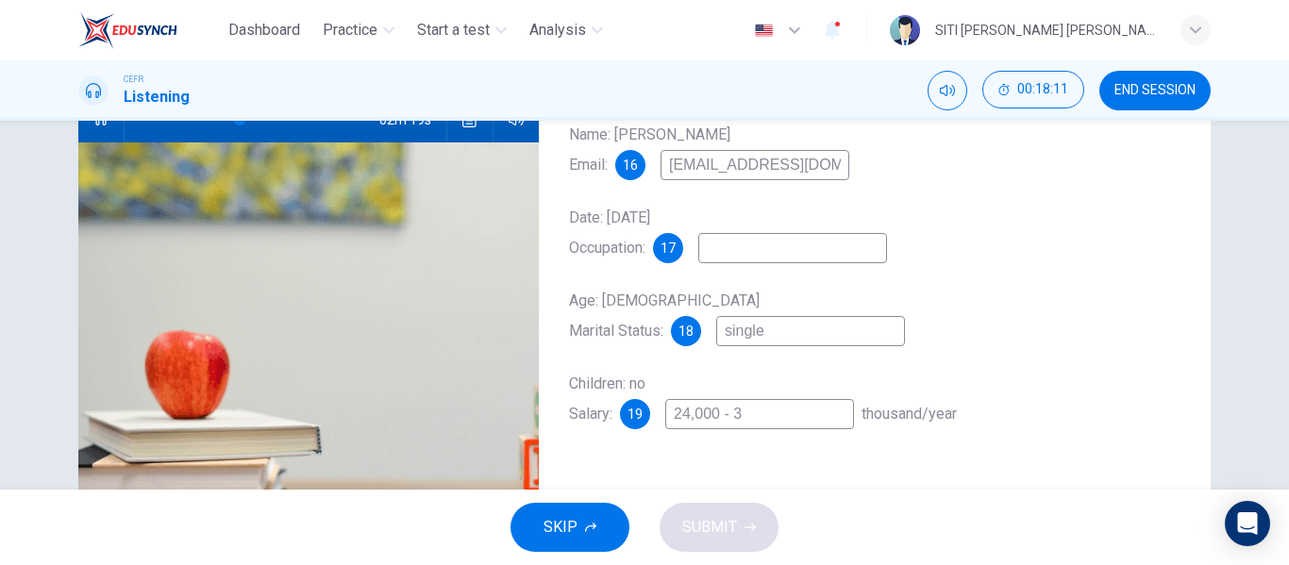
type input "43"
type input "24,000 - 36,"
type input "44"
type input "24,000 - 36,000"
type input "44"
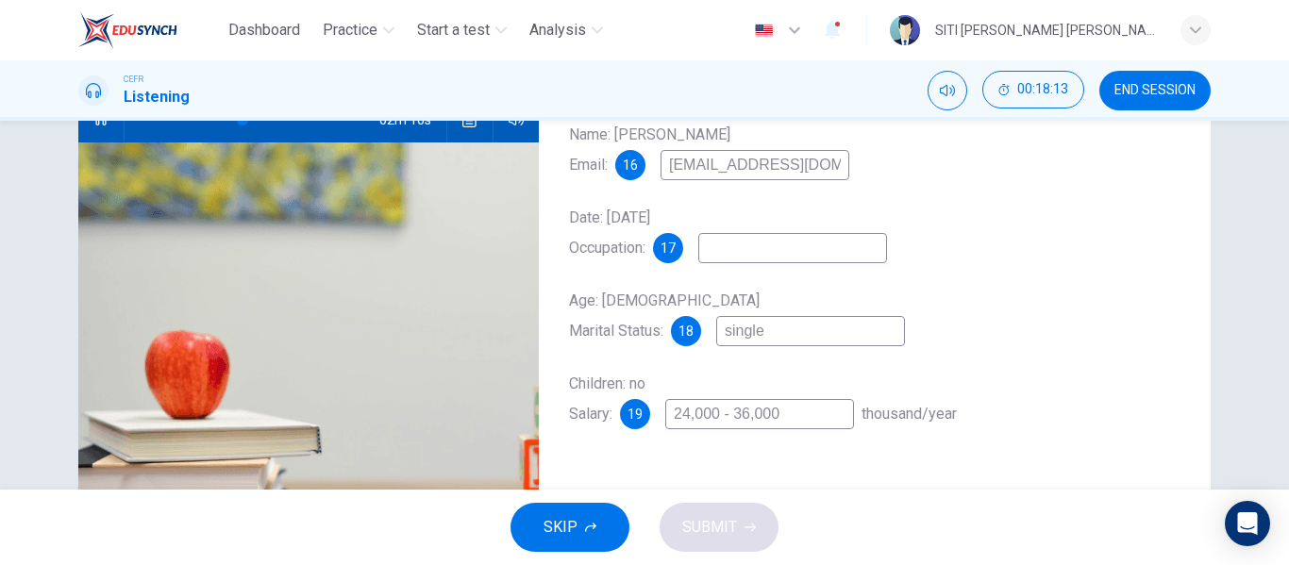
type input "24,000 - 36,000"
type input "46"
type input "24,000 - 36,000"
click at [812, 475] on div "Questions 16 - 19 Complete the following information using NO MORE THAN THREE W…" at bounding box center [875, 274] width 672 height 656
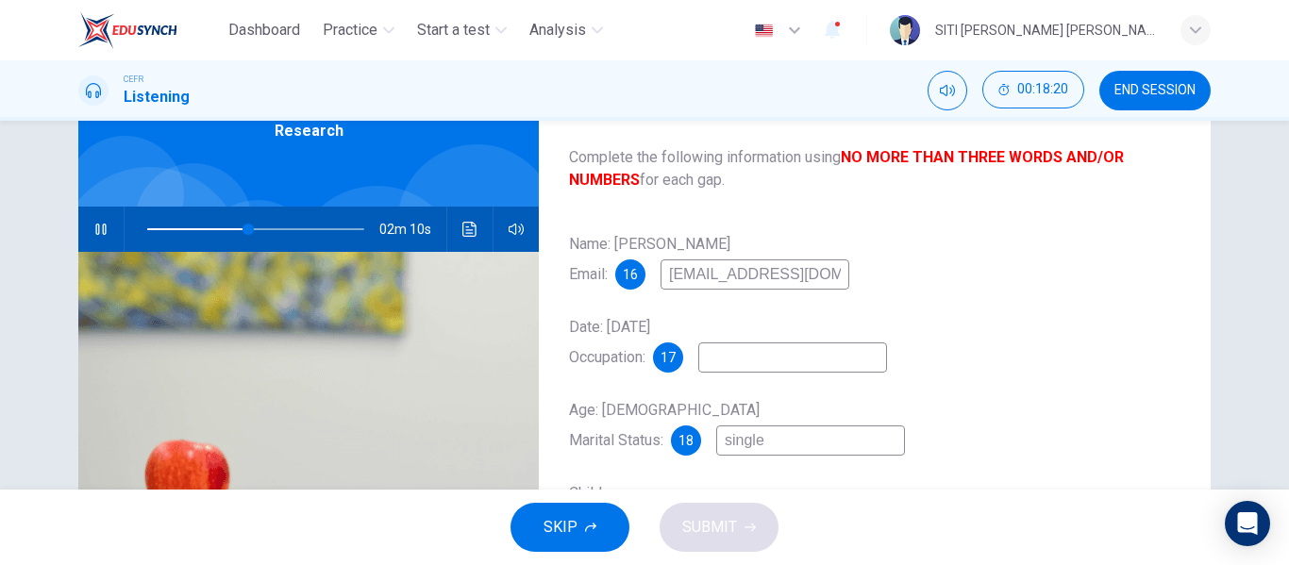
scroll to position [102, 0]
click at [147, 230] on span at bounding box center [255, 230] width 217 height 26
click at [174, 229] on span at bounding box center [255, 230] width 217 height 26
click at [778, 359] on input at bounding box center [792, 358] width 189 height 30
type input "29"
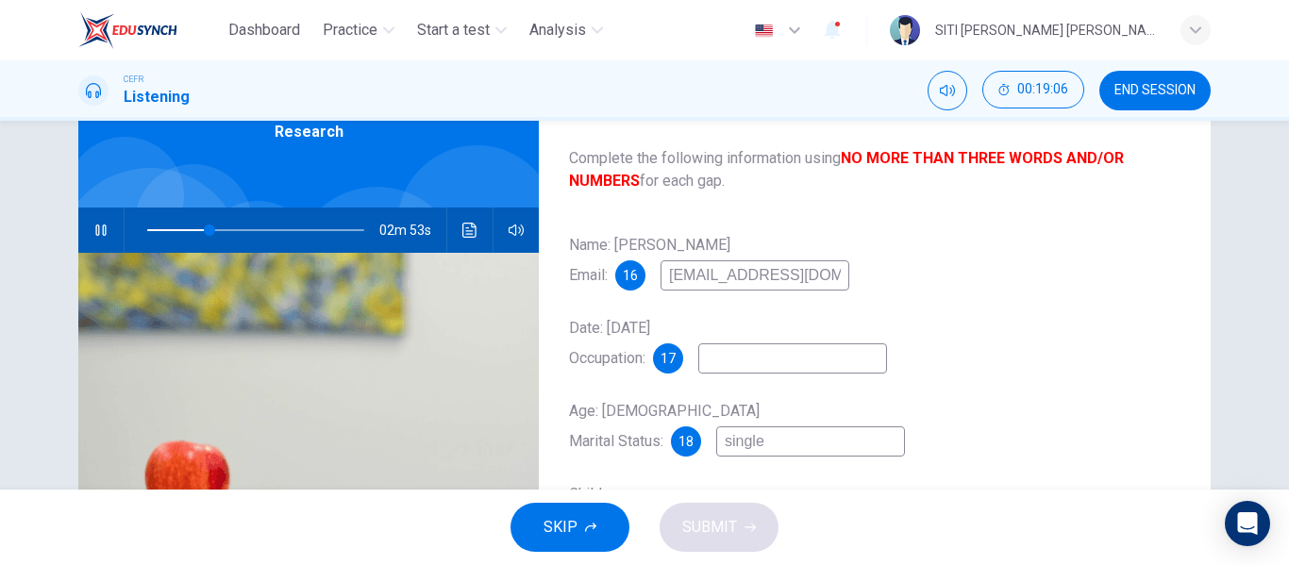
type input "c"
type input "29"
type input "ci"
type input "29"
type input "civ"
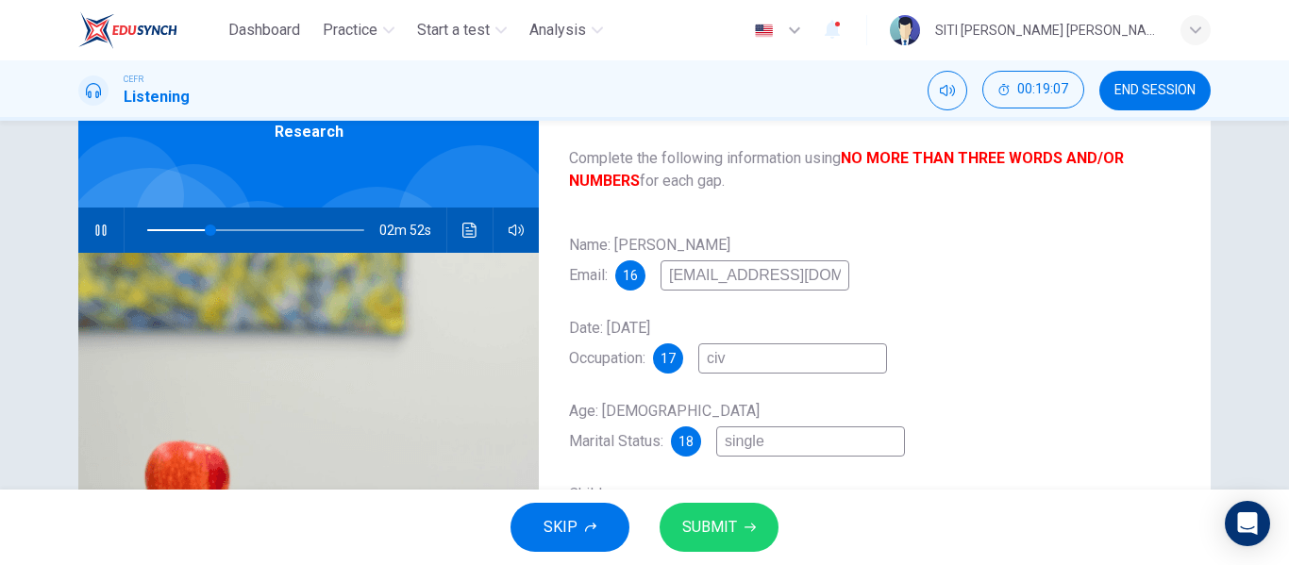
type input "29"
type input "civi"
type input "29"
type input "civil"
type input "30"
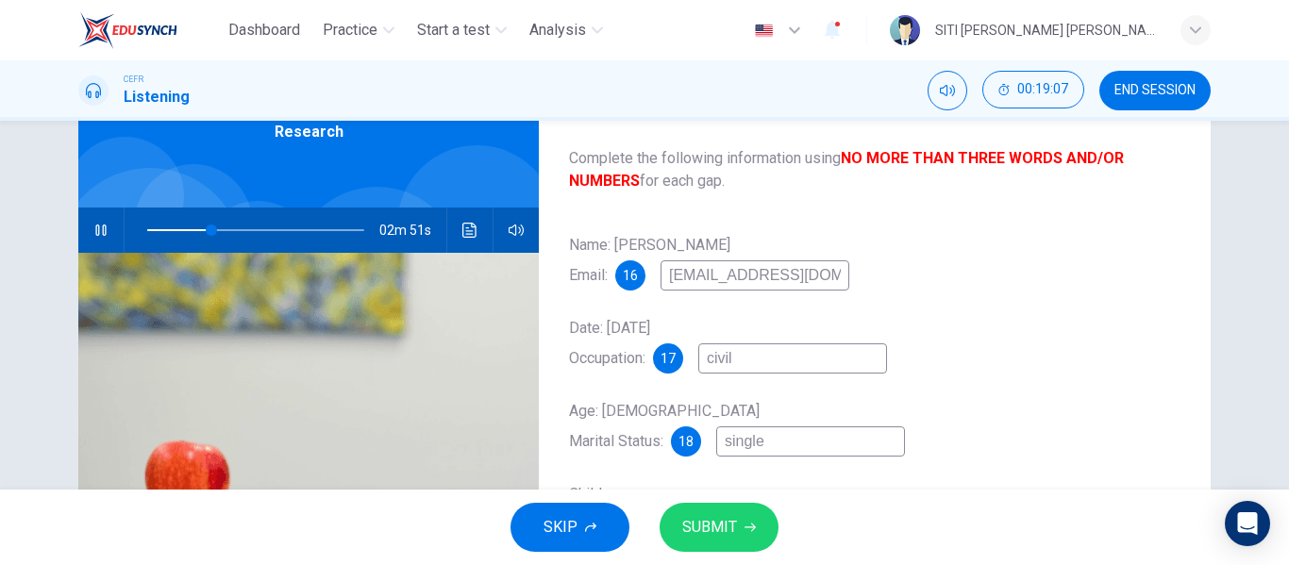
type input "civil"
type input "30"
type input "civil s"
type input "30"
type input "civil se"
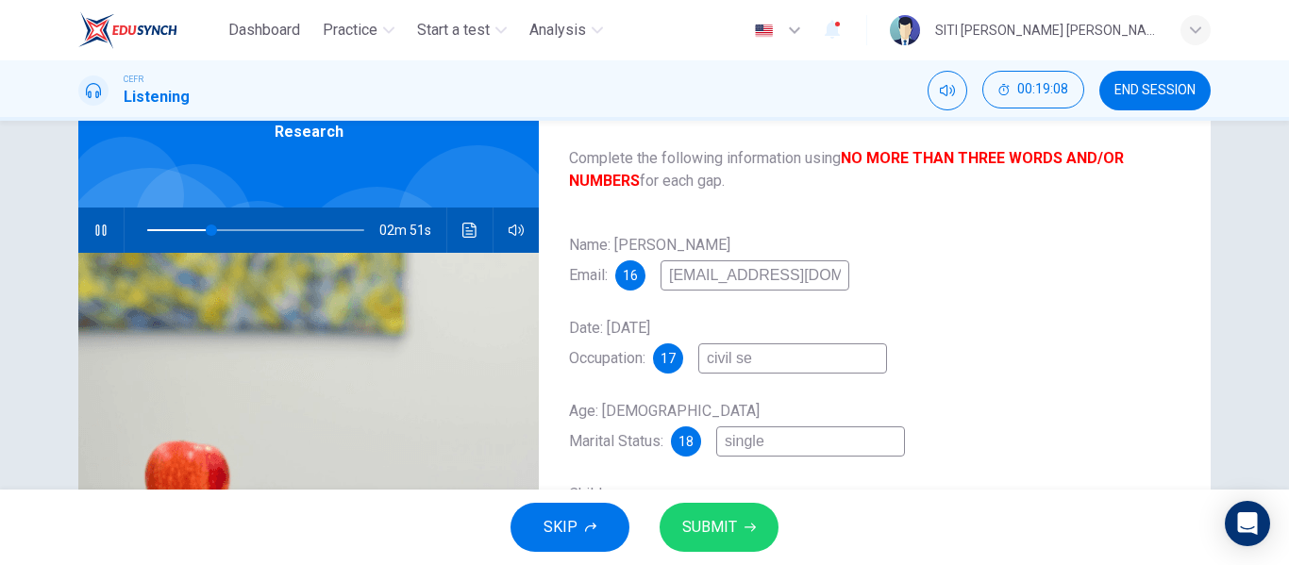
type input "30"
type input "civil ser"
type input "30"
type input "civil serv"
type input "30"
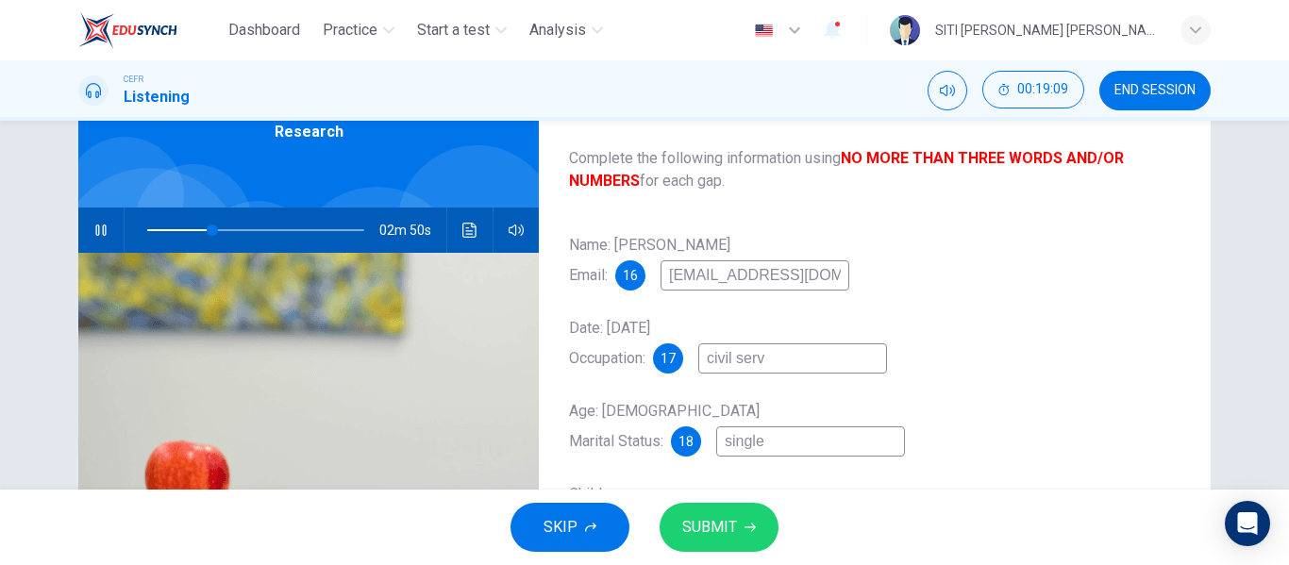
type input "civil serva"
type input "30"
type input "civil servan"
type input "30"
type input "civil servant"
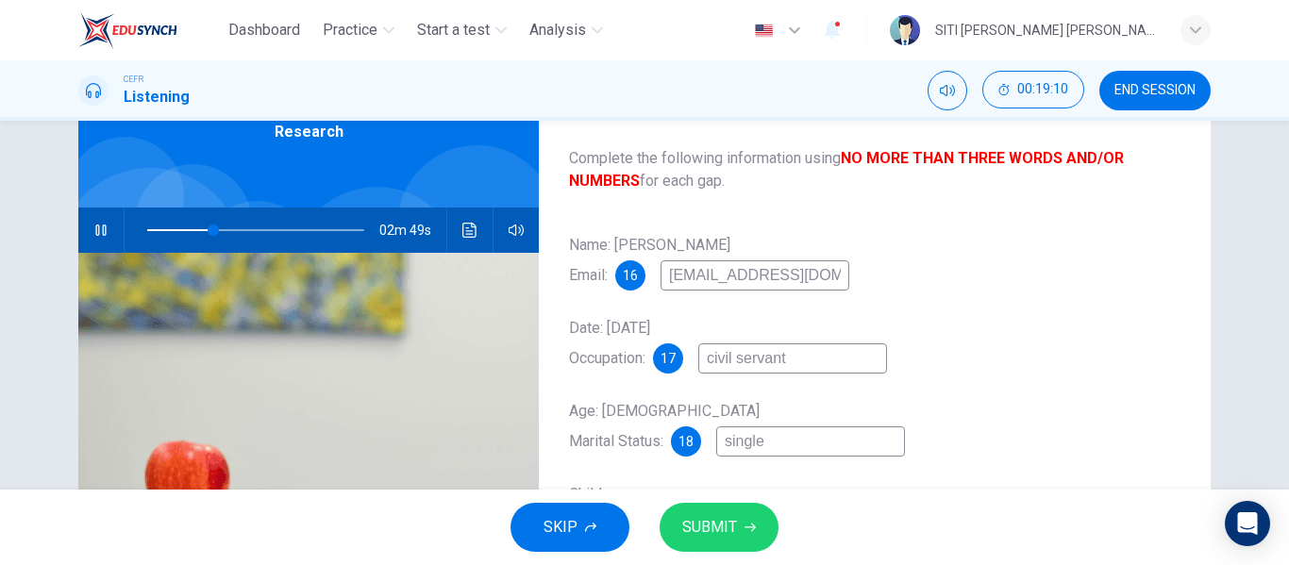
type input "31"
type input "civil servant"
click at [962, 391] on div "Name: [PERSON_NAME] Email: 16 [EMAIL_ADDRESS][DOMAIN_NAME] Date: [DATE] Occupat…" at bounding box center [874, 403] width 611 height 347
click at [738, 523] on button "SUBMIT" at bounding box center [719, 527] width 119 height 49
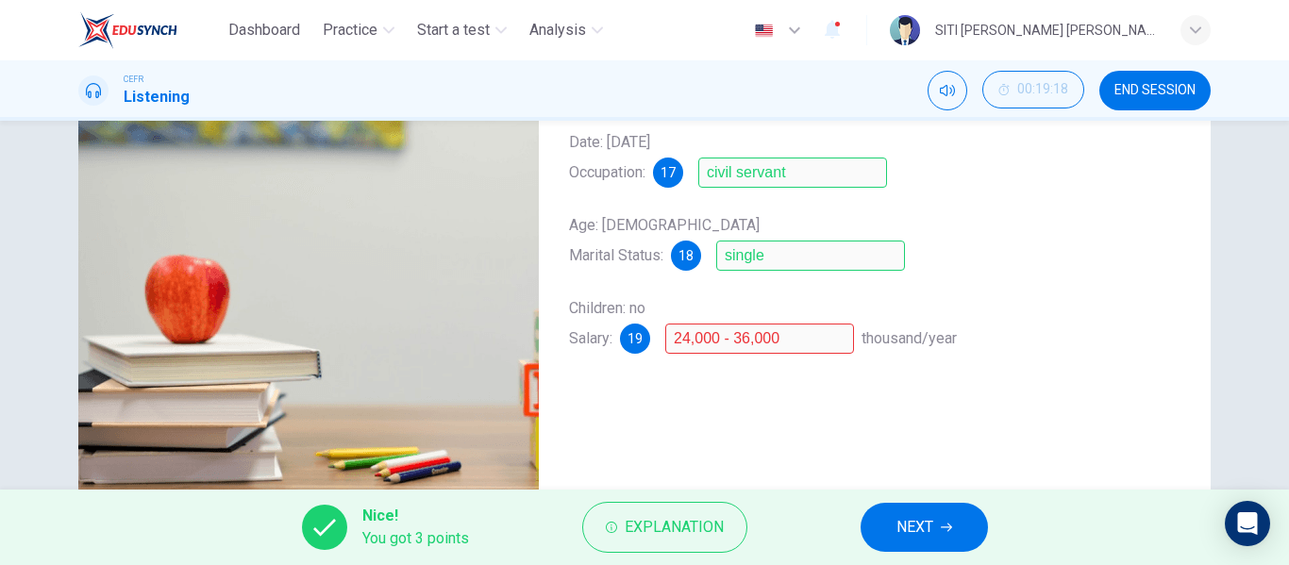
scroll to position [289, 0]
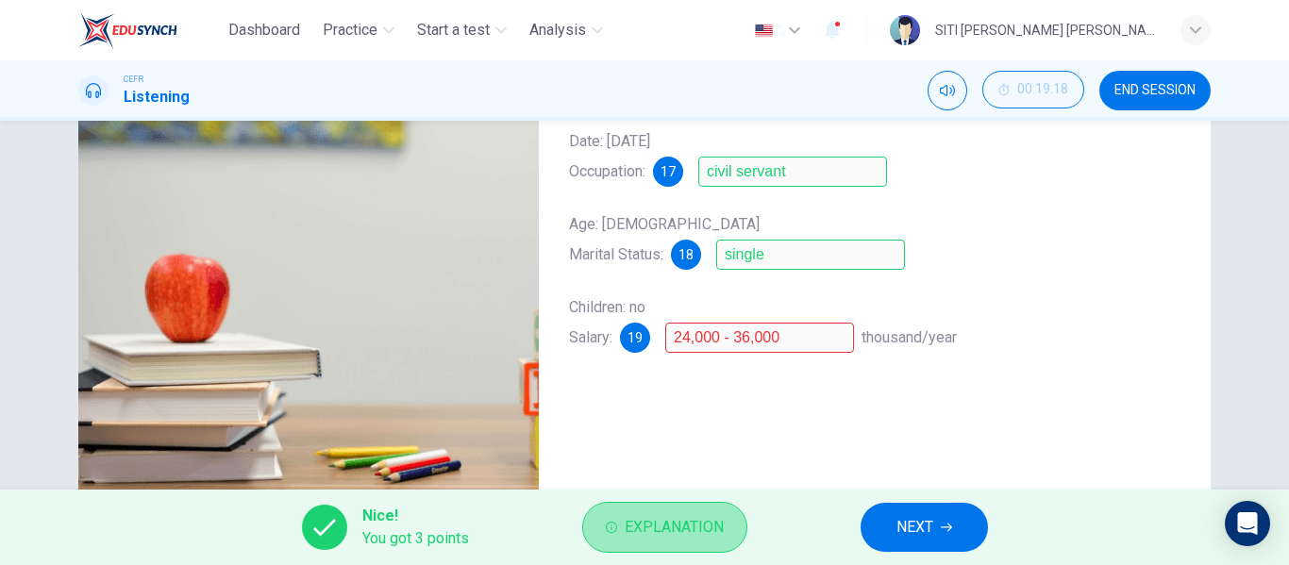
click at [681, 533] on span "Explanation" at bounding box center [674, 527] width 99 height 26
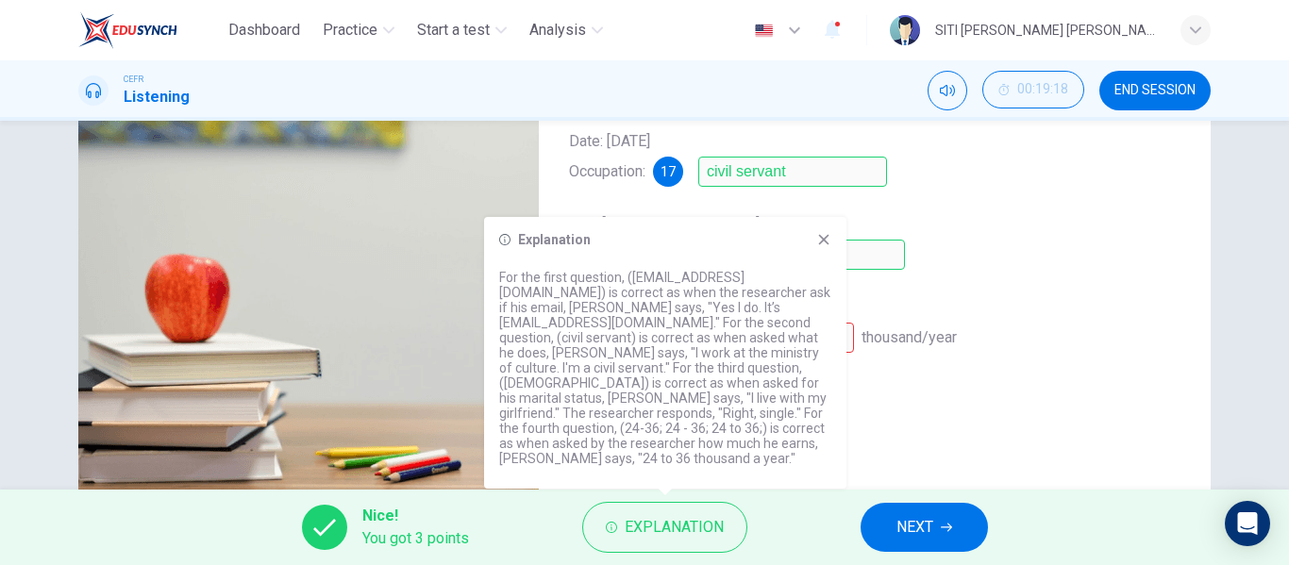
click at [824, 247] on icon at bounding box center [823, 239] width 15 height 15
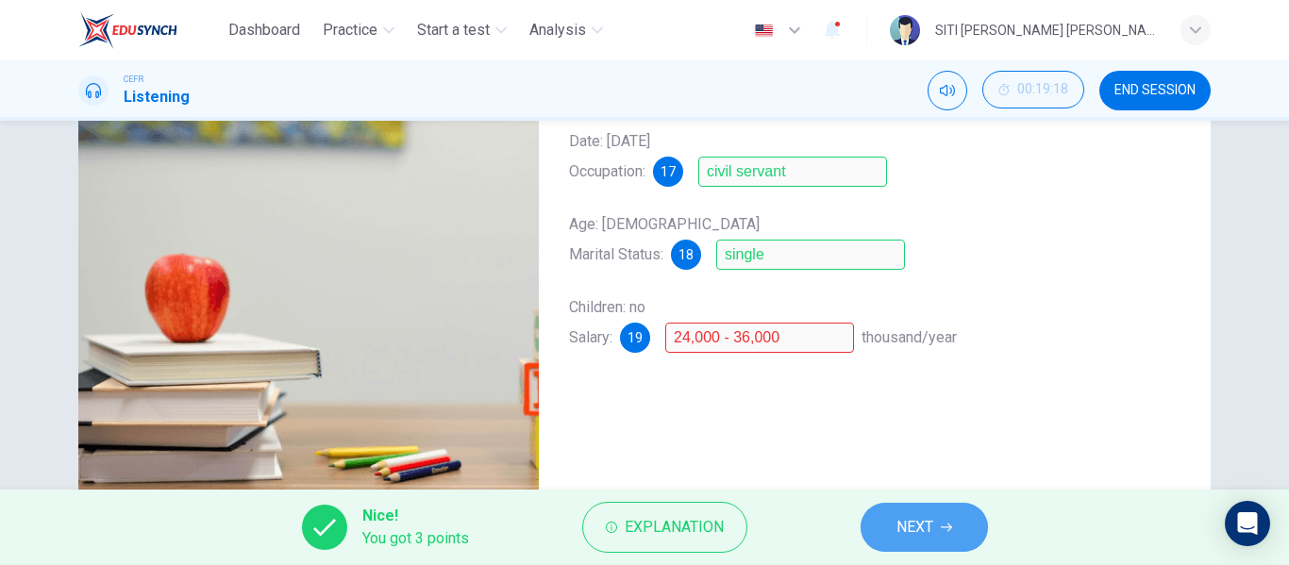
click at [891, 513] on button "NEXT" at bounding box center [924, 527] width 127 height 49
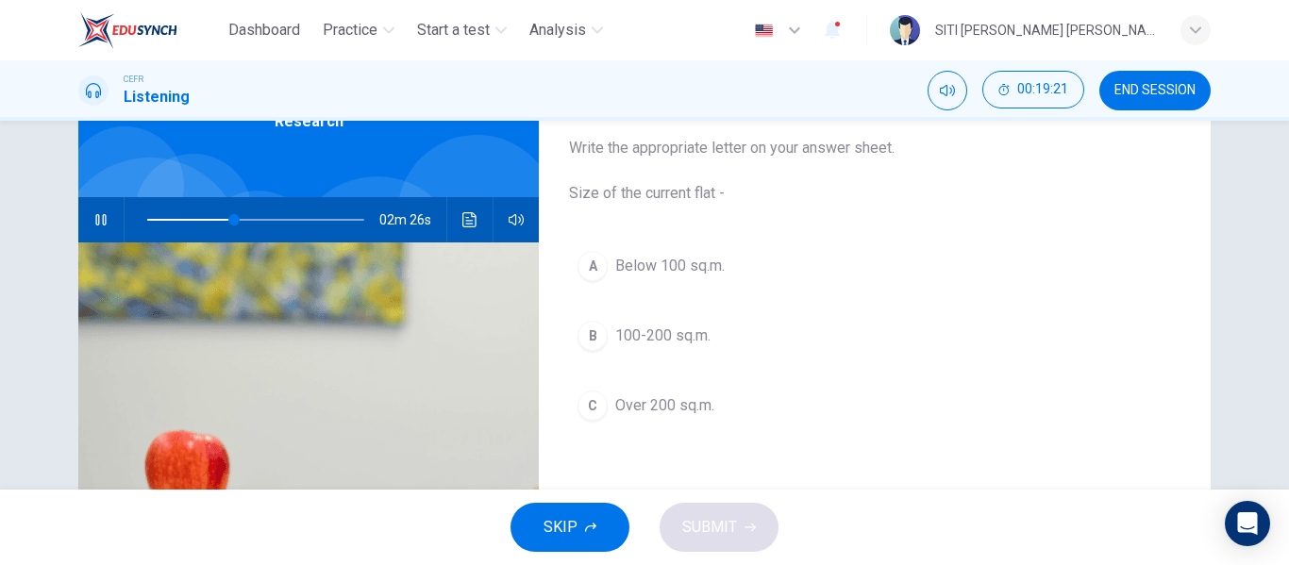
scroll to position [111, 0]
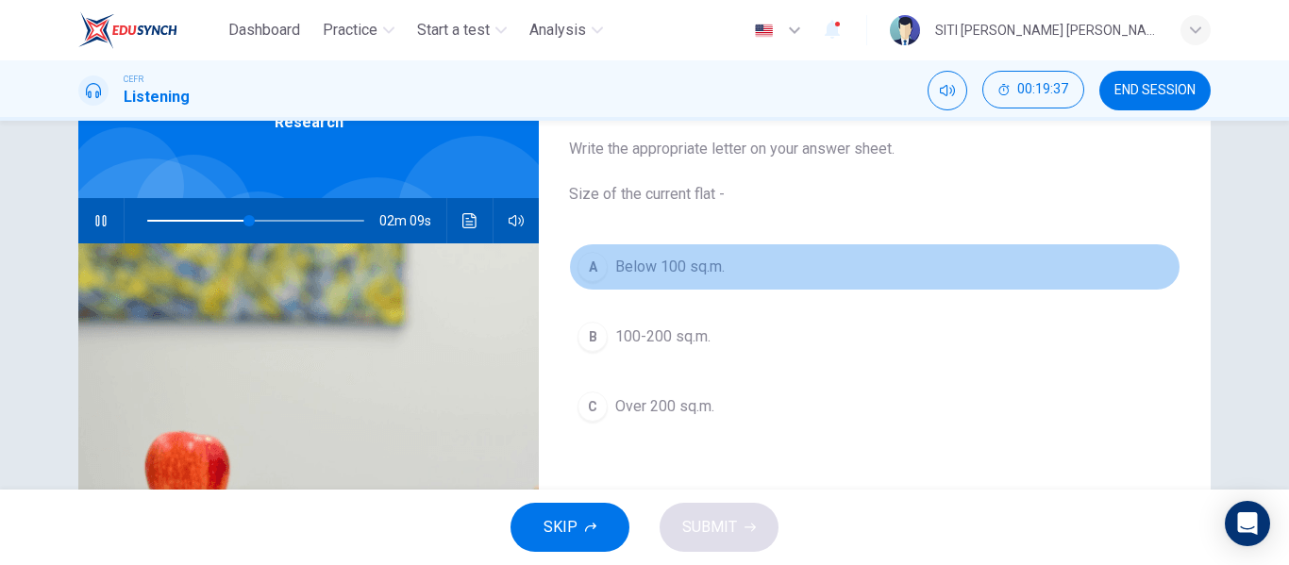
click at [664, 278] on button "A Below 100 sq.m." at bounding box center [874, 266] width 611 height 47
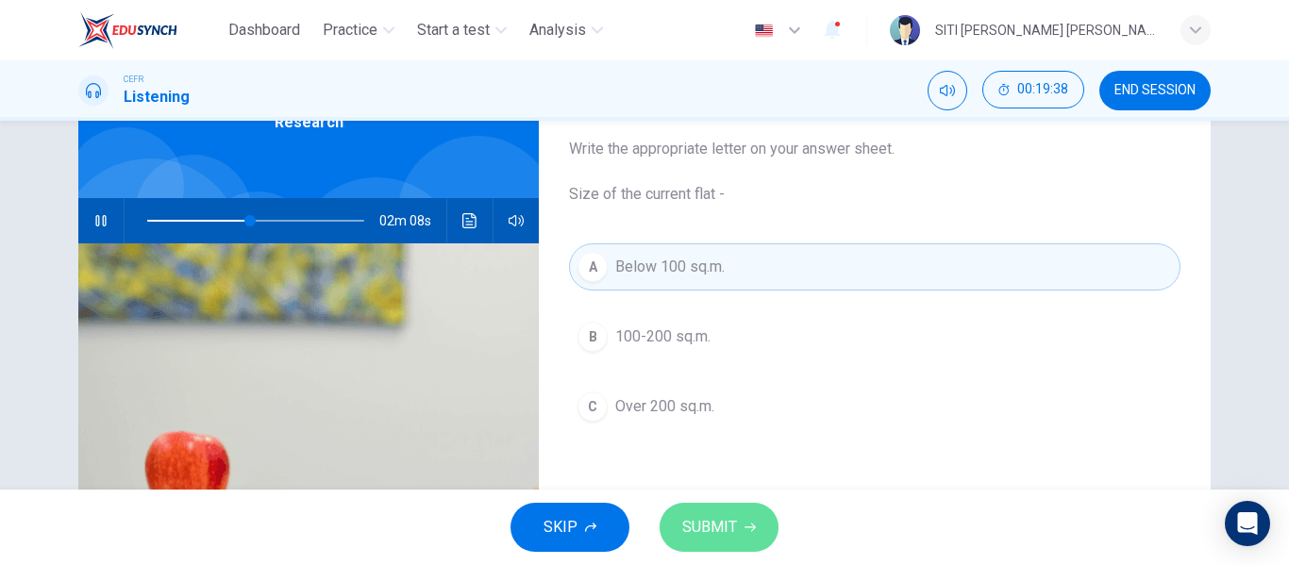
click at [709, 522] on span "SUBMIT" at bounding box center [709, 527] width 55 height 26
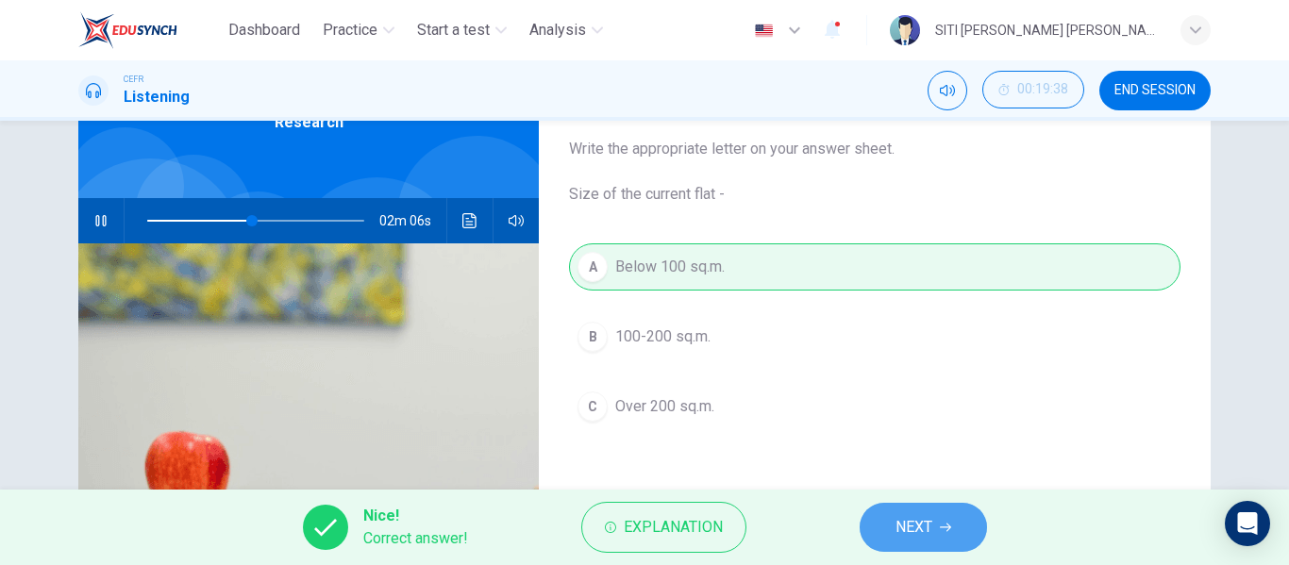
click at [865, 523] on button "NEXT" at bounding box center [923, 527] width 127 height 49
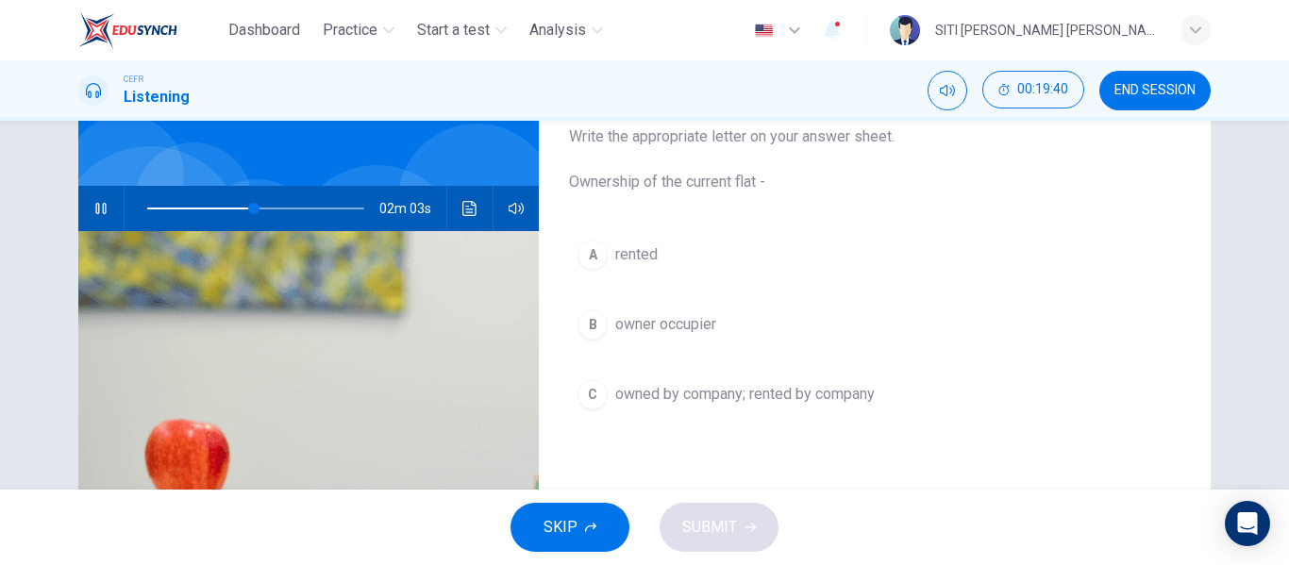
scroll to position [125, 0]
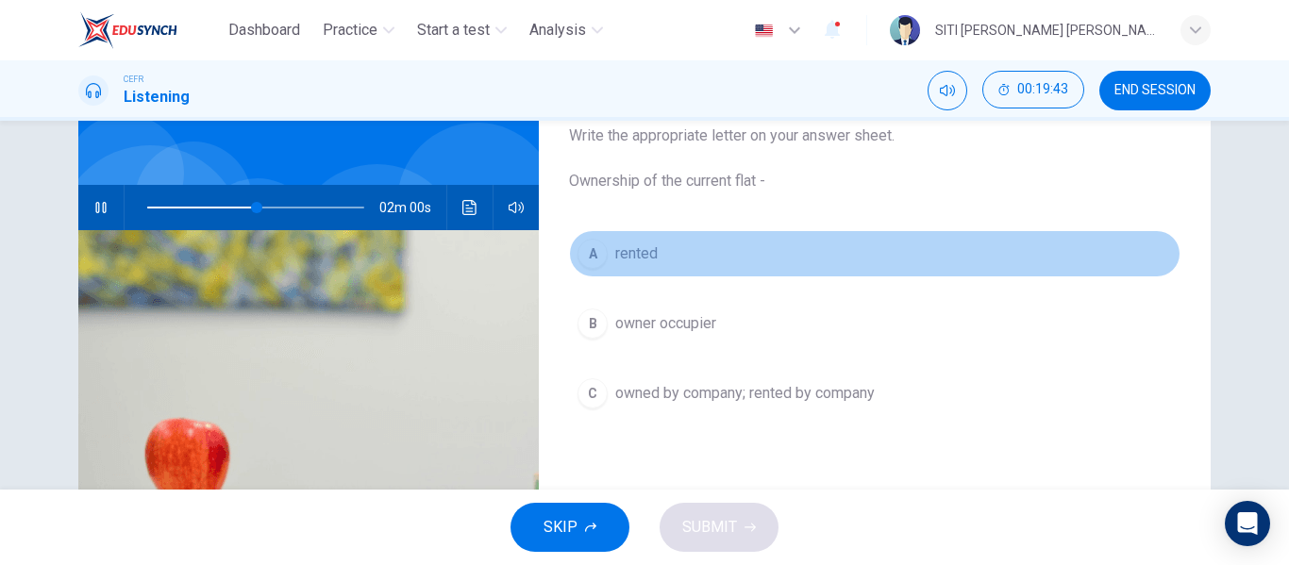
click at [621, 270] on button "A rented" at bounding box center [874, 253] width 611 height 47
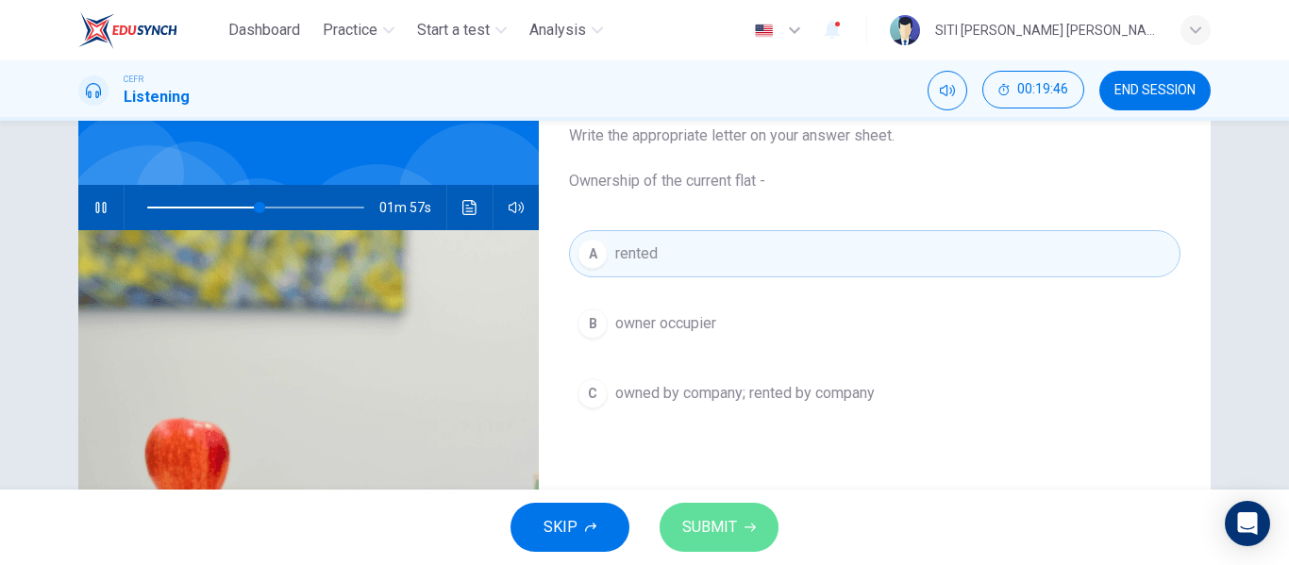
click at [714, 509] on button "SUBMIT" at bounding box center [719, 527] width 119 height 49
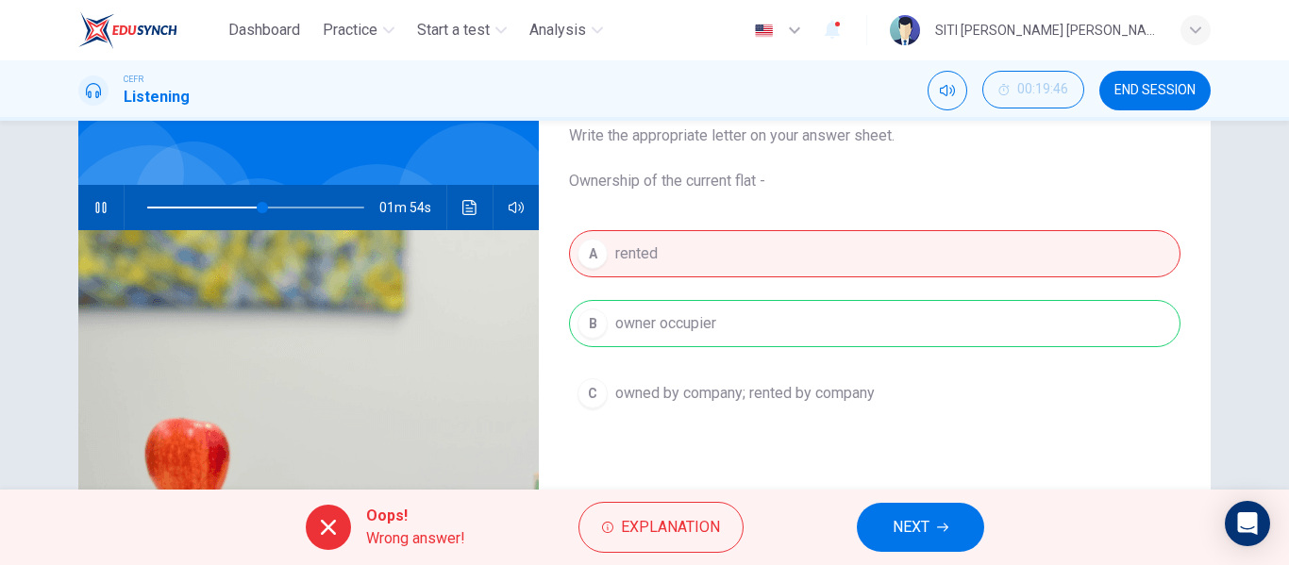
click at [886, 533] on button "NEXT" at bounding box center [920, 527] width 127 height 49
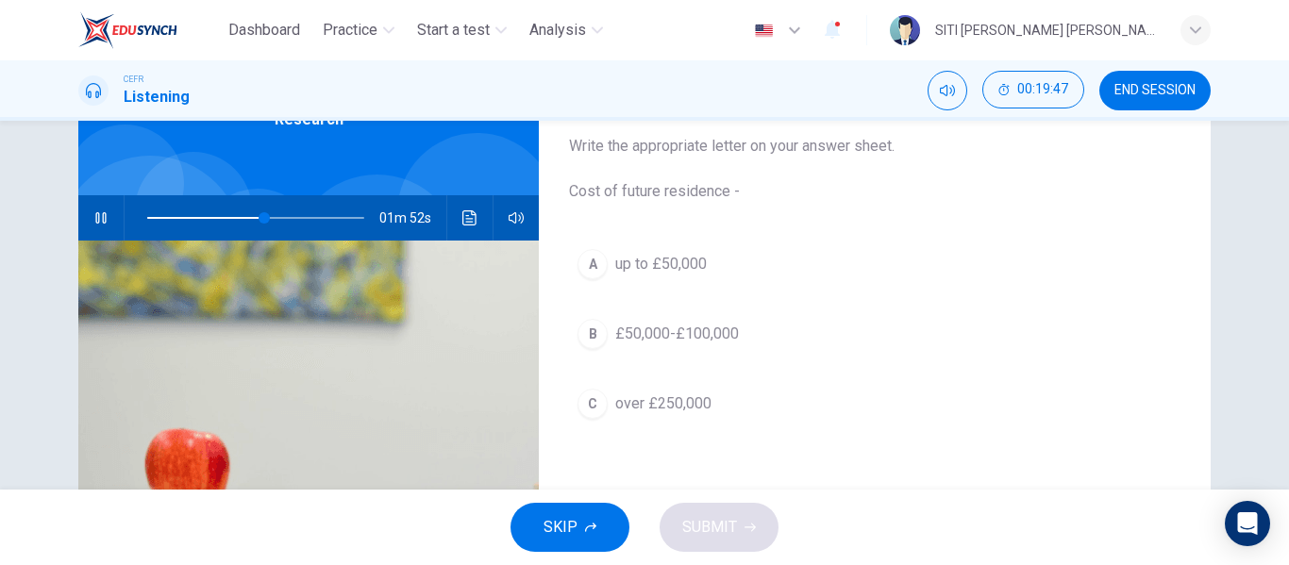
scroll to position [112, 0]
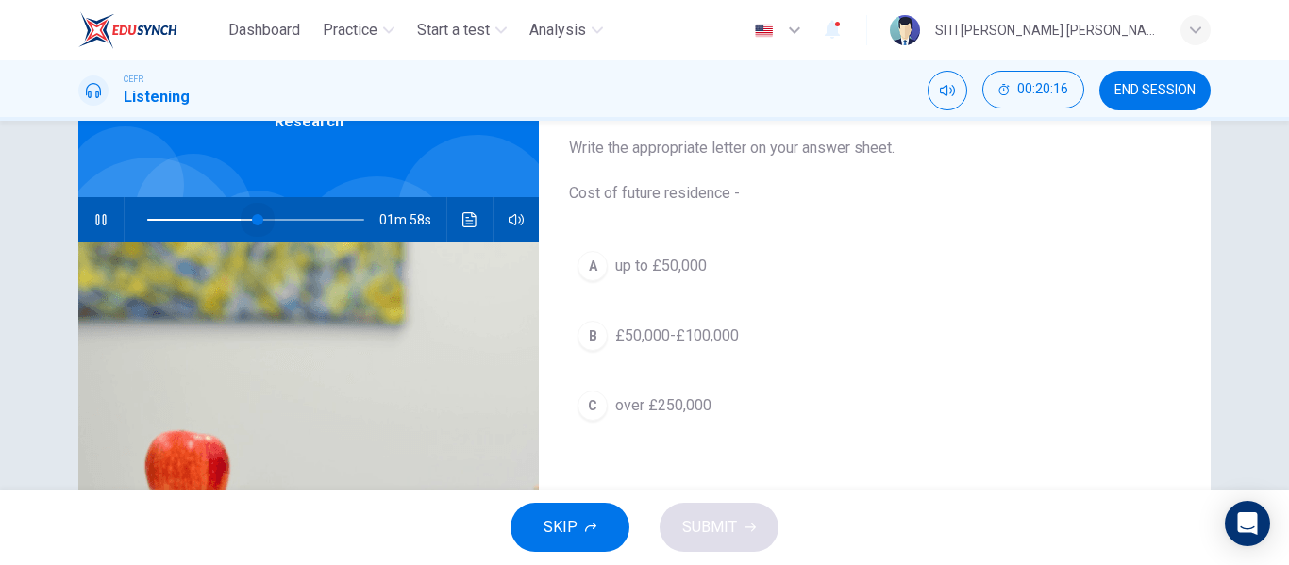
click at [254, 213] on span at bounding box center [255, 220] width 217 height 26
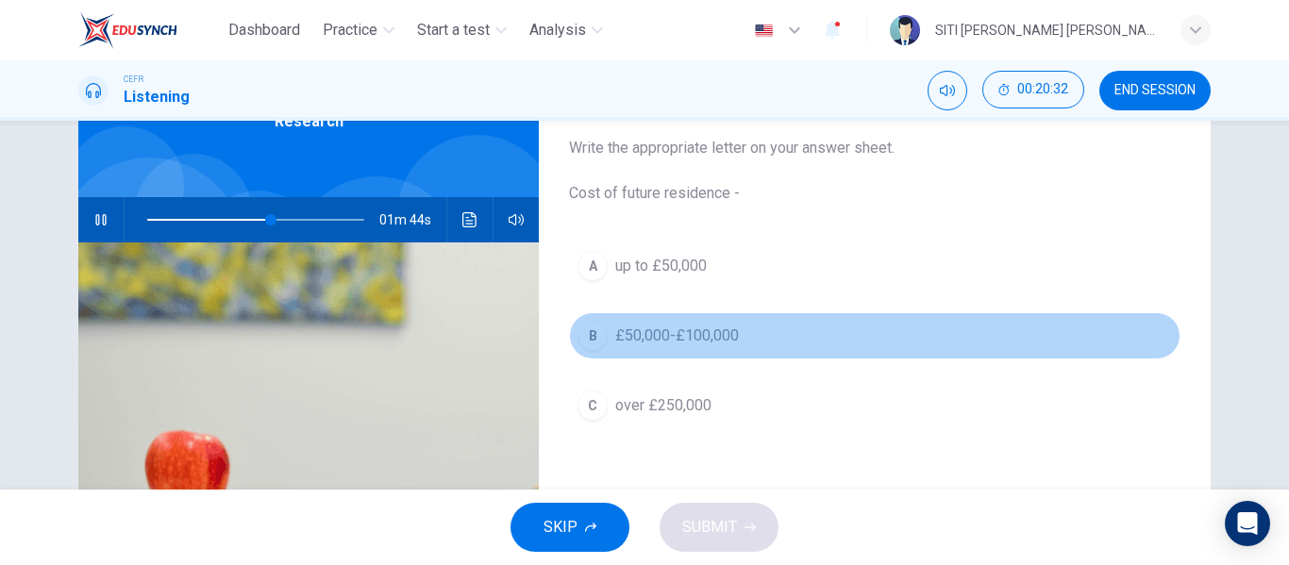
click at [609, 353] on button "B £50,000-£100,000" at bounding box center [874, 335] width 611 height 47
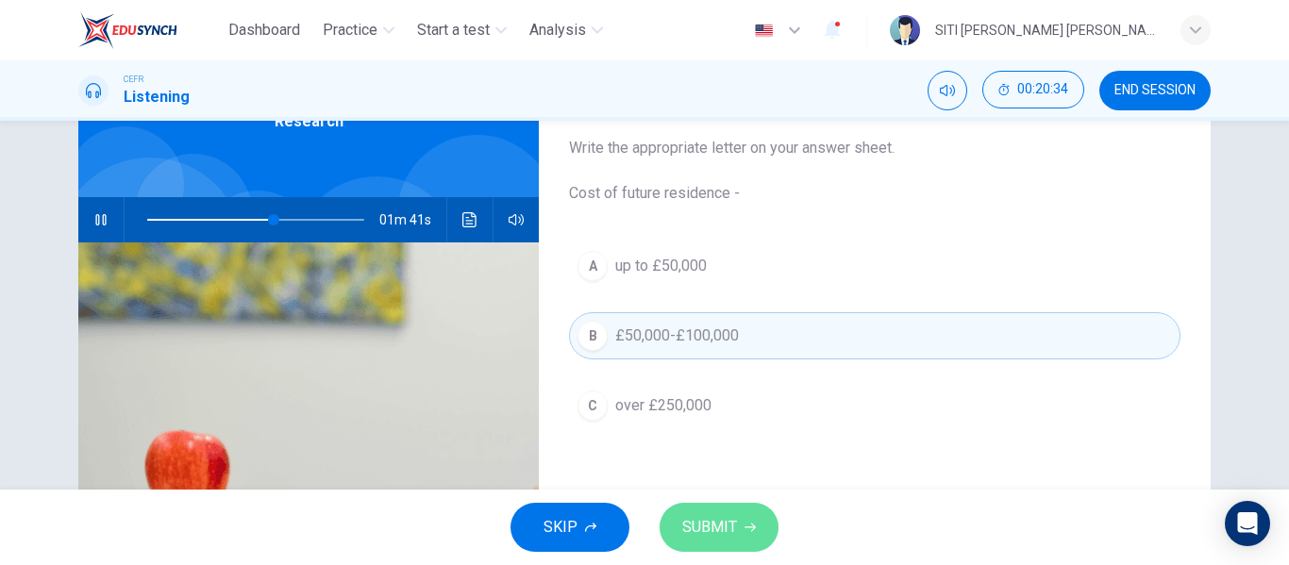
click at [715, 518] on span "SUBMIT" at bounding box center [709, 527] width 55 height 26
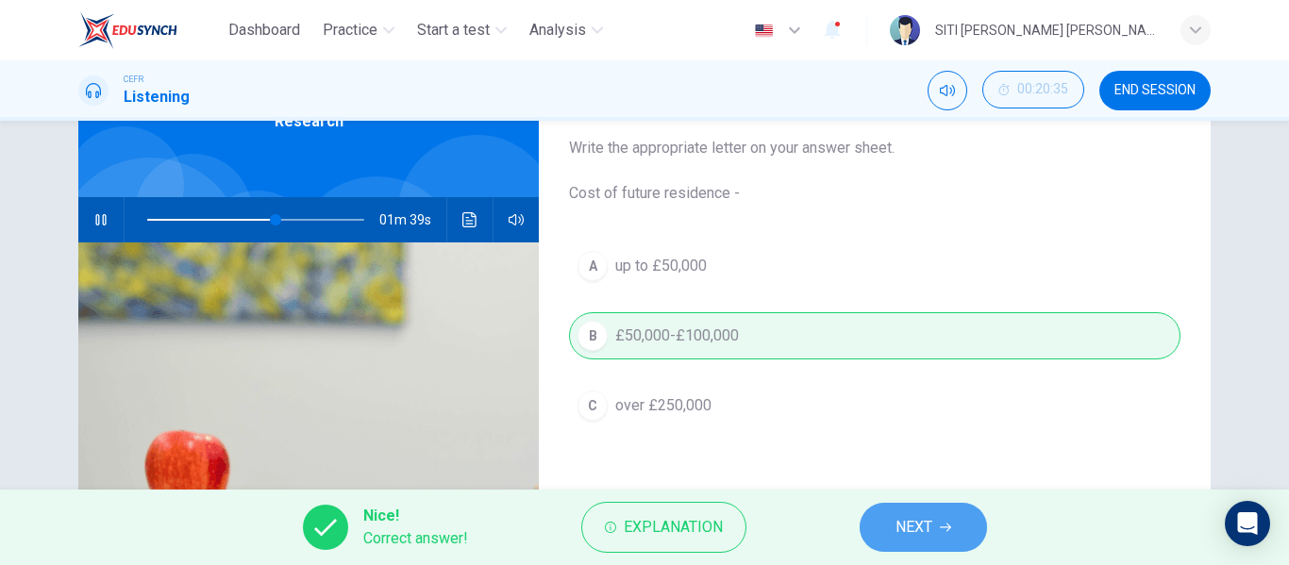
click at [866, 516] on button "NEXT" at bounding box center [923, 527] width 127 height 49
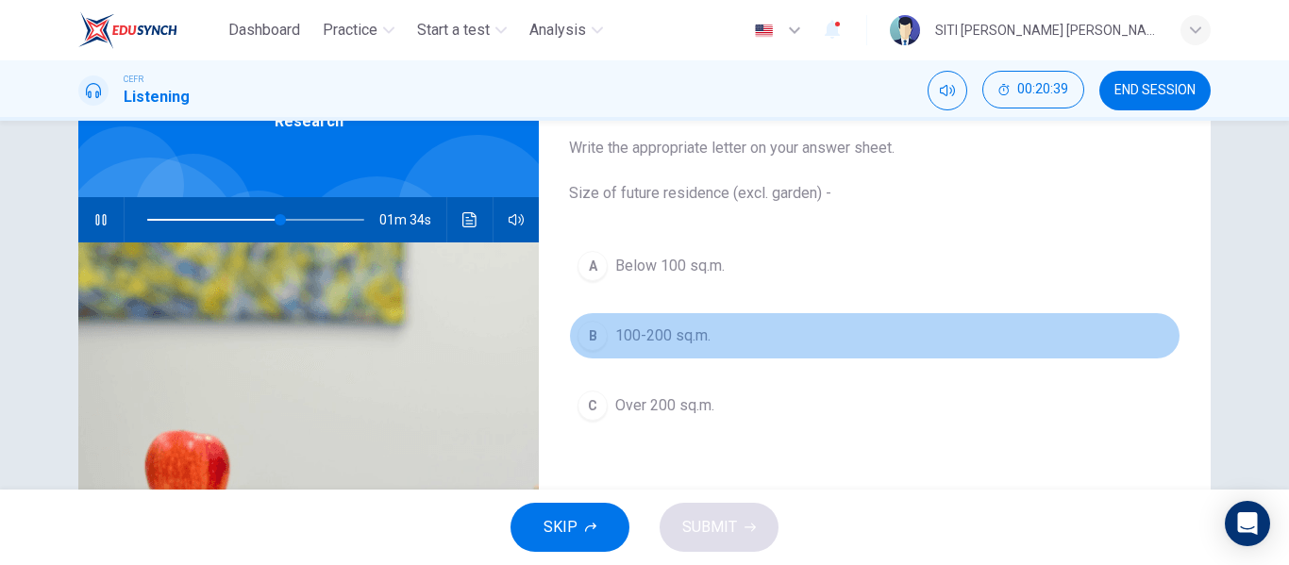
click at [697, 343] on span "100-200 sq.m." at bounding box center [662, 336] width 95 height 23
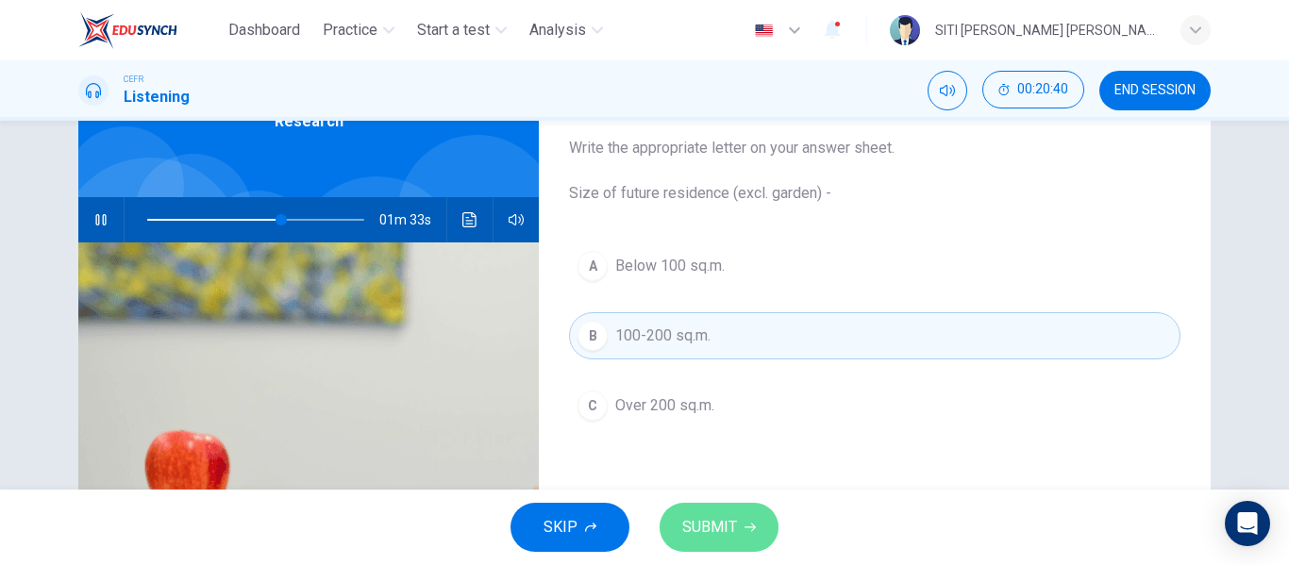
click at [709, 527] on span "SUBMIT" at bounding box center [709, 527] width 55 height 26
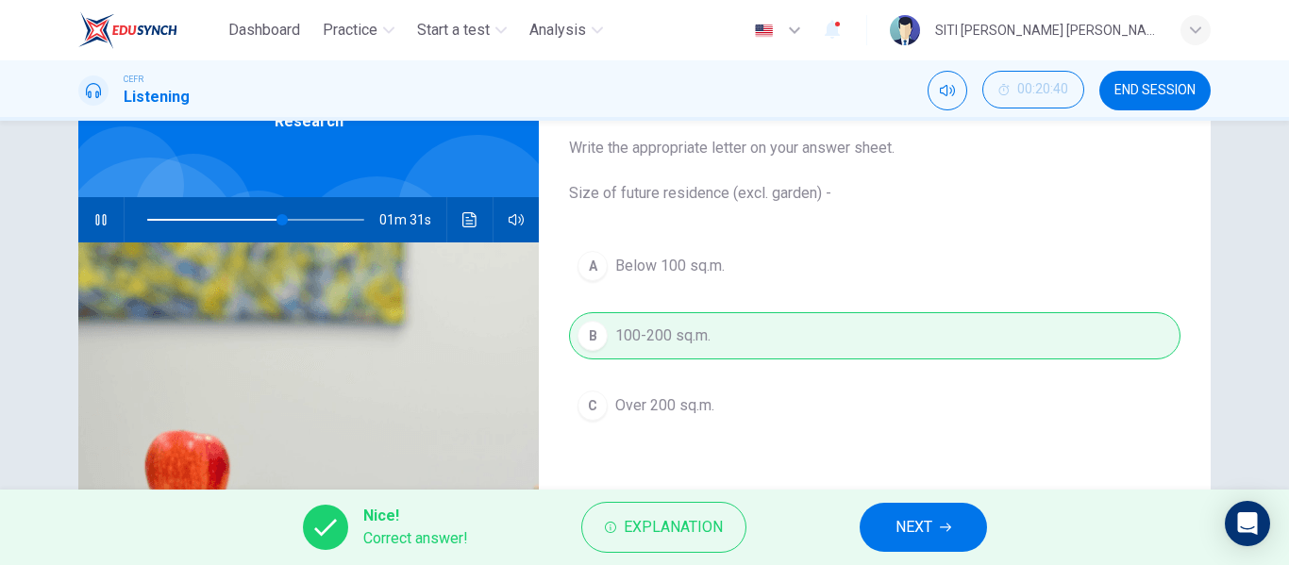
click at [894, 526] on button "NEXT" at bounding box center [923, 527] width 127 height 49
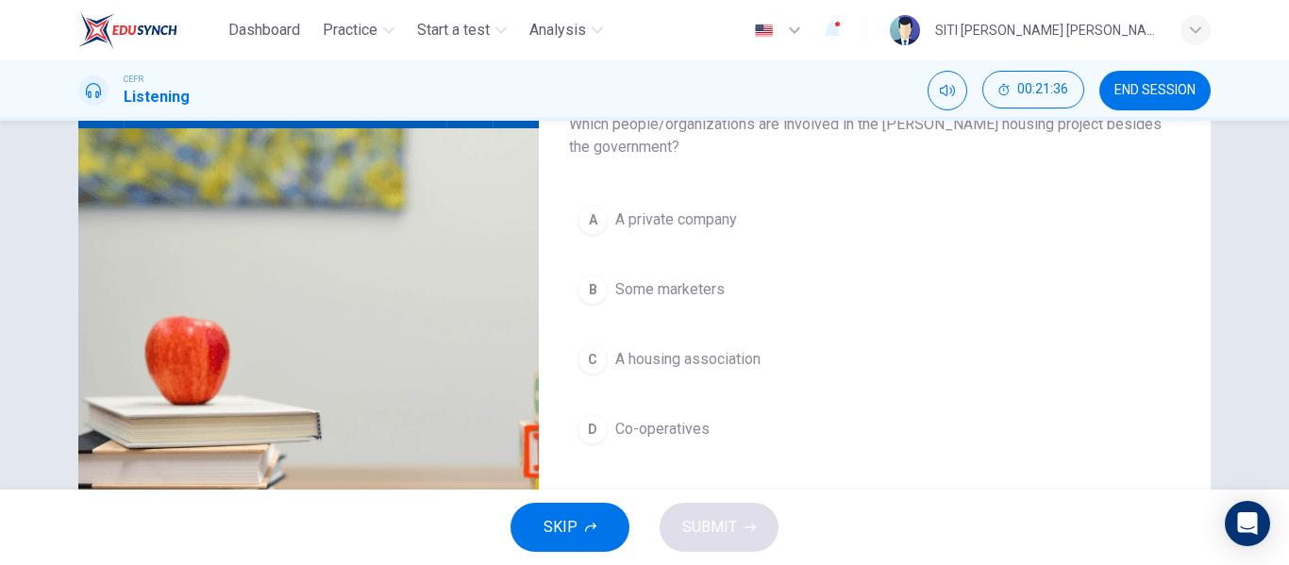
scroll to position [227, 0]
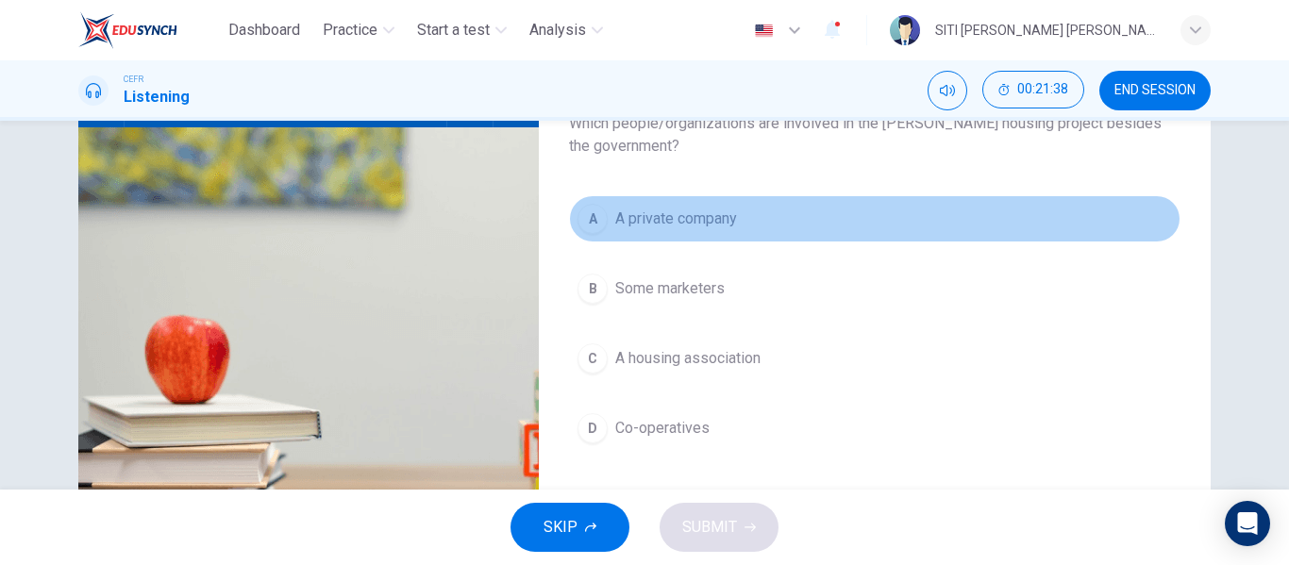
click at [694, 227] on span "A private company" at bounding box center [676, 219] width 122 height 23
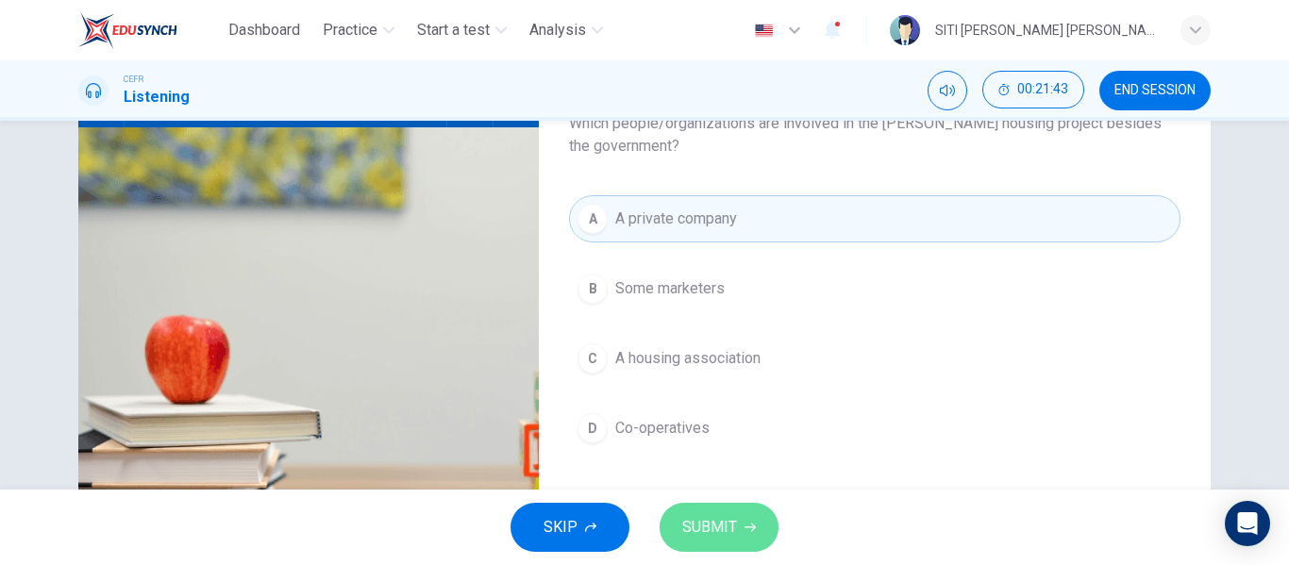
click at [740, 537] on button "SUBMIT" at bounding box center [719, 527] width 119 height 49
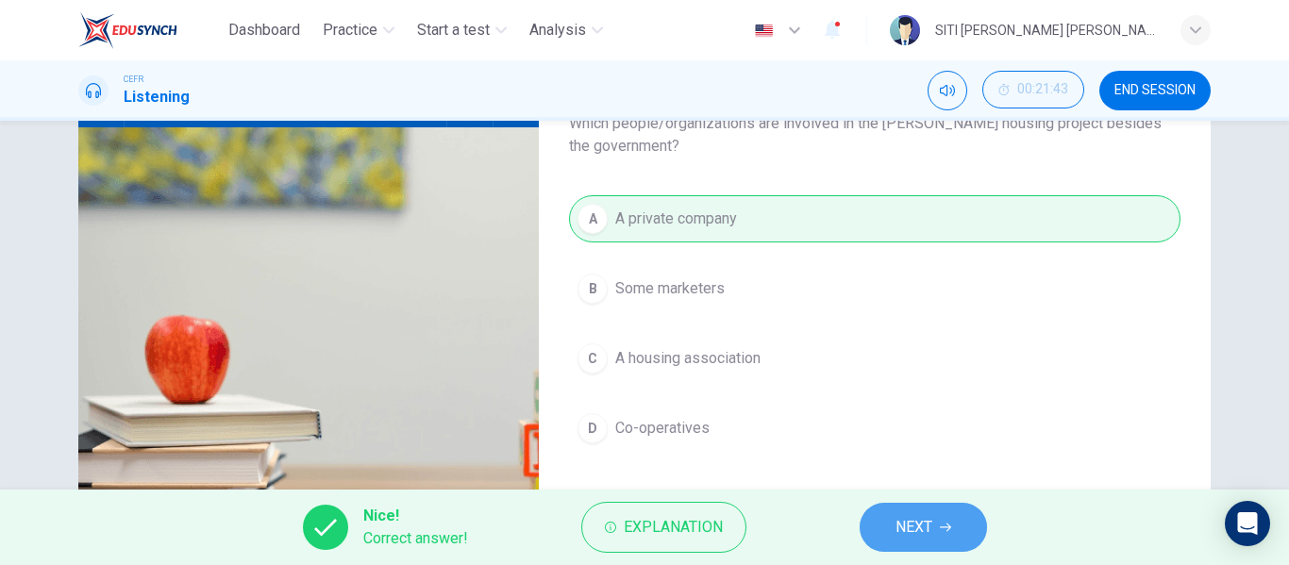
click at [949, 537] on button "NEXT" at bounding box center [923, 527] width 127 height 49
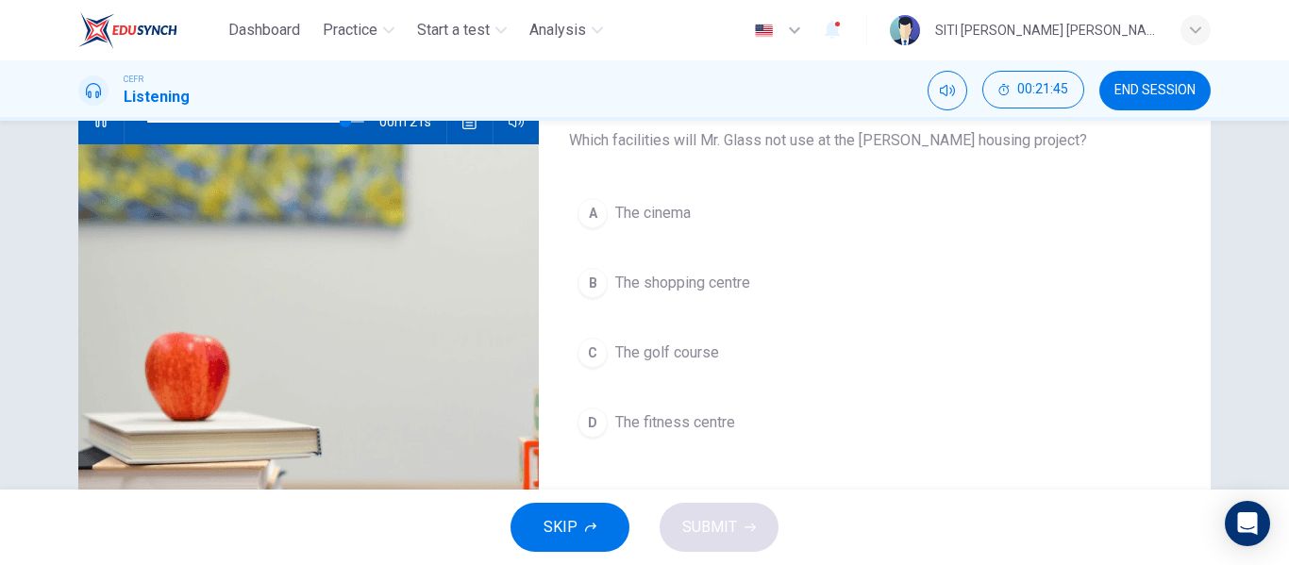
scroll to position [214, 0]
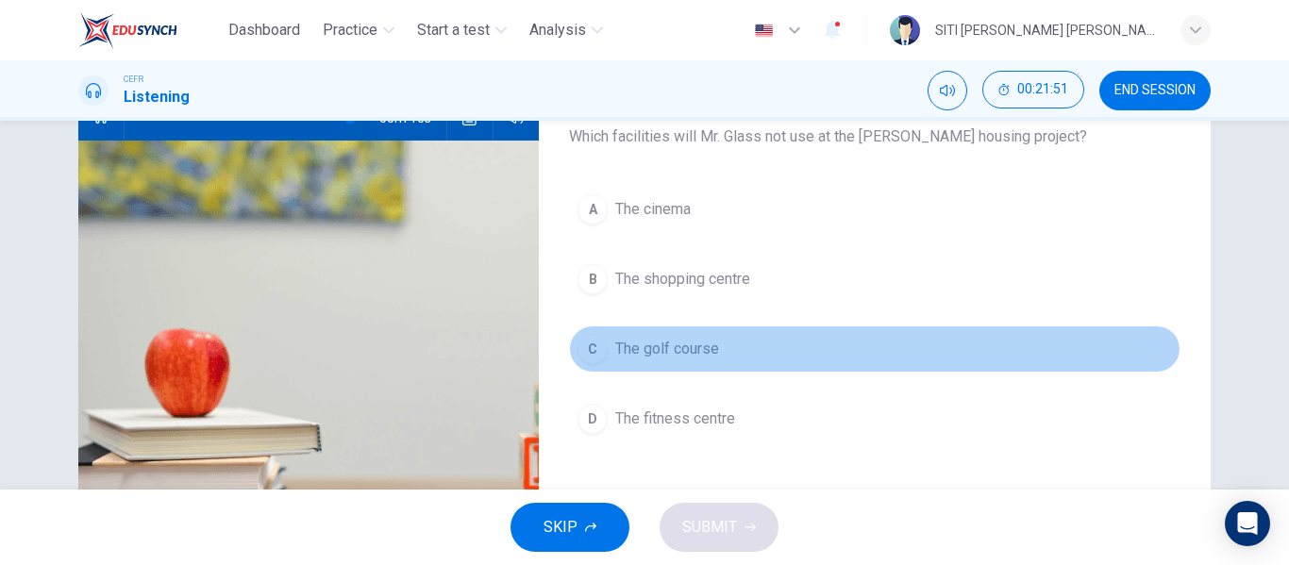
click at [680, 359] on span "The golf course" at bounding box center [667, 349] width 104 height 23
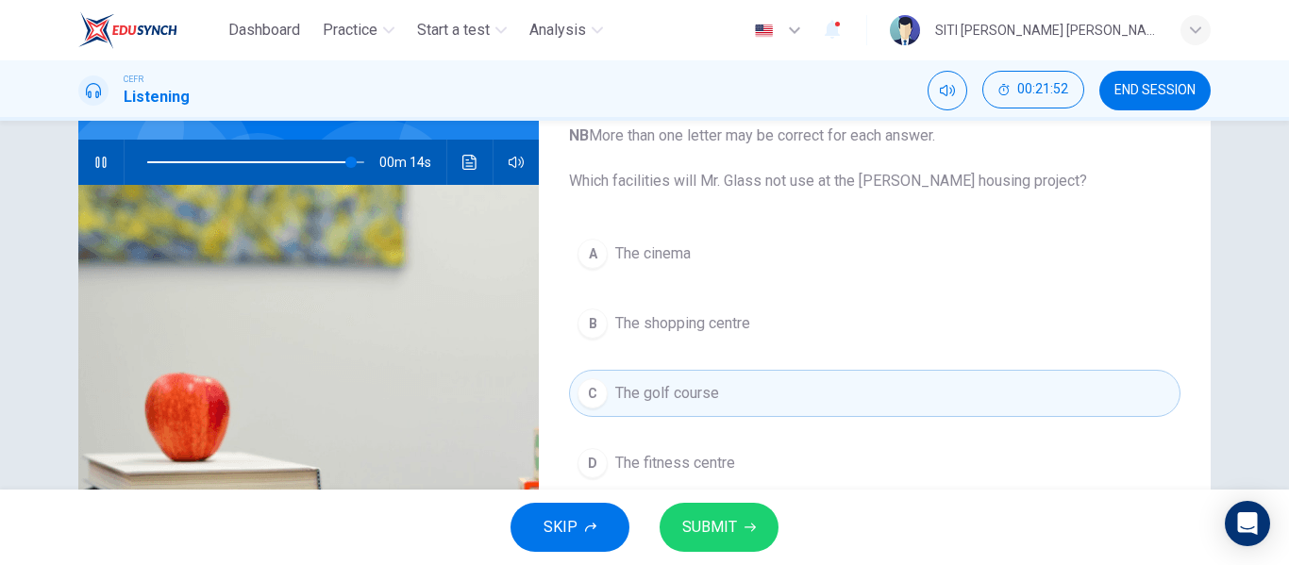
scroll to position [168, 0]
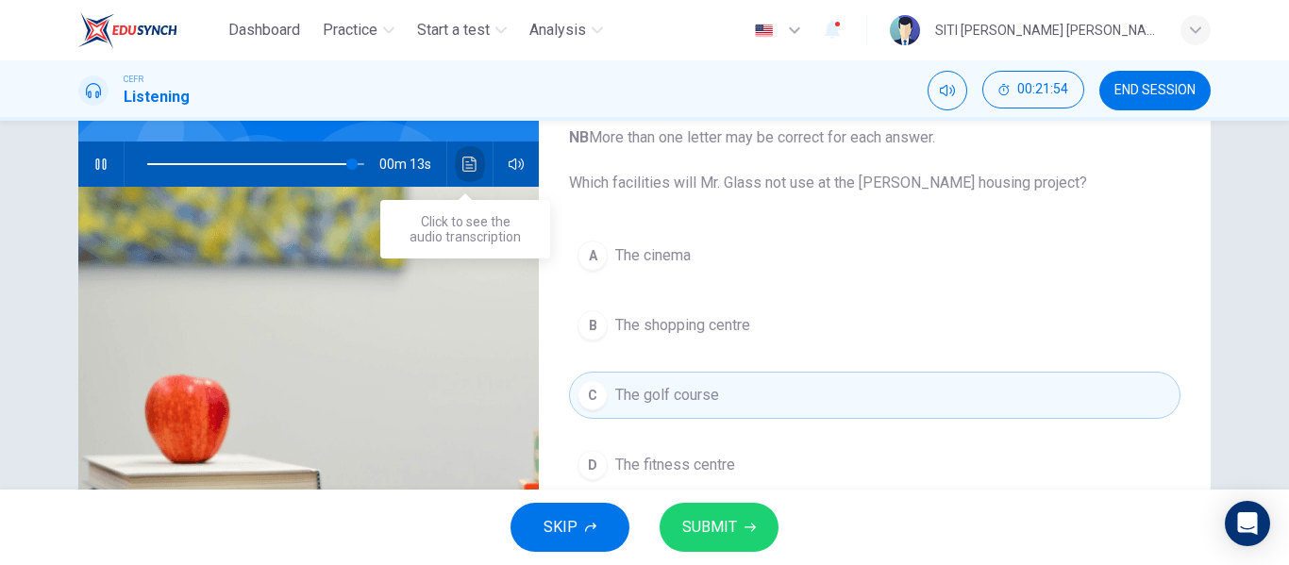
click at [466, 168] on icon "Click to see the audio transcription" at bounding box center [469, 164] width 14 height 15
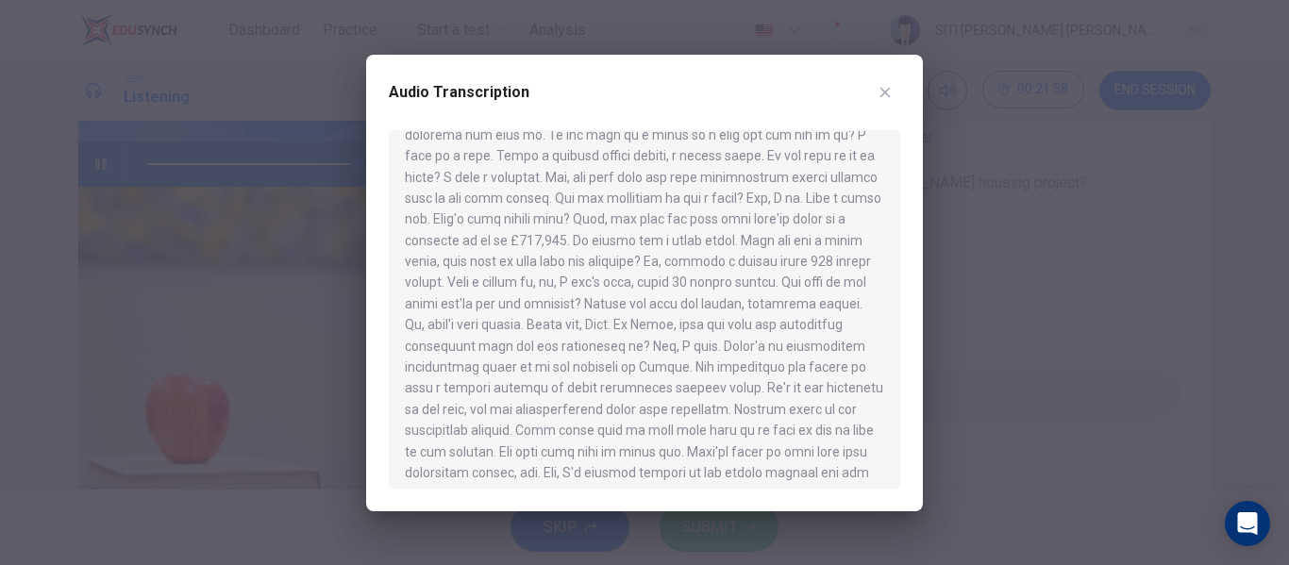
scroll to position [603, 0]
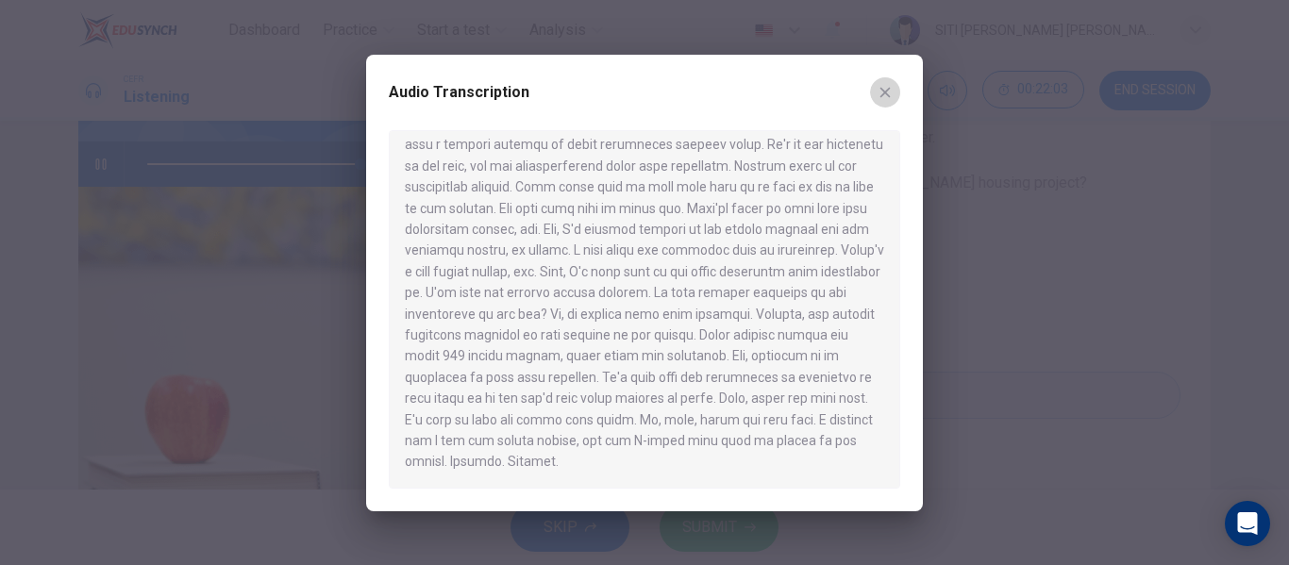
click at [889, 90] on icon "button" at bounding box center [885, 92] width 15 height 15
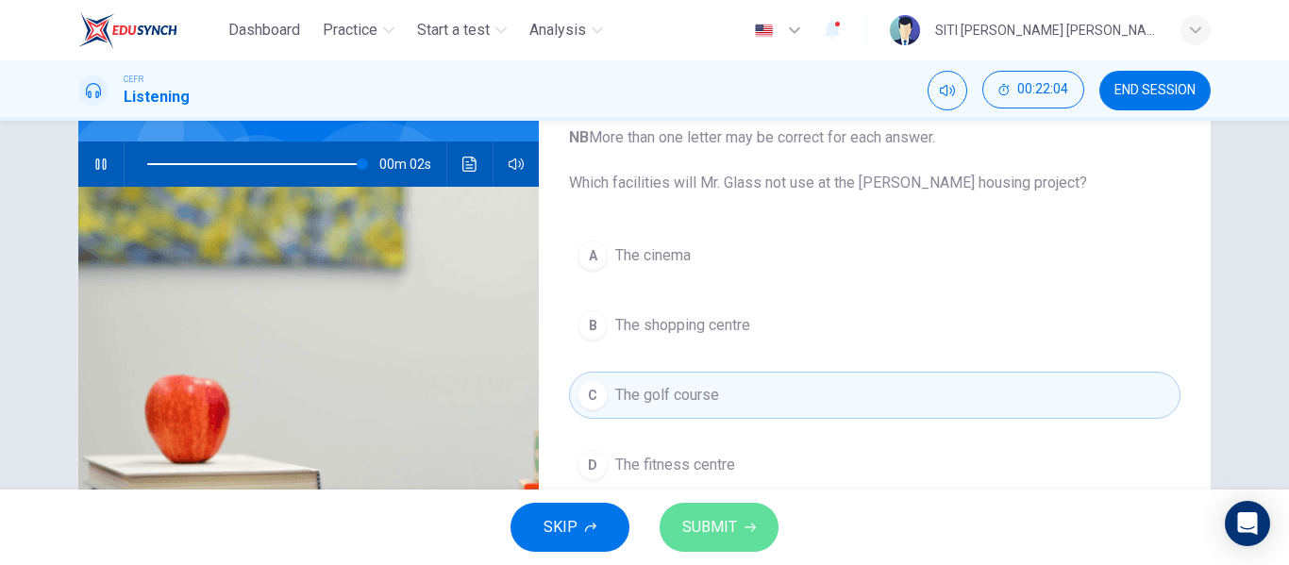
click at [758, 524] on button "SUBMIT" at bounding box center [719, 527] width 119 height 49
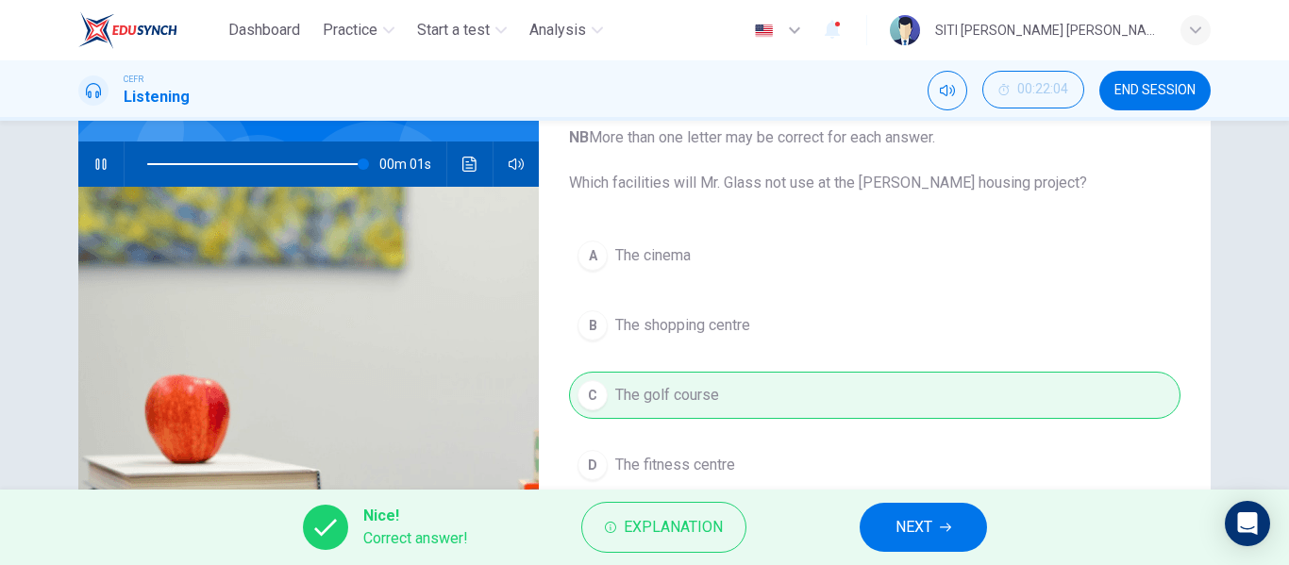
type input "100"
click at [930, 516] on span "NEXT" at bounding box center [913, 527] width 37 height 26
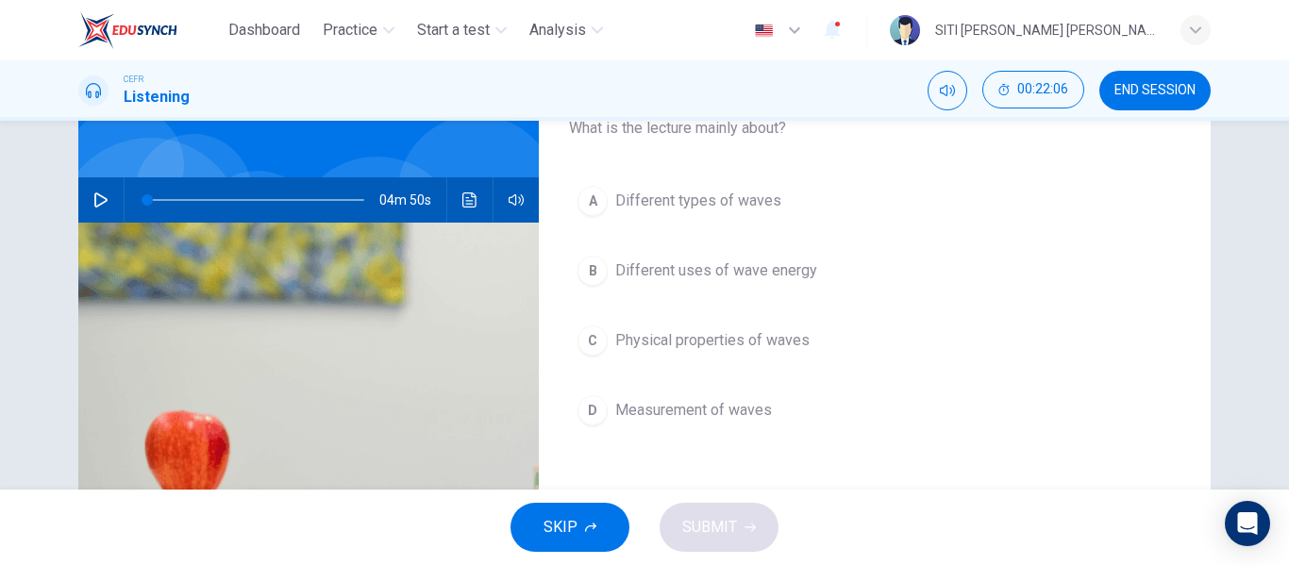
scroll to position [133, 0]
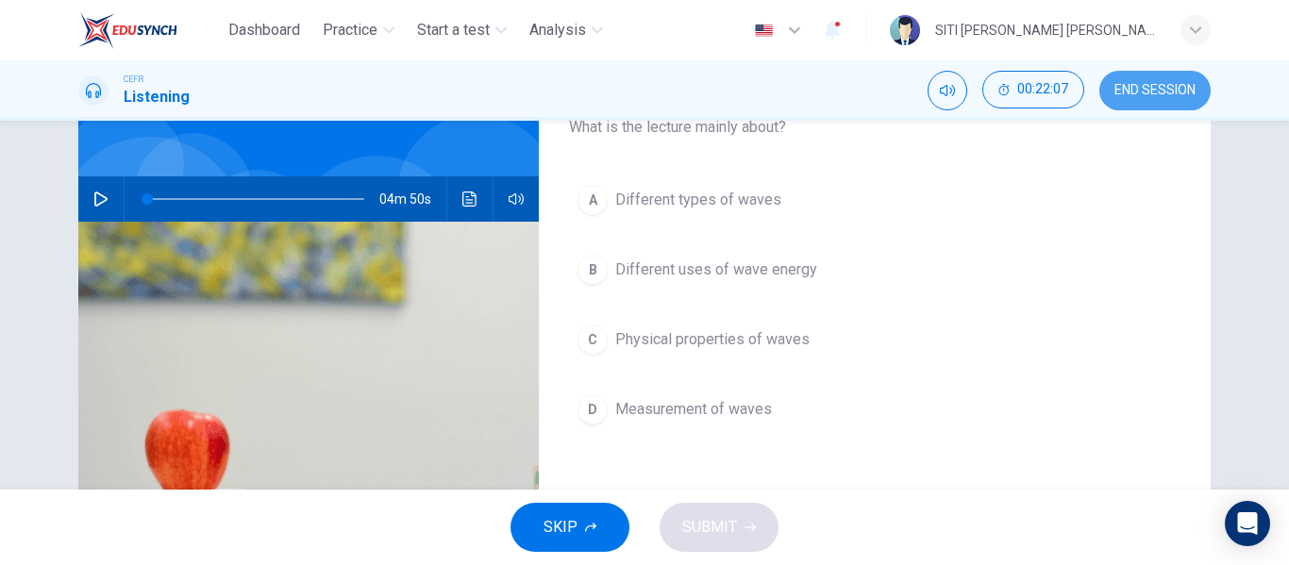
click at [1153, 84] on span "END SESSION" at bounding box center [1154, 90] width 81 height 15
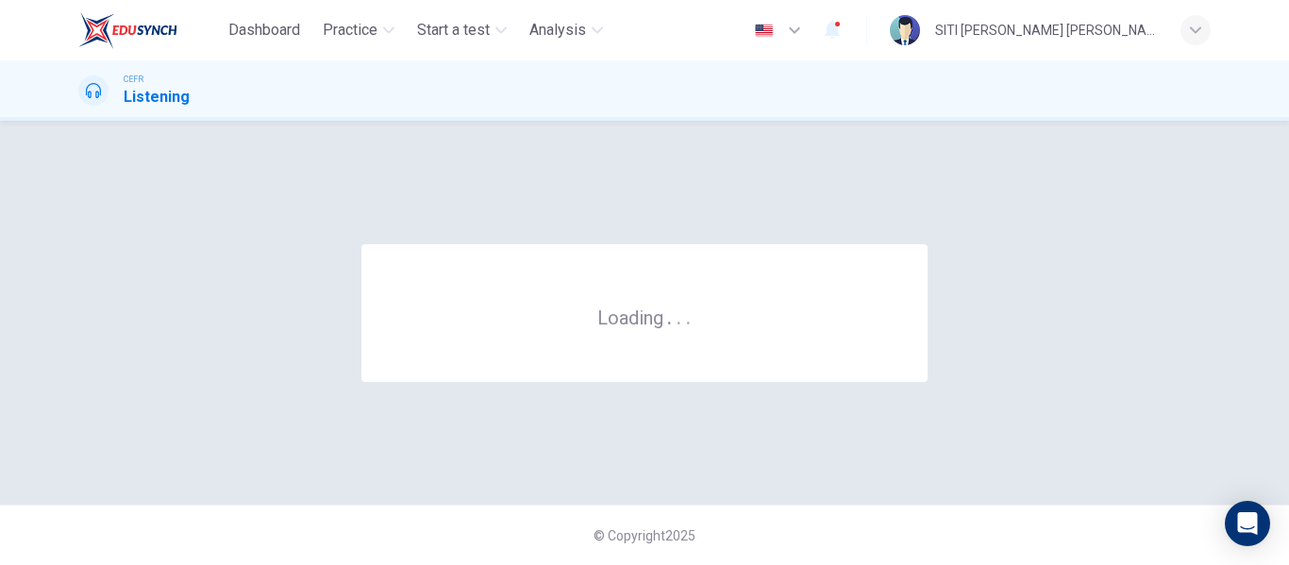
scroll to position [0, 0]
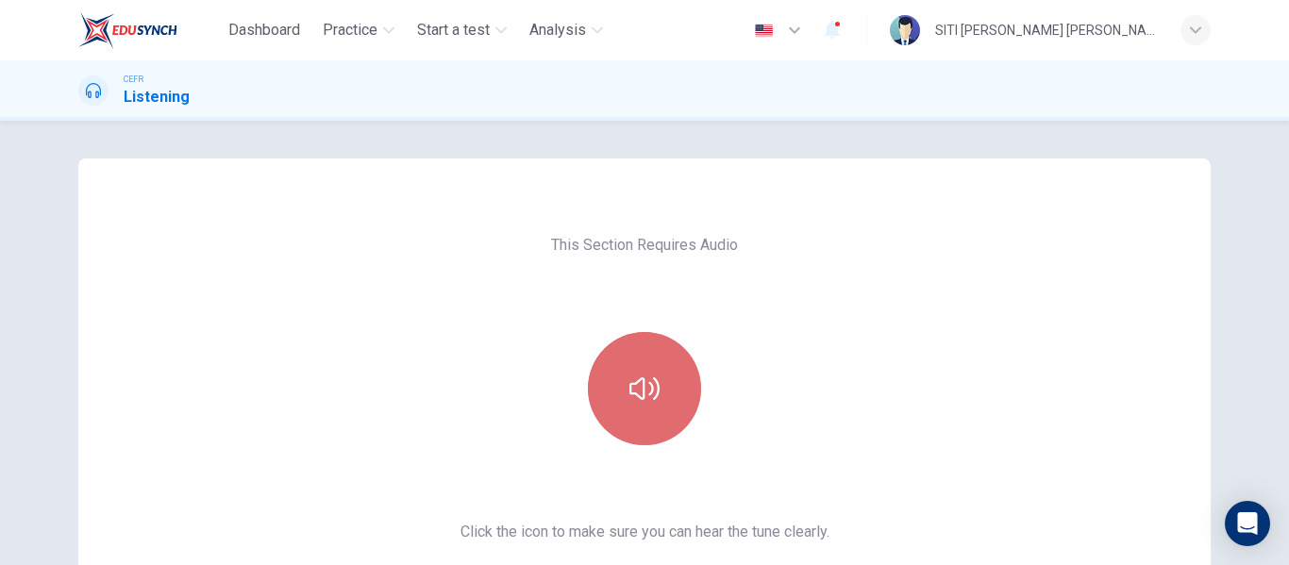
click at [664, 385] on button "button" at bounding box center [644, 388] width 113 height 113
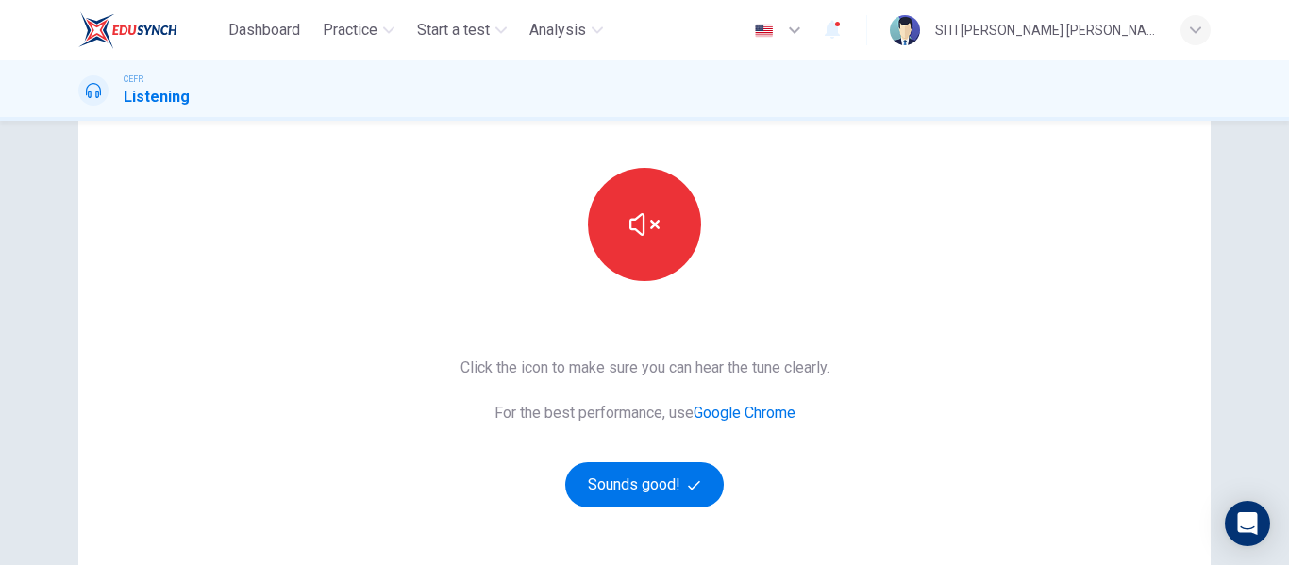
scroll to position [166, 0]
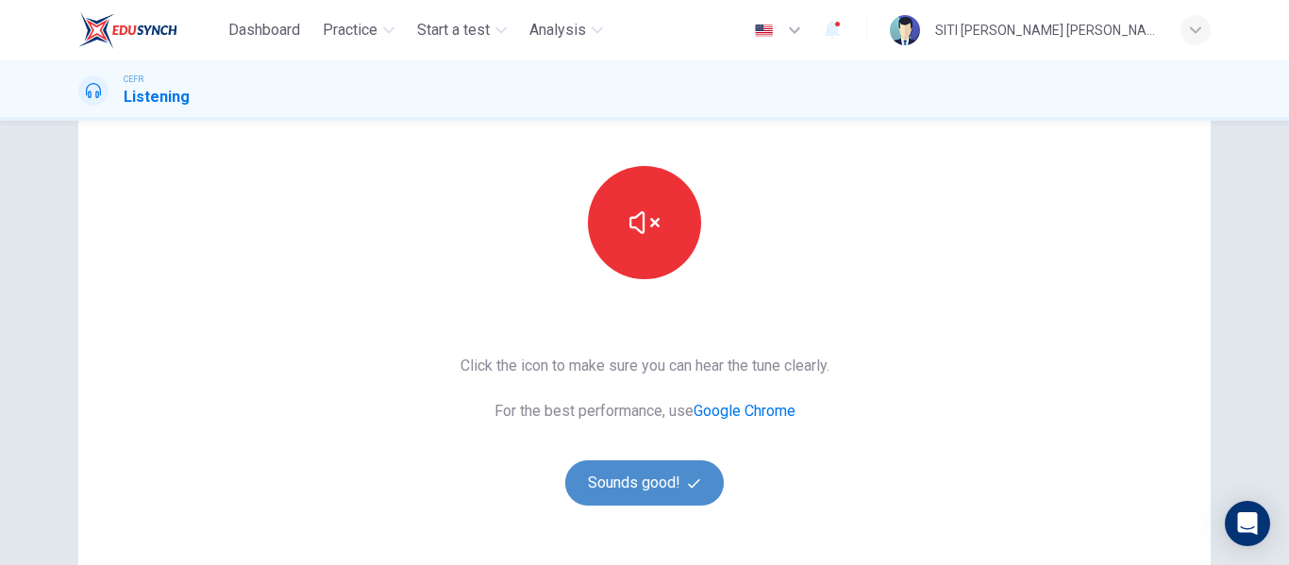
click at [679, 505] on button "Sounds good!" at bounding box center [644, 482] width 159 height 45
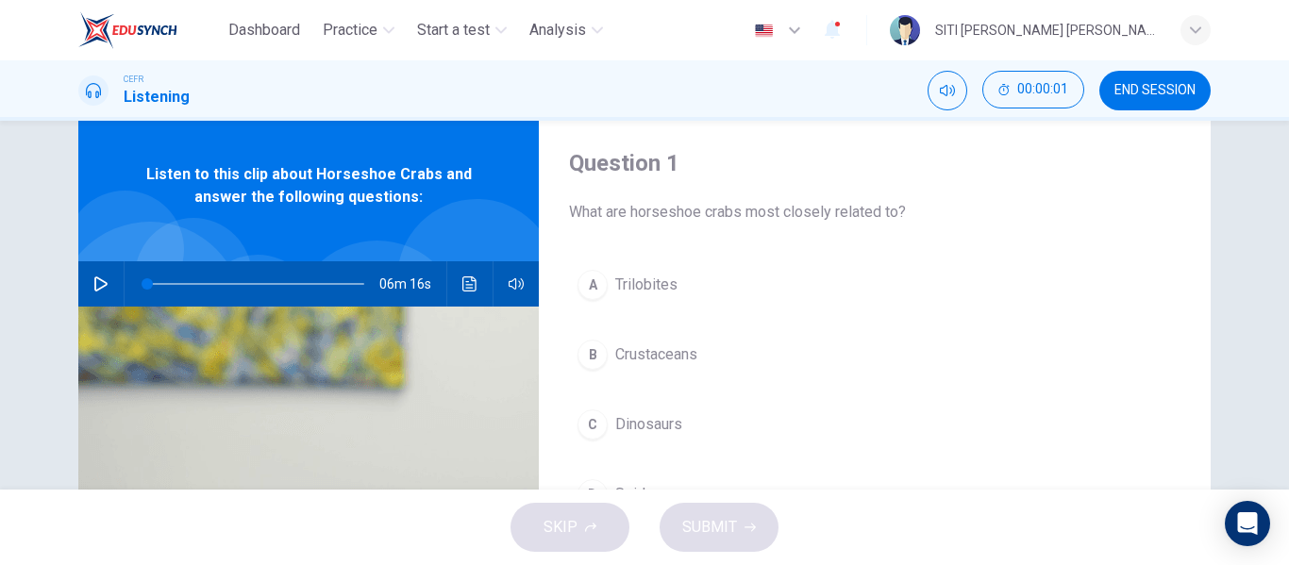
scroll to position [47, 0]
click at [92, 294] on button "button" at bounding box center [101, 284] width 30 height 45
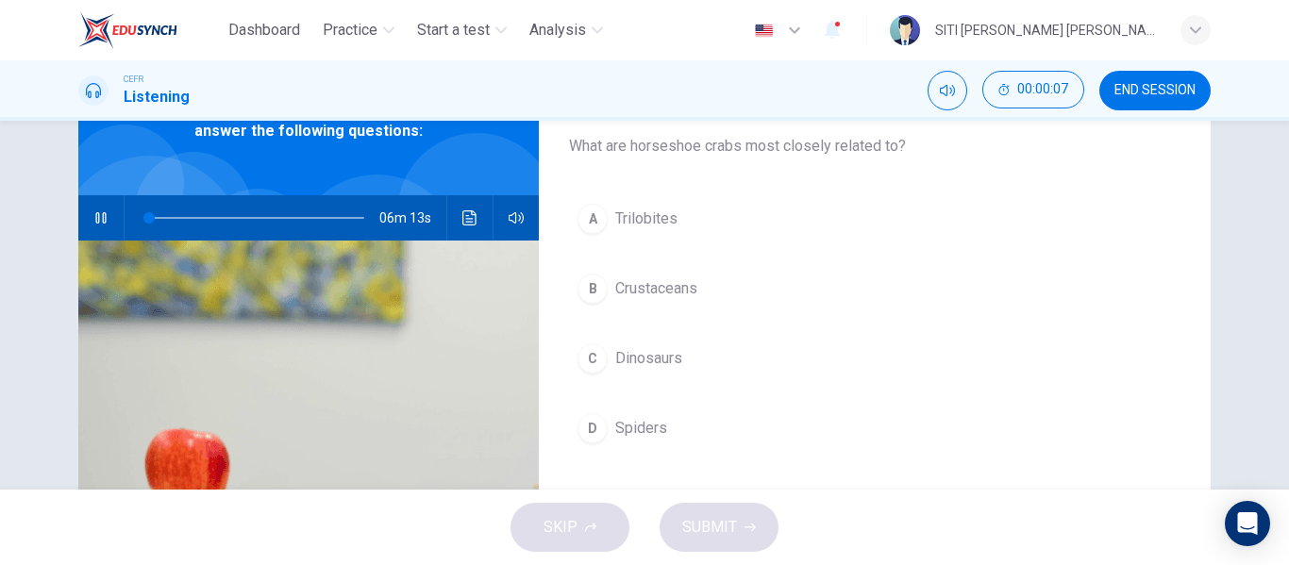
scroll to position [118, 0]
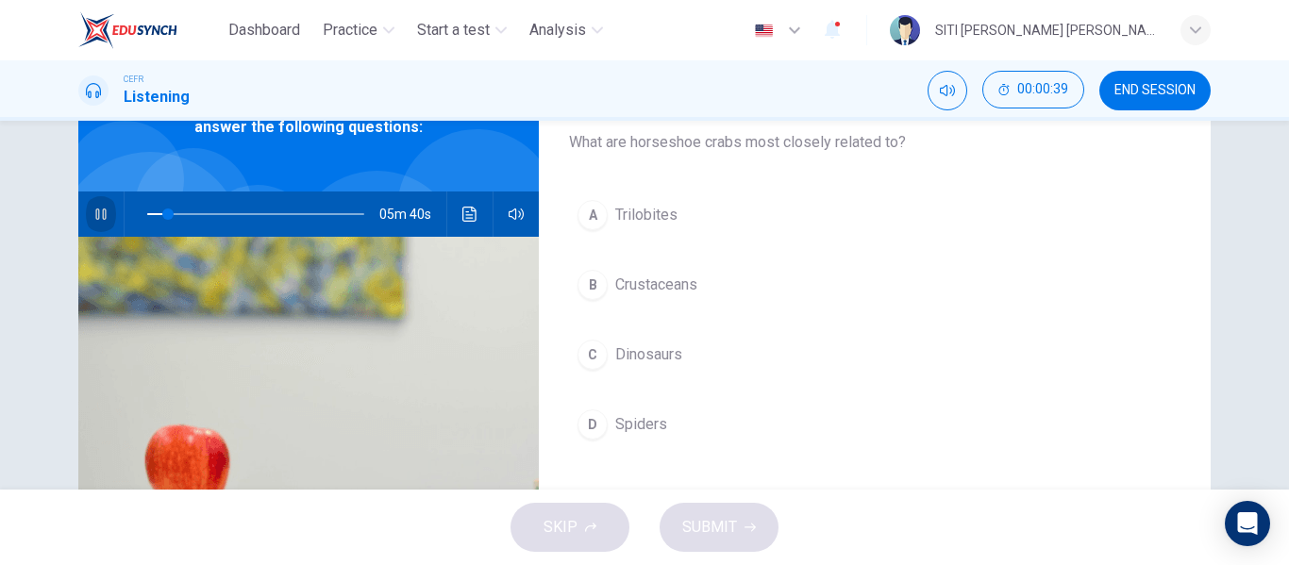
click at [97, 203] on button "button" at bounding box center [101, 214] width 30 height 45
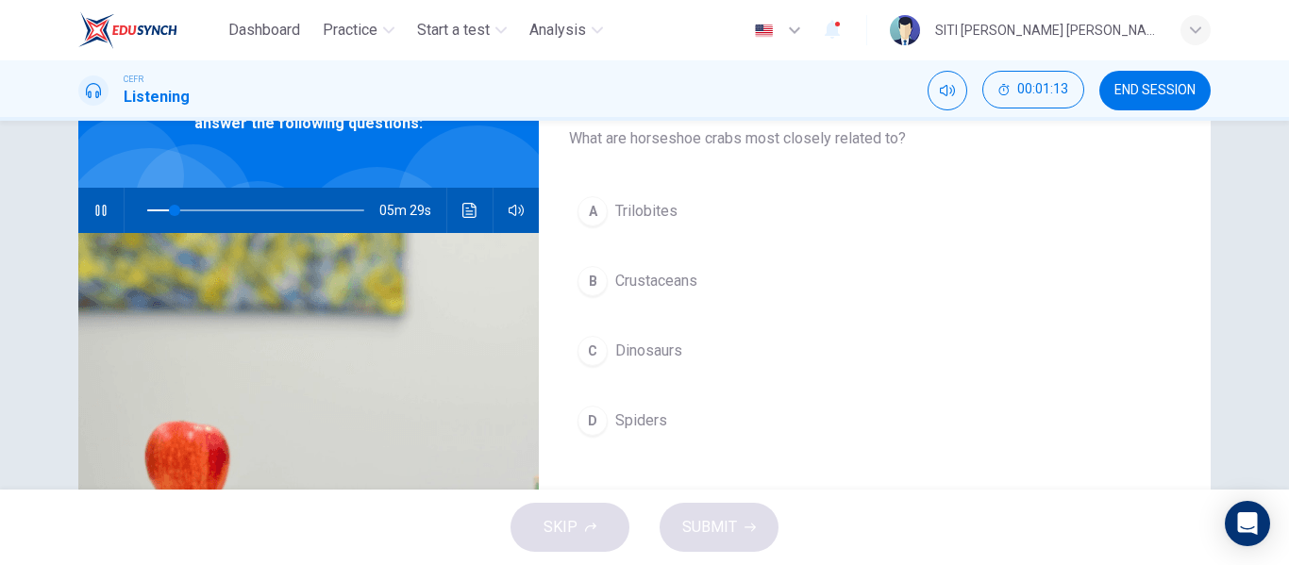
scroll to position [123, 0]
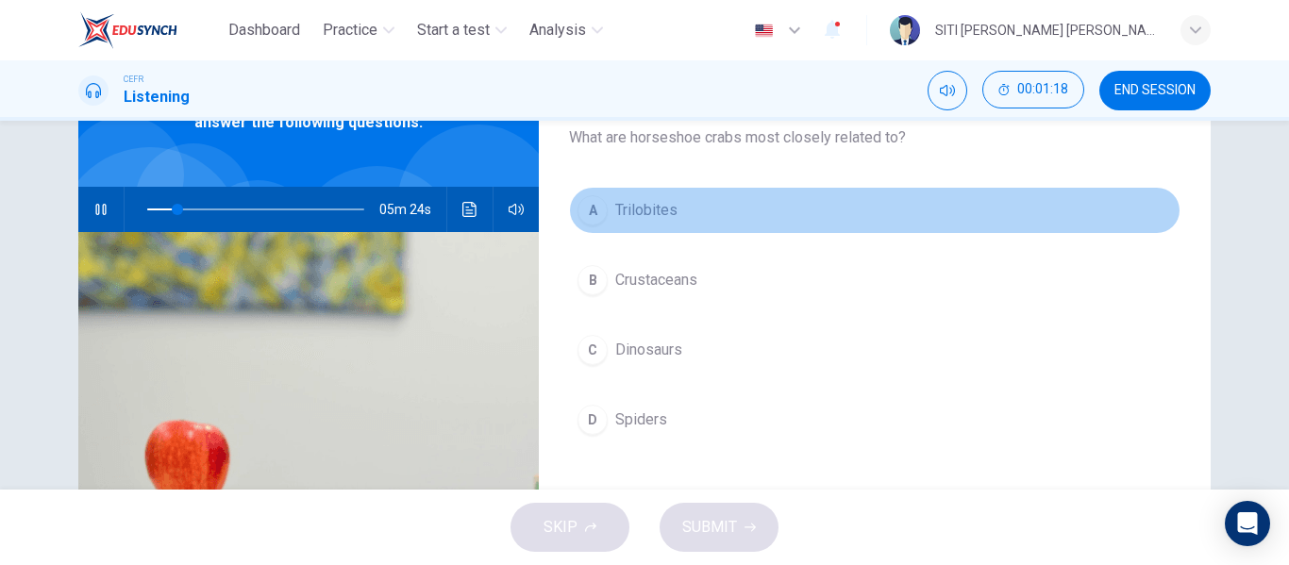
click at [648, 208] on span "Trilobites" at bounding box center [646, 210] width 62 height 23
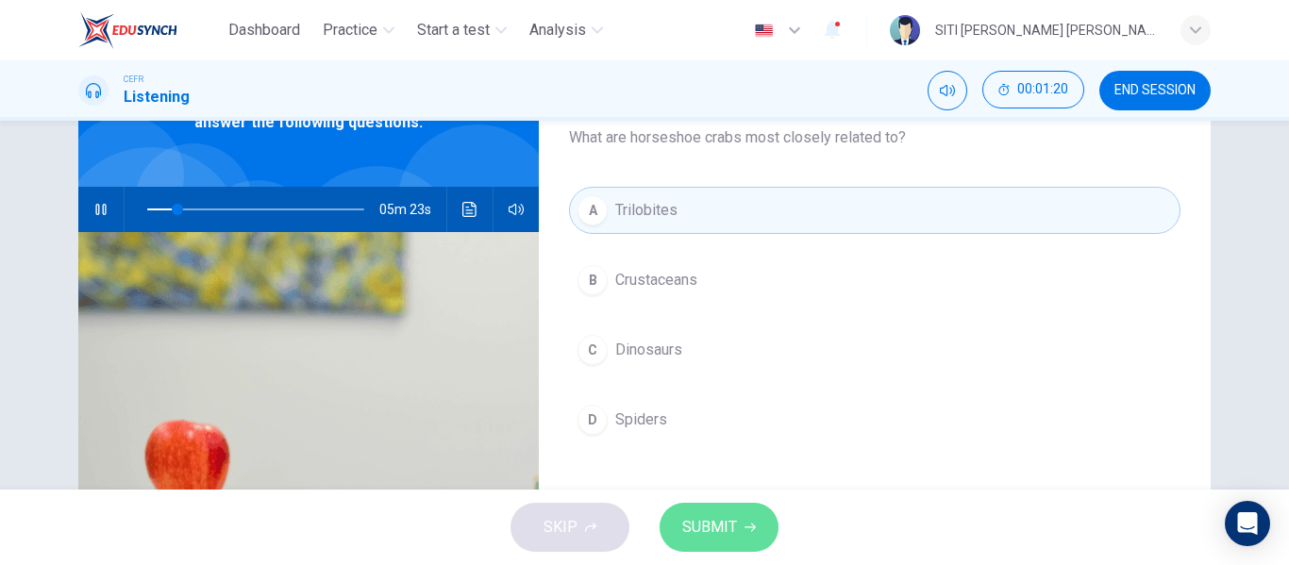
click at [723, 543] on button "SUBMIT" at bounding box center [719, 527] width 119 height 49
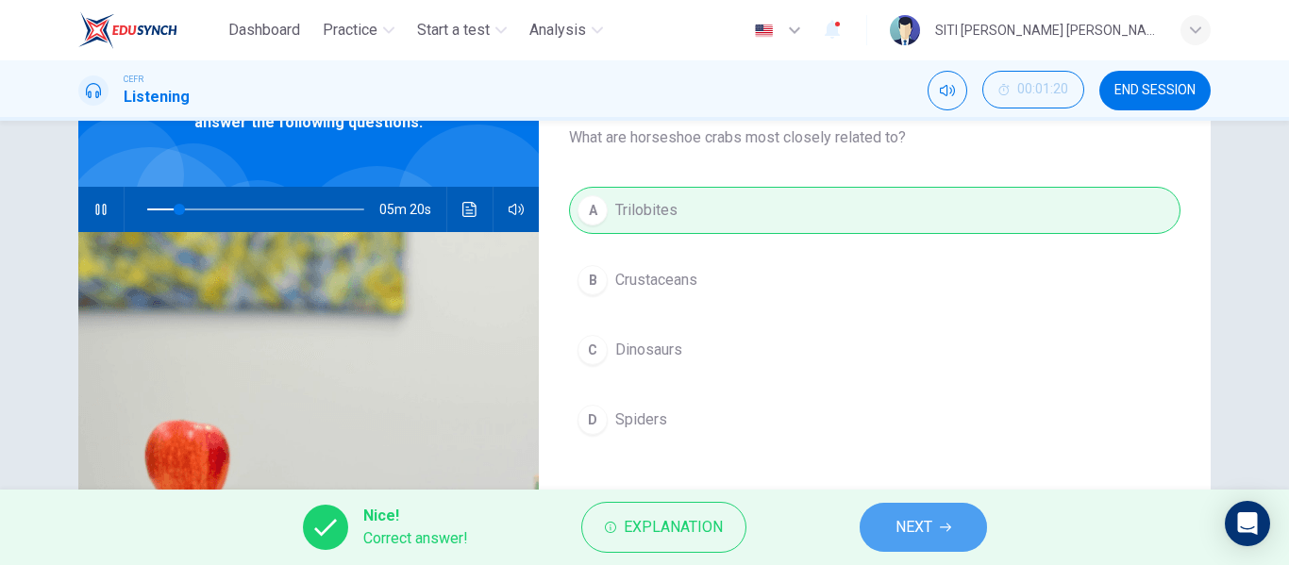
click at [932, 521] on span "NEXT" at bounding box center [913, 527] width 37 height 26
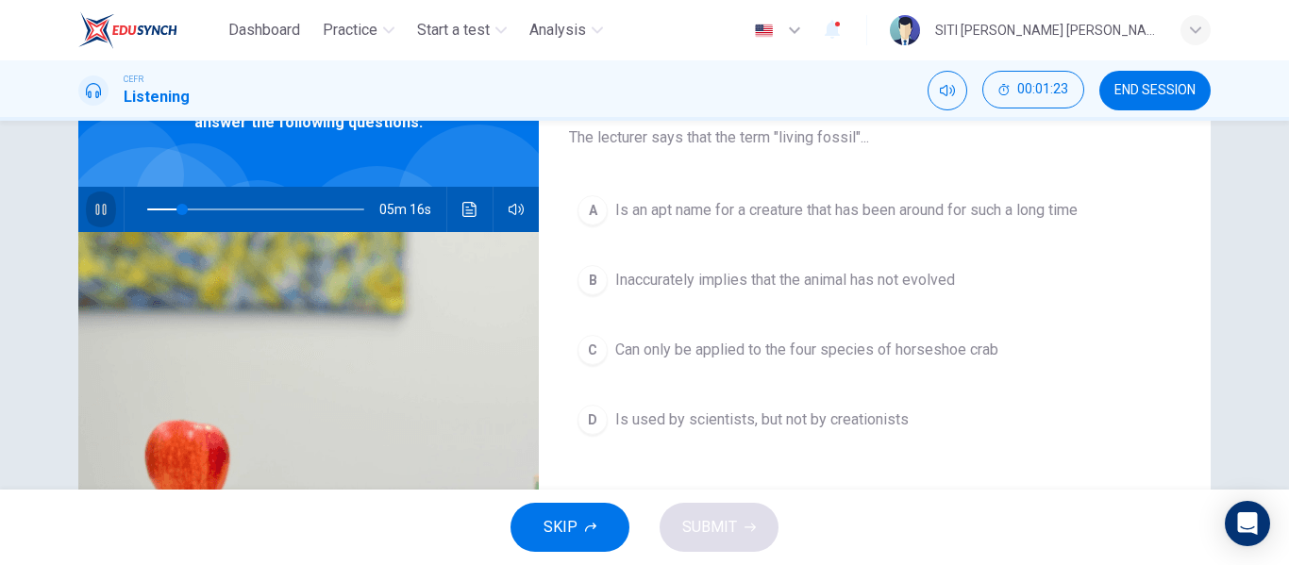
click at [97, 209] on icon "button" at bounding box center [100, 209] width 15 height 15
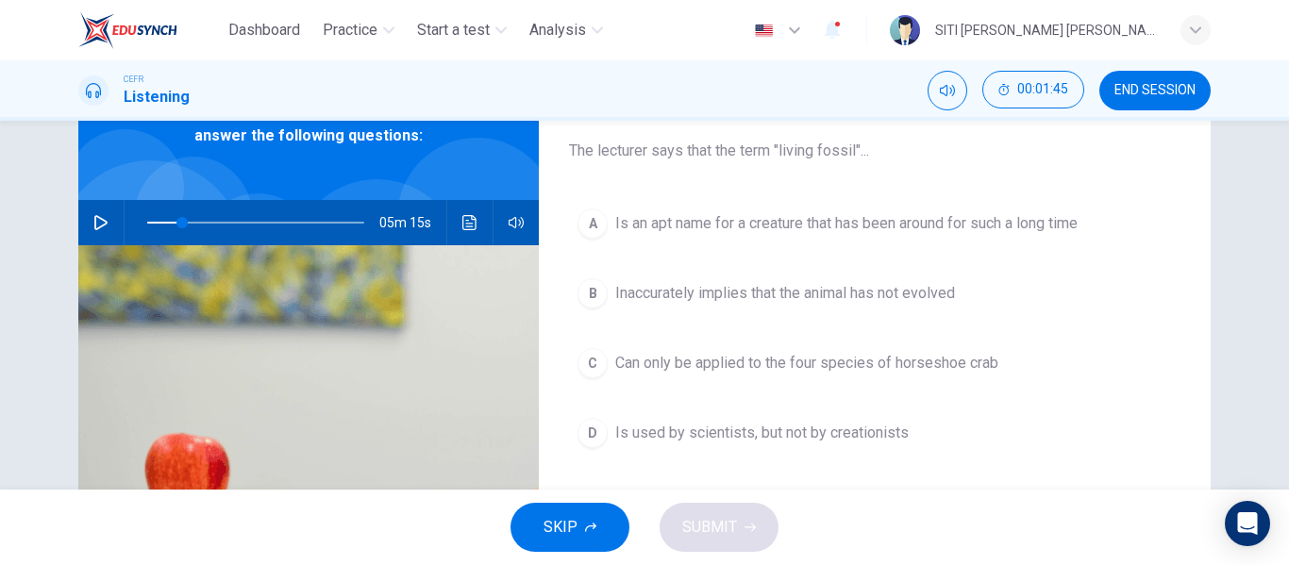
scroll to position [109, 0]
drag, startPoint x: 153, startPoint y: 281, endPoint x: 13, endPoint y: 262, distance: 140.9
click at [13, 262] on div "Question 2 The lecturer says that the term "living fossil"... A Is an apt name …" at bounding box center [644, 305] width 1289 height 369
click at [100, 216] on icon "button" at bounding box center [100, 223] width 15 height 15
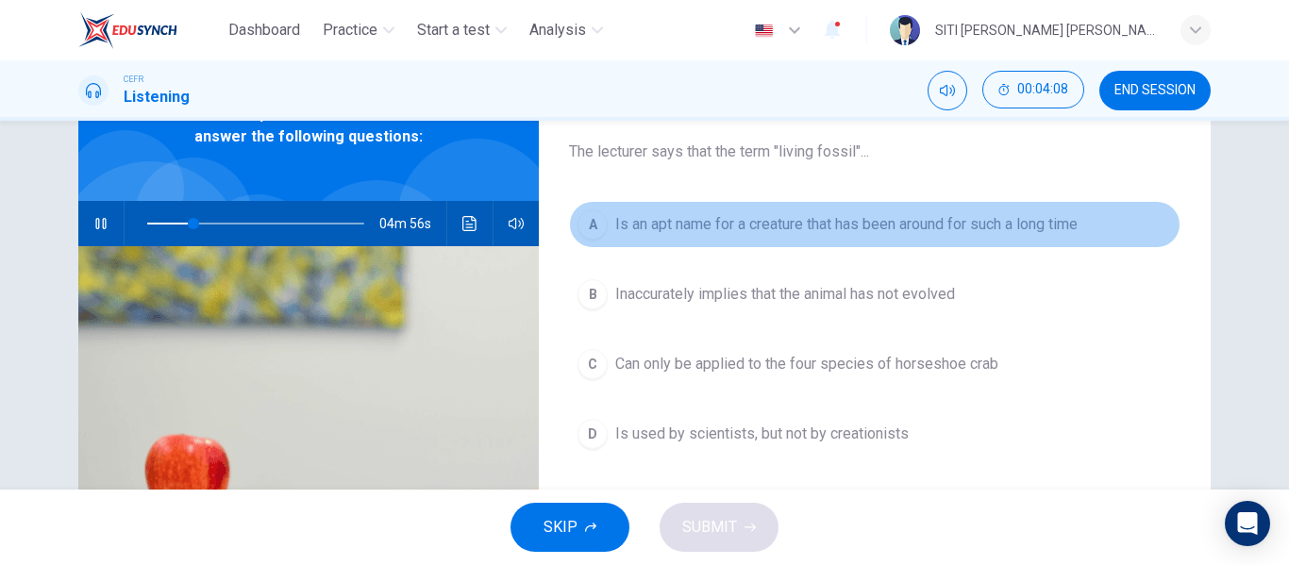
click at [708, 244] on button "A Is an apt name for a creature that has been around for such a long time" at bounding box center [874, 224] width 611 height 47
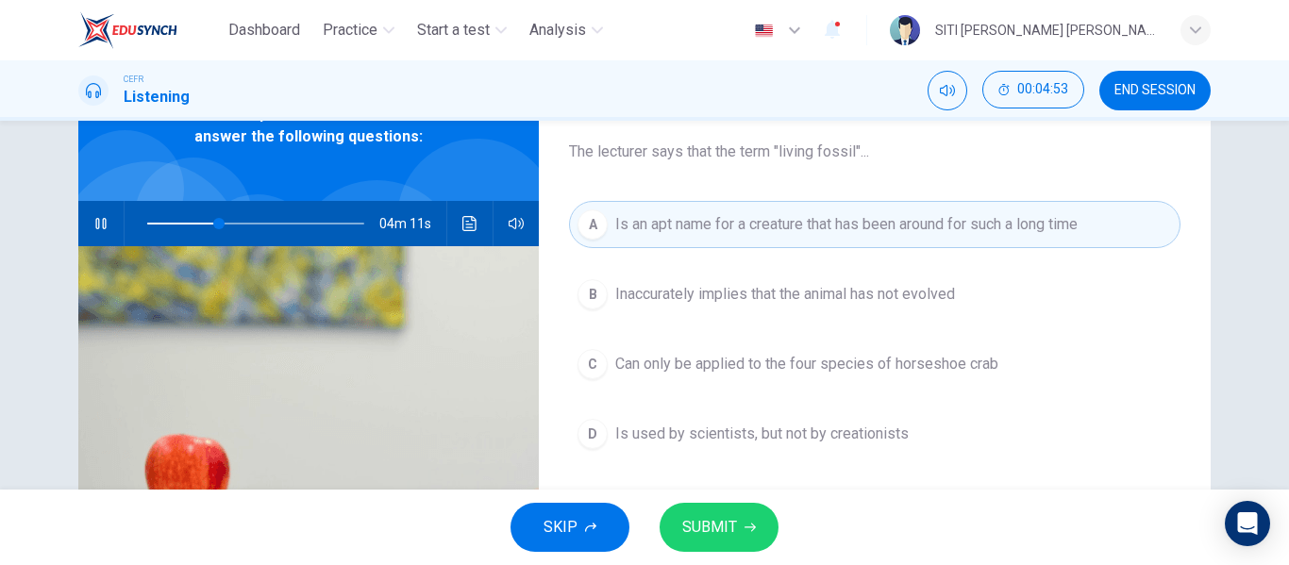
click at [744, 301] on span "Inaccurately implies that the animal has not evolved" at bounding box center [785, 294] width 340 height 23
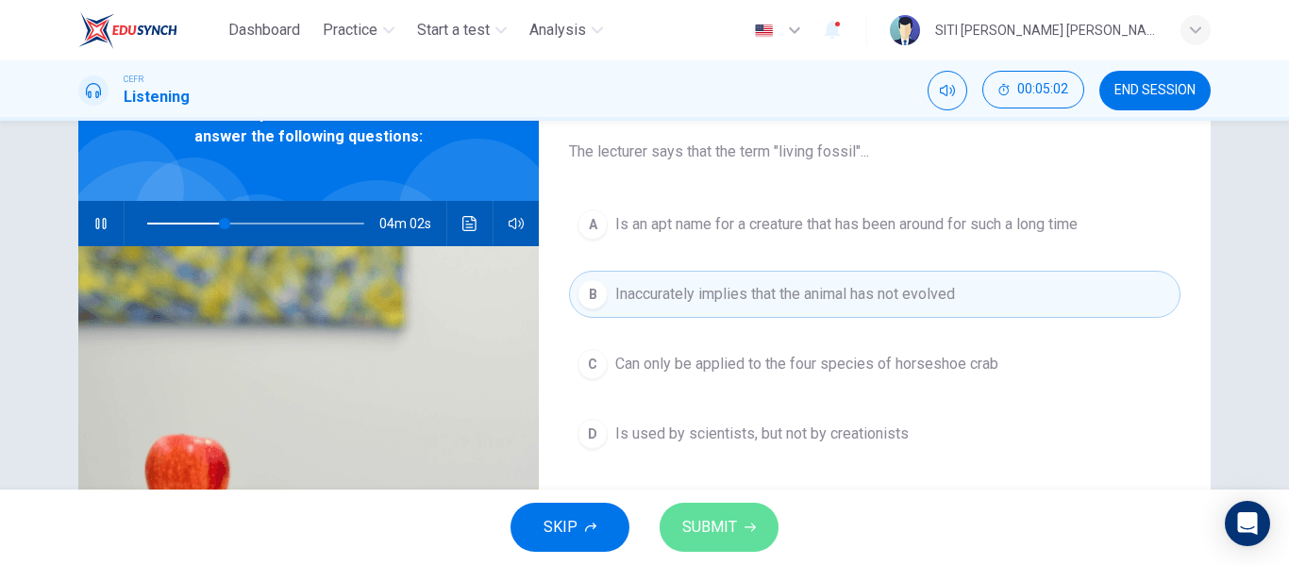
click at [731, 520] on span "SUBMIT" at bounding box center [709, 527] width 55 height 26
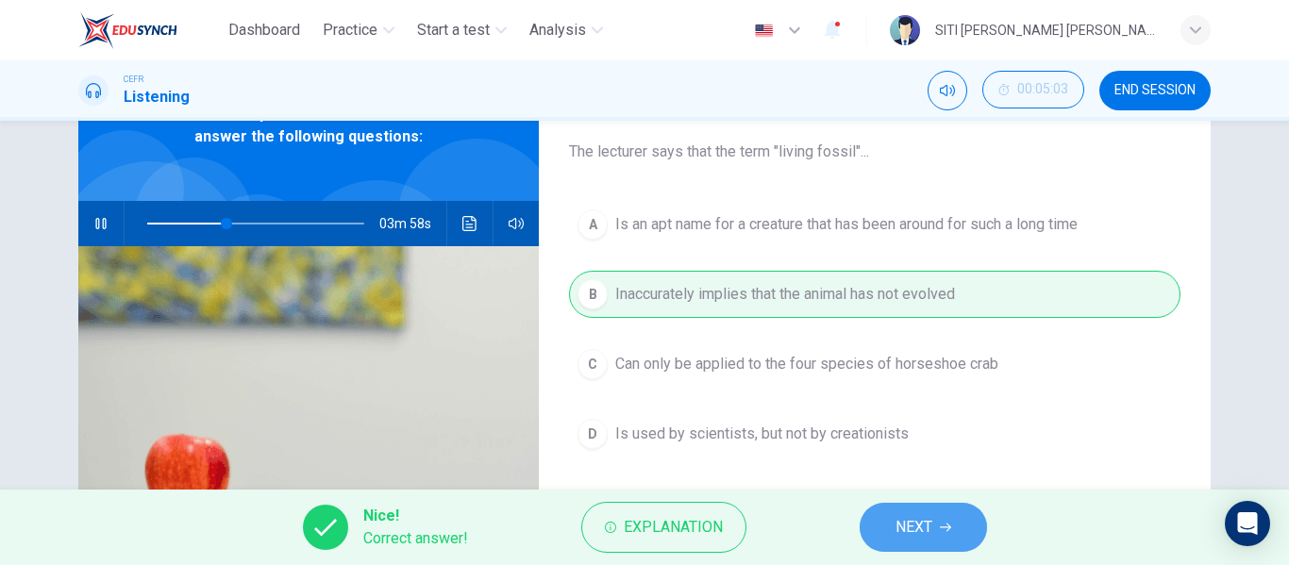
click at [920, 533] on span "NEXT" at bounding box center [913, 527] width 37 height 26
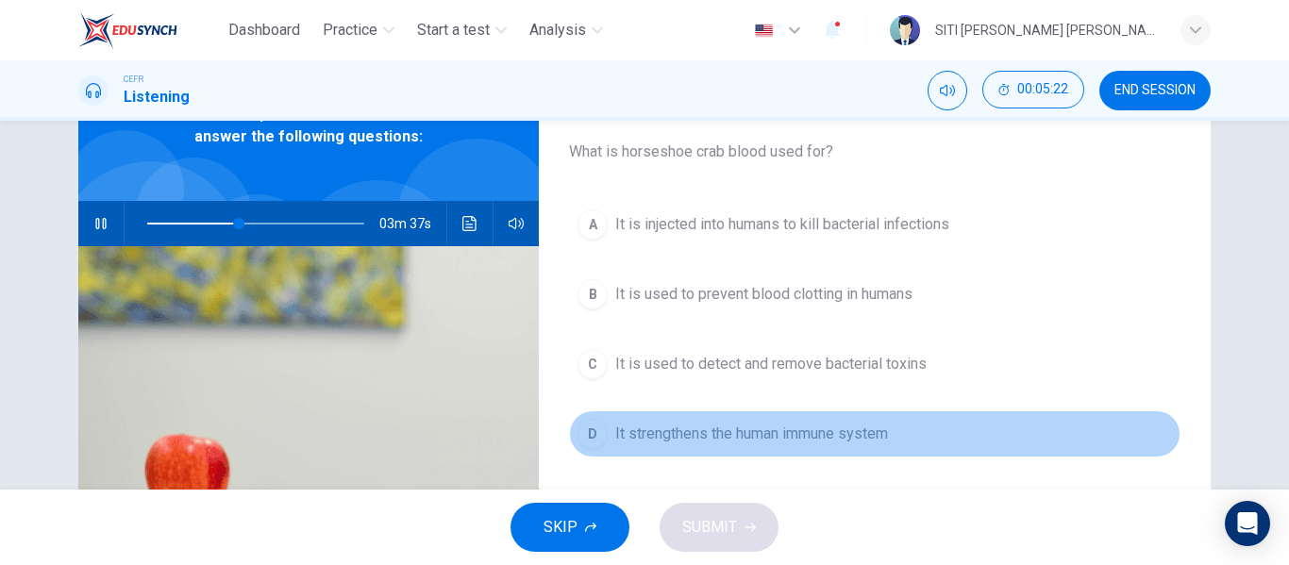
click at [751, 432] on span "It strengthens the human immune system" at bounding box center [751, 434] width 273 height 23
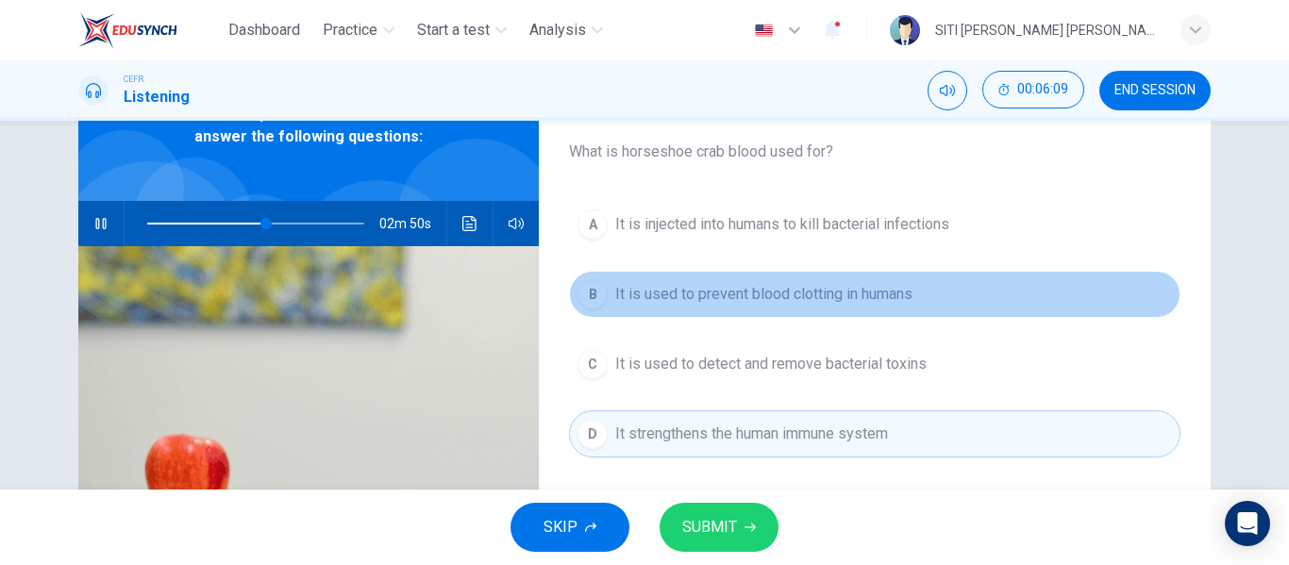
click at [778, 301] on span "It is used to prevent blood clotting in humans" at bounding box center [763, 294] width 297 height 23
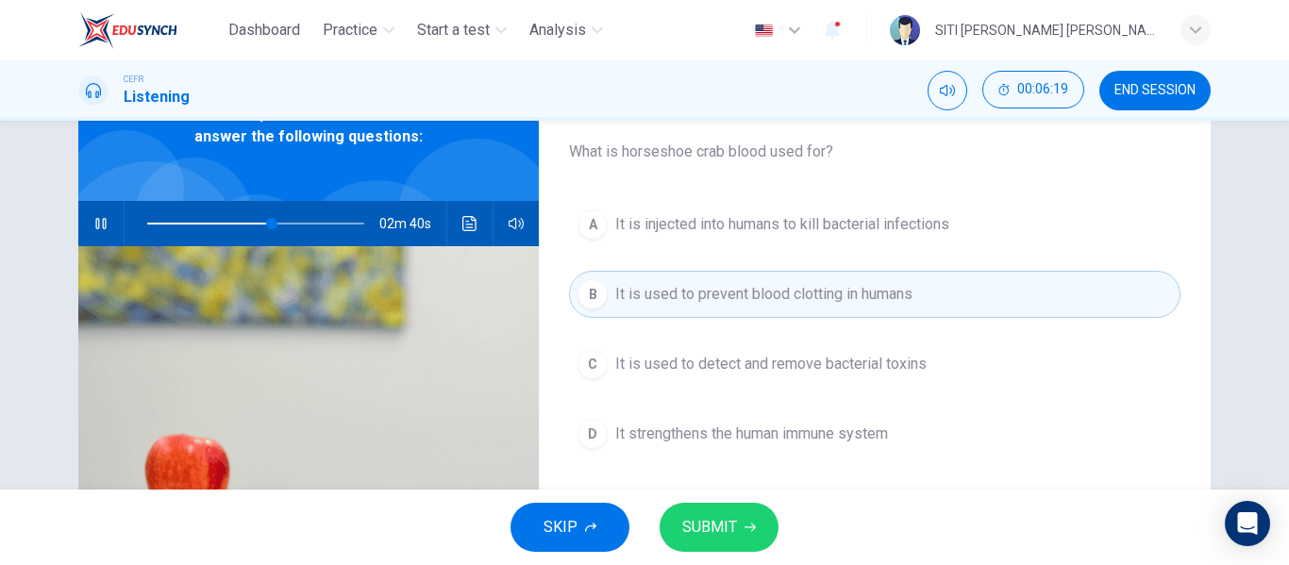
click at [729, 514] on span "SUBMIT" at bounding box center [709, 527] width 55 height 26
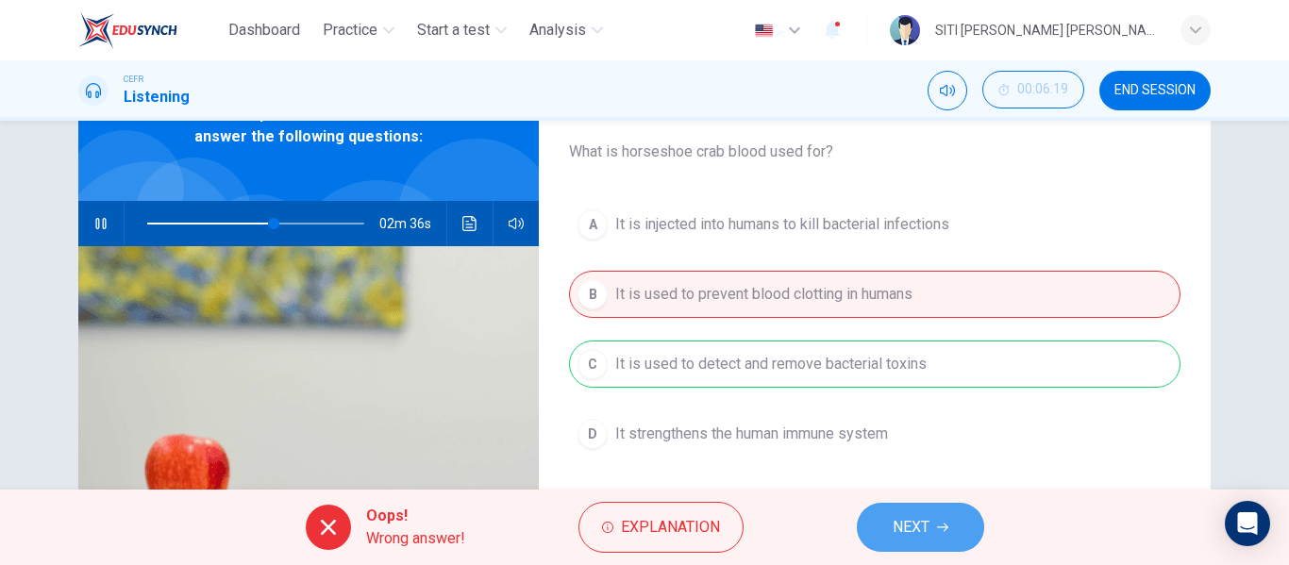
click at [892, 507] on button "NEXT" at bounding box center [920, 527] width 127 height 49
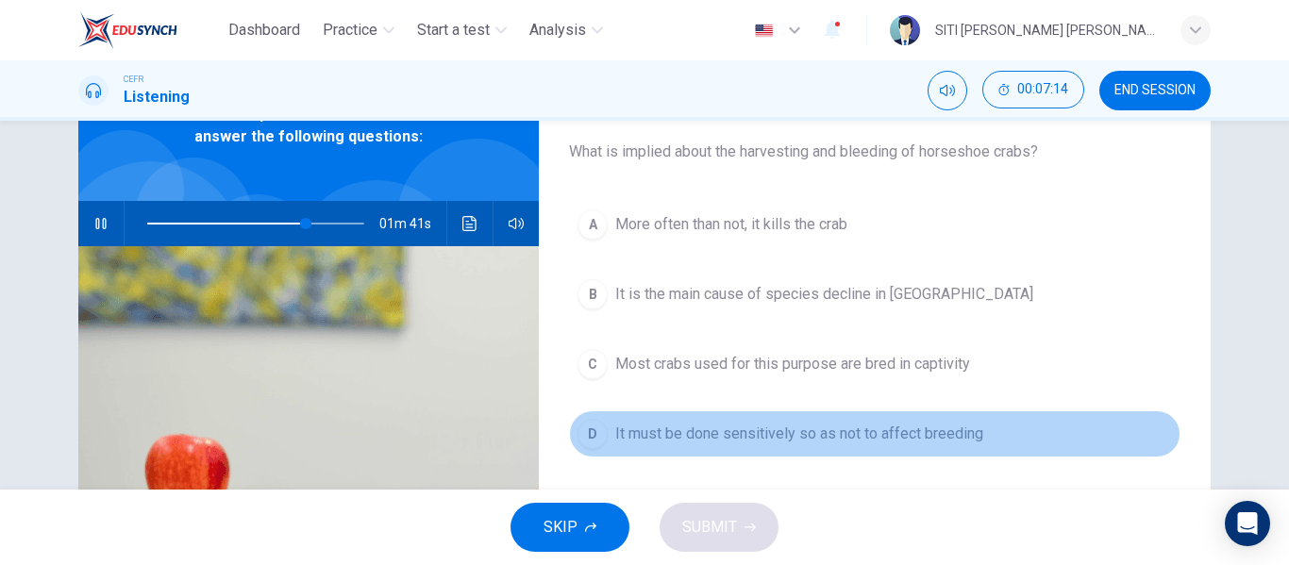
click at [763, 419] on button "D It must be done sensitively so as not to affect breeding" at bounding box center [874, 433] width 611 height 47
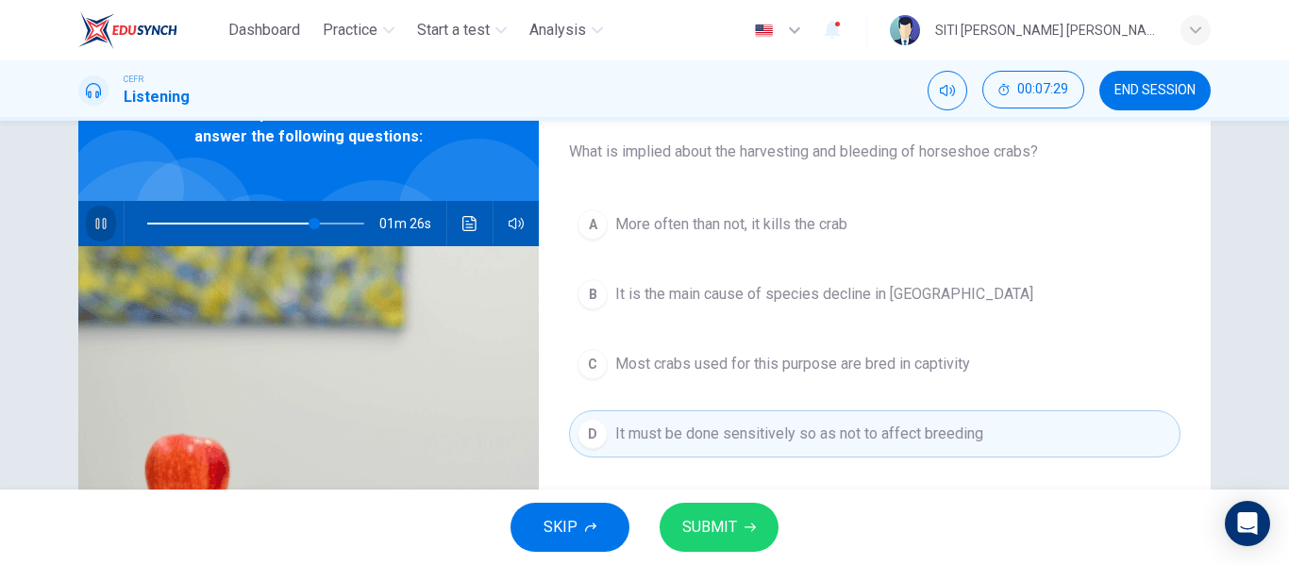
click at [92, 211] on button "button" at bounding box center [101, 223] width 30 height 45
click at [737, 526] on button "SUBMIT" at bounding box center [719, 527] width 119 height 49
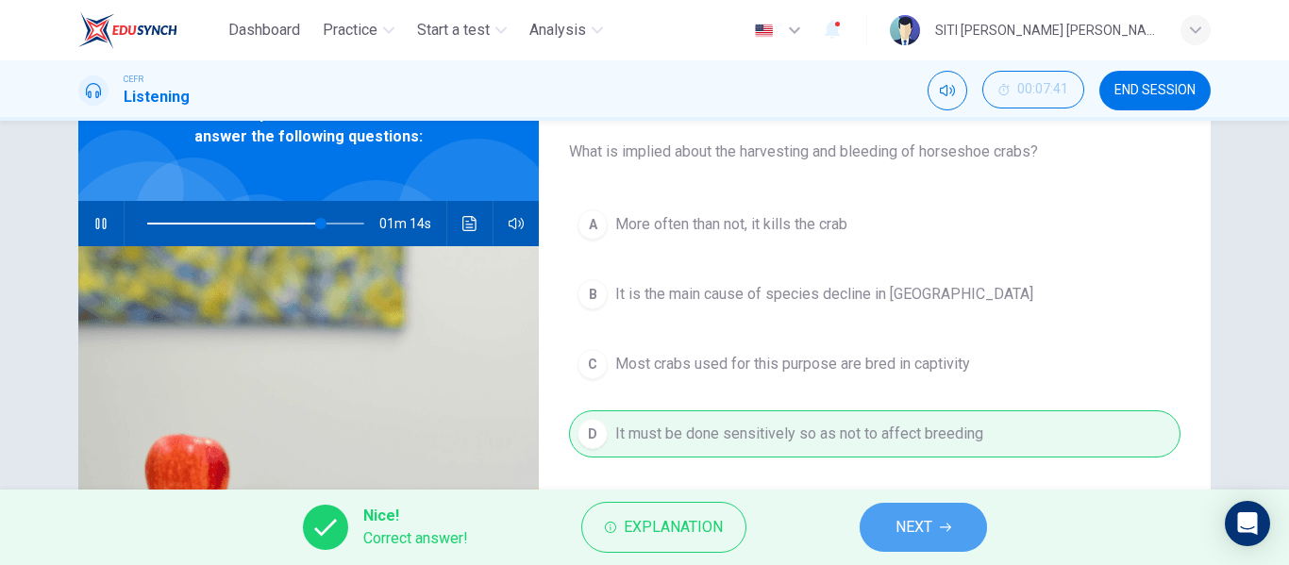
click at [893, 508] on button "NEXT" at bounding box center [923, 527] width 127 height 49
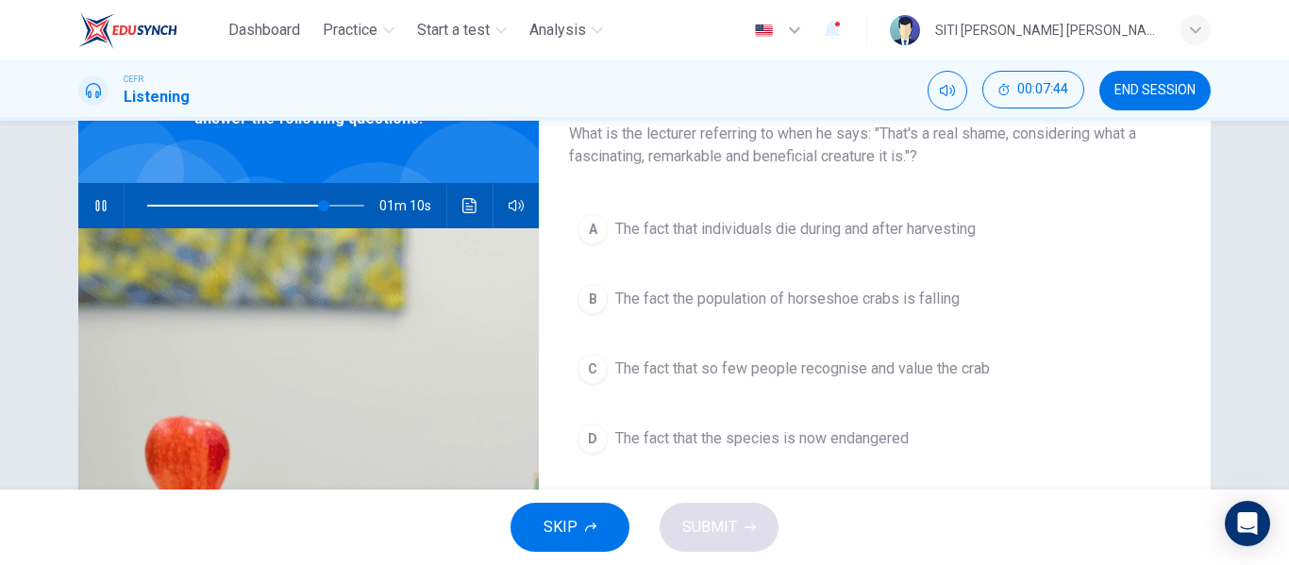
scroll to position [125, 0]
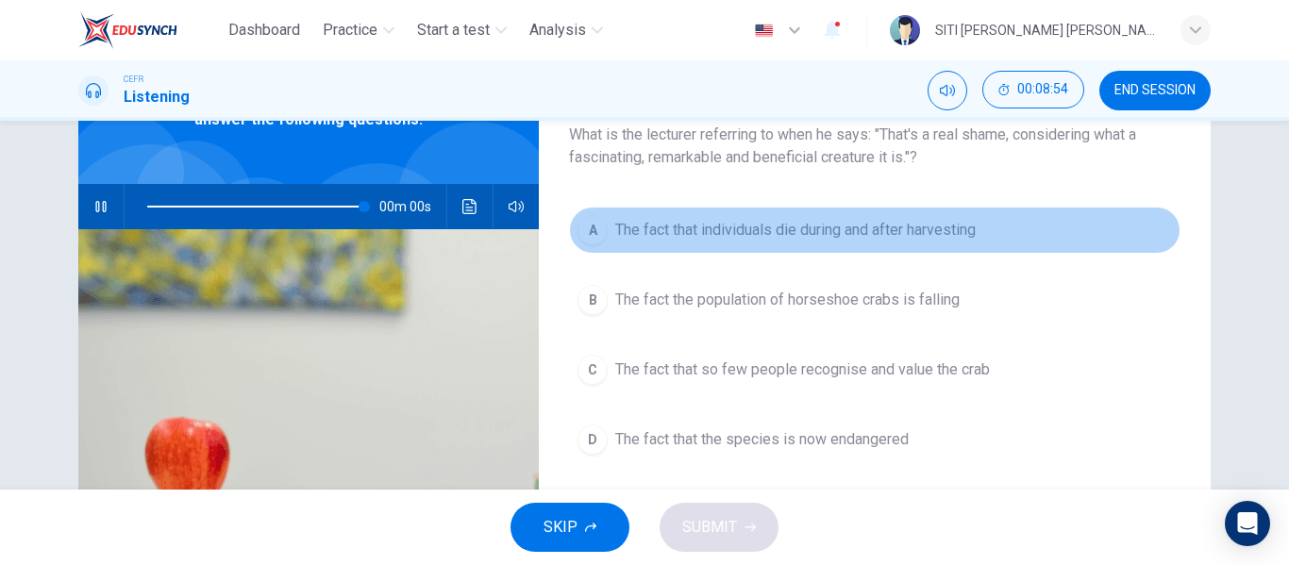
click at [887, 241] on span "The fact that individuals die during and after harvesting" at bounding box center [795, 230] width 360 height 23
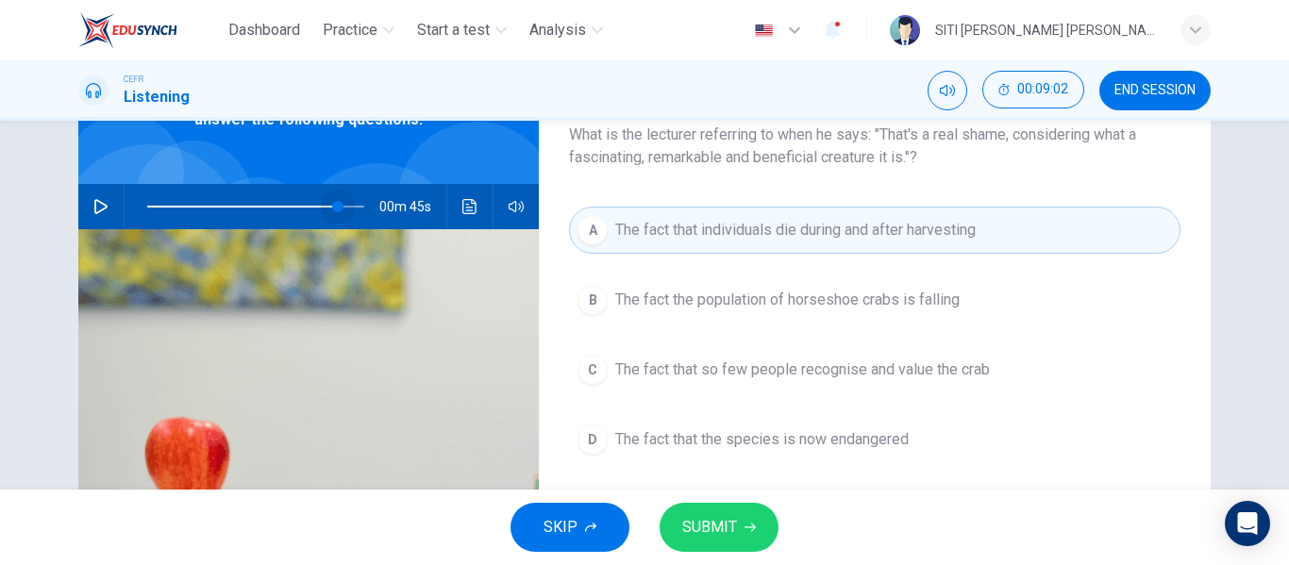
click at [335, 198] on span at bounding box center [255, 206] width 217 height 26
click at [109, 209] on button "button" at bounding box center [101, 206] width 30 height 45
click at [603, 310] on button "B The fact the population of horseshoe crabs is falling" at bounding box center [874, 299] width 611 height 47
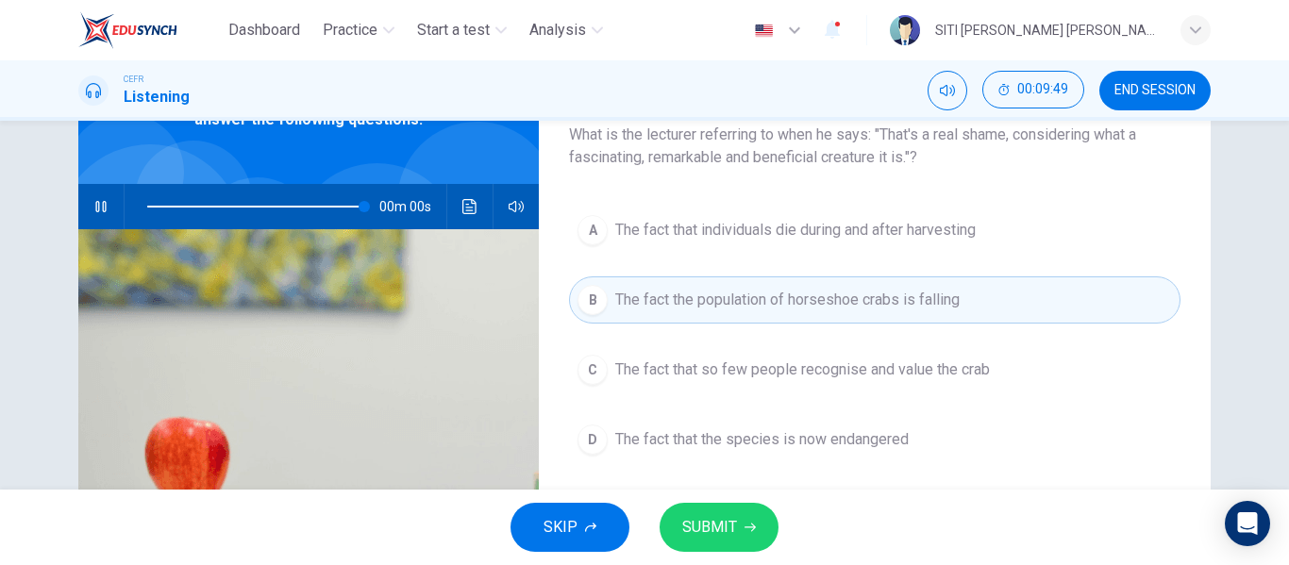
type input "0"
click at [724, 519] on span "SUBMIT" at bounding box center [709, 527] width 55 height 26
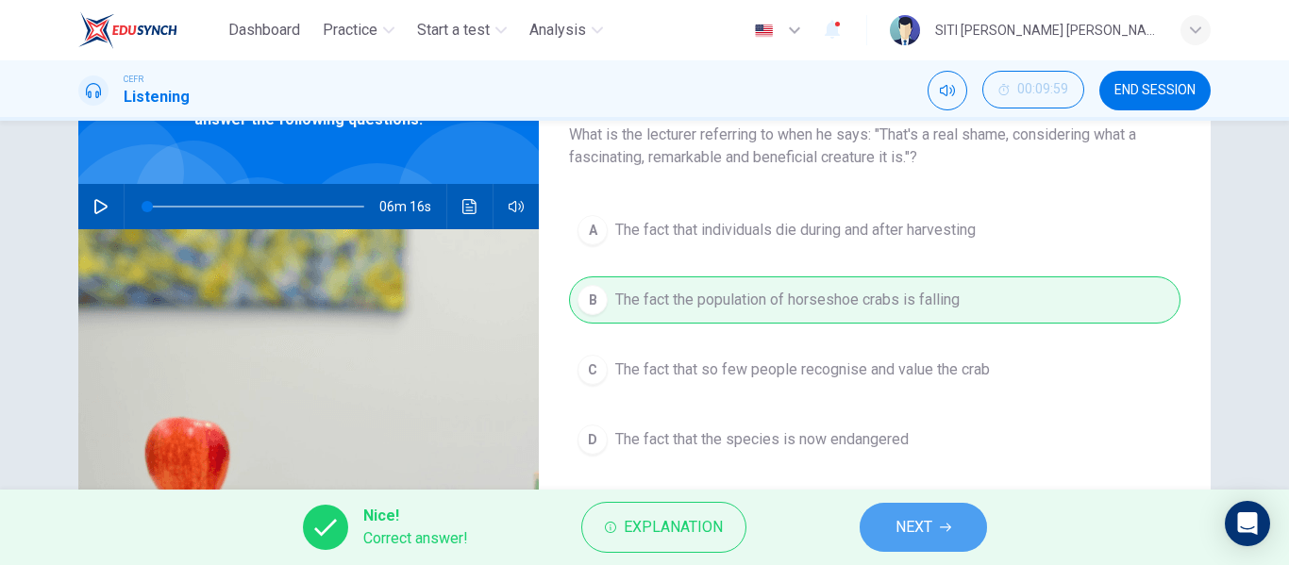
click at [929, 526] on span "NEXT" at bounding box center [913, 527] width 37 height 26
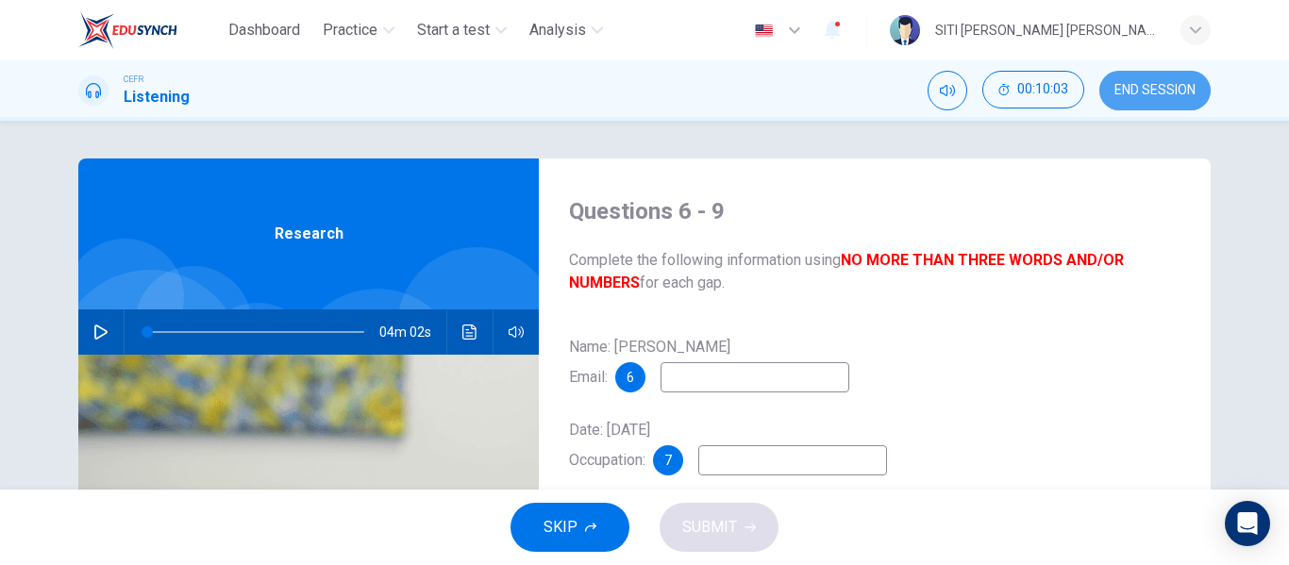
click at [1136, 84] on span "END SESSION" at bounding box center [1154, 90] width 81 height 15
